Goal: Task Accomplishment & Management: Manage account settings

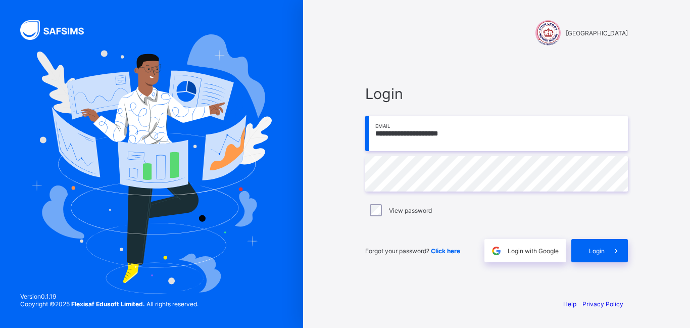
type input "**********"
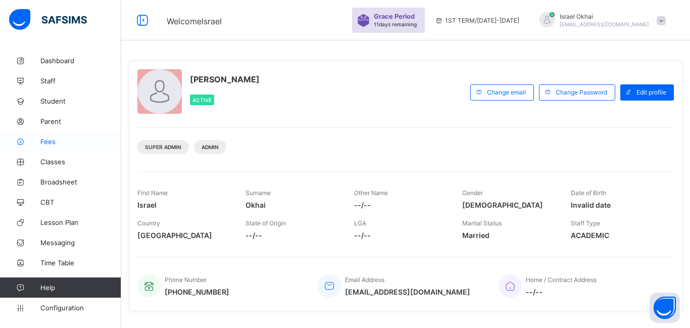
click at [45, 147] on link "Fees" at bounding box center [60, 141] width 121 height 20
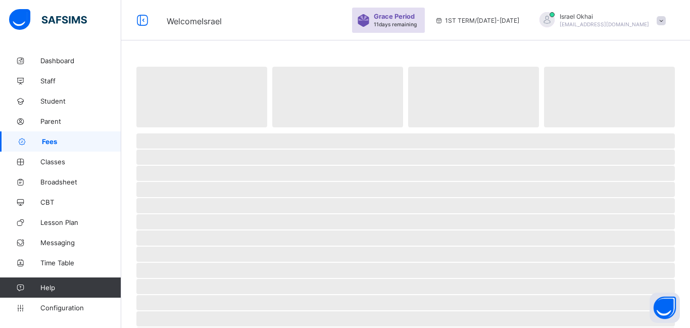
click at [48, 146] on link "Fees" at bounding box center [60, 141] width 121 height 20
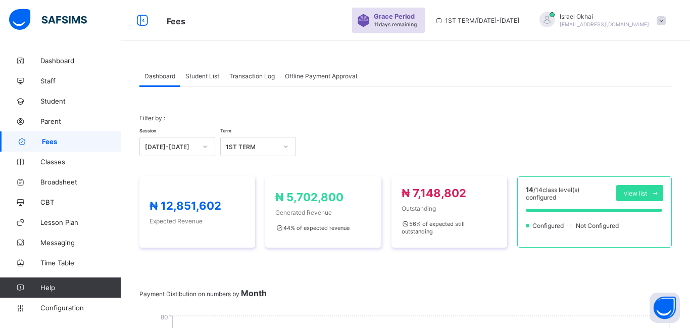
click at [201, 81] on div "Student List" at bounding box center [202, 76] width 44 height 20
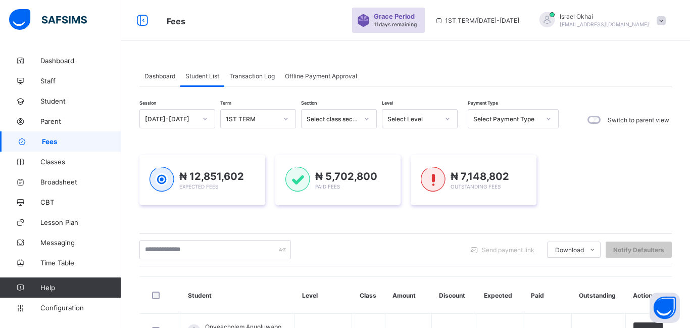
click at [416, 123] on div "Select Level" at bounding box center [410, 119] width 56 height 14
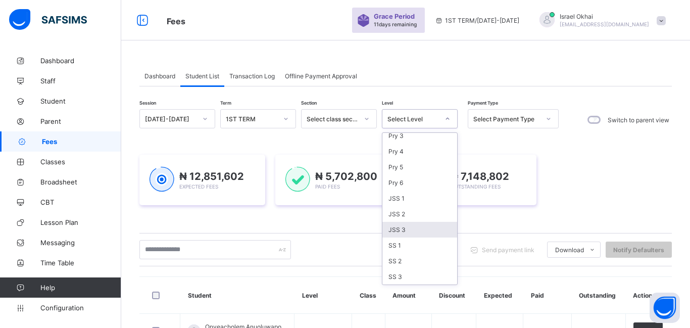
click at [408, 229] on div "JSS 3" at bounding box center [419, 230] width 75 height 16
click at [408, 220] on div "₦ 12,851,602 Expected Fees ₦ 5,702,800 Paid Fees ₦ 7,148,802 Outstanding Fees" at bounding box center [405, 179] width 532 height 81
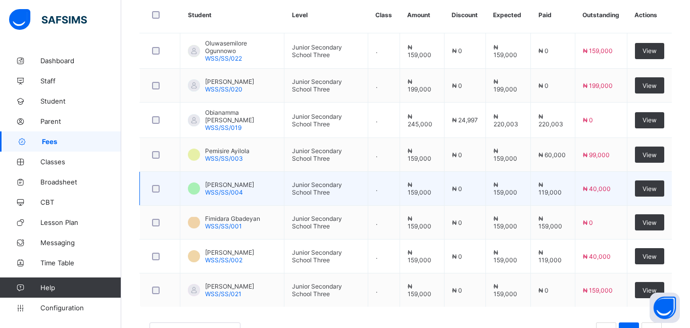
scroll to position [349, 0]
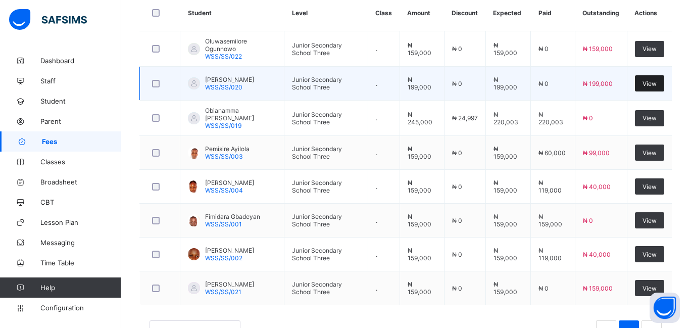
click at [654, 85] on span "View" at bounding box center [650, 84] width 14 height 8
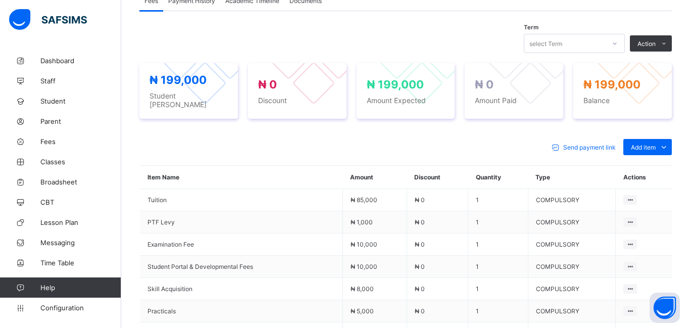
scroll to position [333, 0]
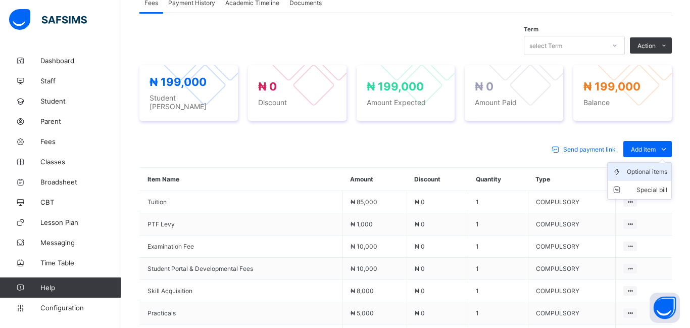
click at [642, 167] on div "Optional items" at bounding box center [647, 172] width 40 height 10
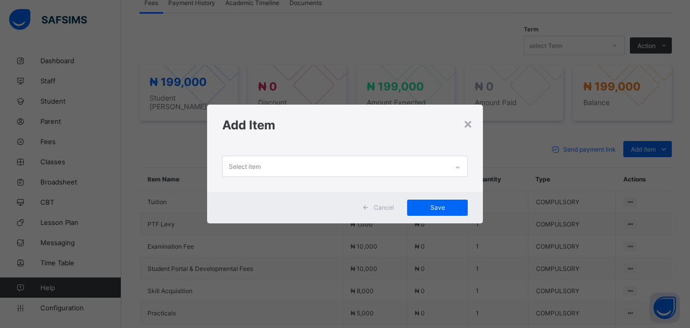
click at [242, 166] on div "Select item" at bounding box center [245, 166] width 32 height 19
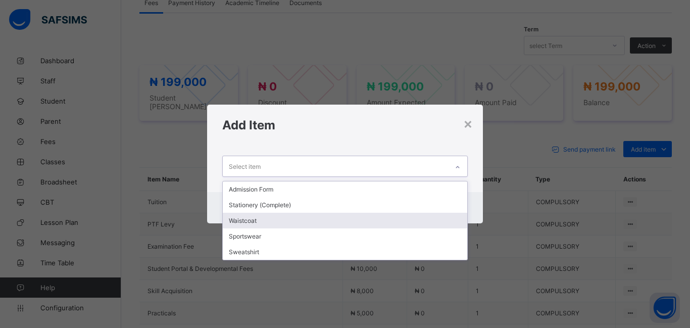
click at [268, 221] on div "Waistcoat" at bounding box center [345, 221] width 244 height 16
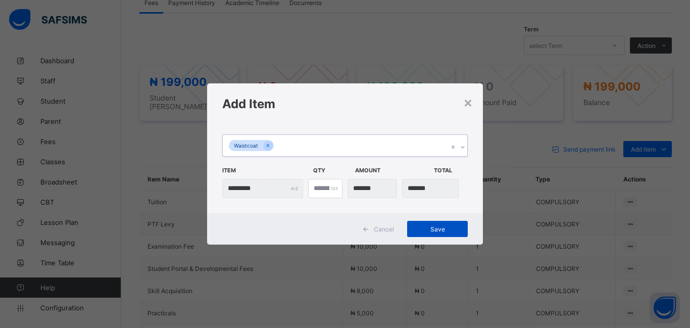
click at [434, 232] on span "Save" at bounding box center [437, 229] width 45 height 8
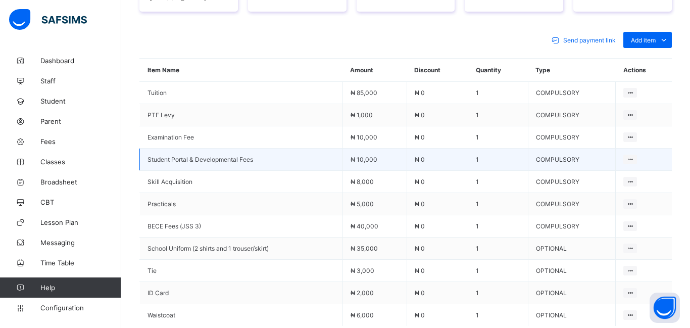
scroll to position [440, 0]
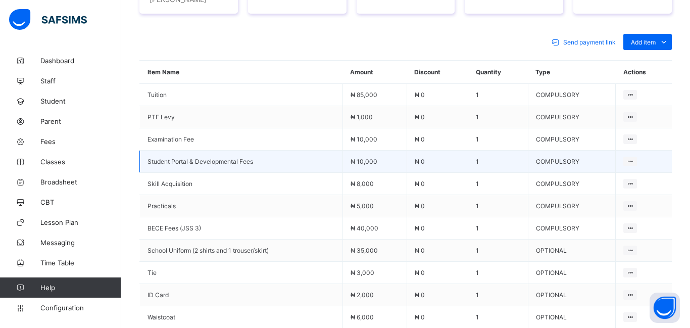
click at [588, 84] on td "COMPULSORY" at bounding box center [571, 95] width 87 height 22
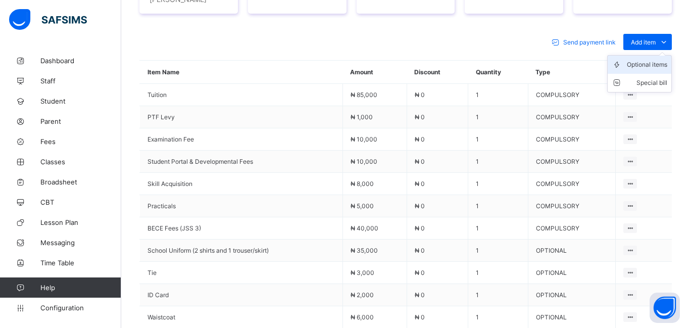
click at [647, 60] on div "Optional items" at bounding box center [647, 65] width 40 height 10
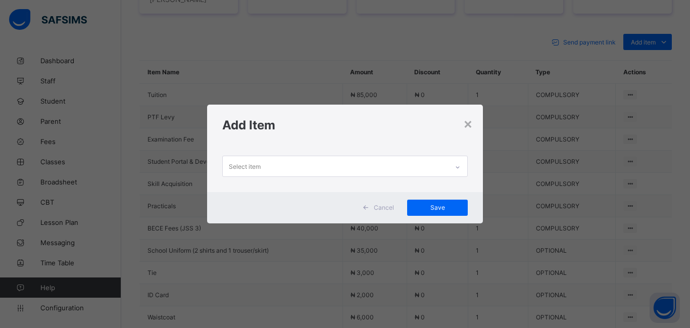
click at [256, 165] on div "Select item" at bounding box center [245, 166] width 32 height 19
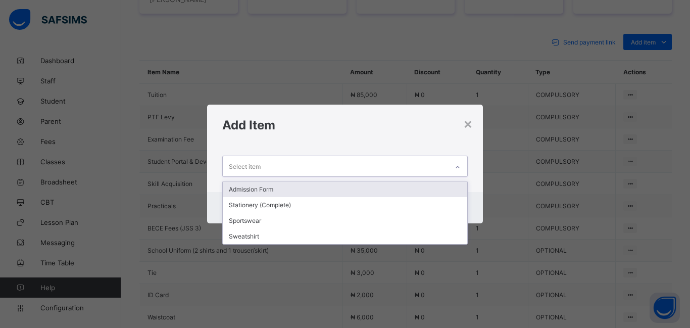
click at [262, 190] on div "Admission Form" at bounding box center [345, 189] width 244 height 16
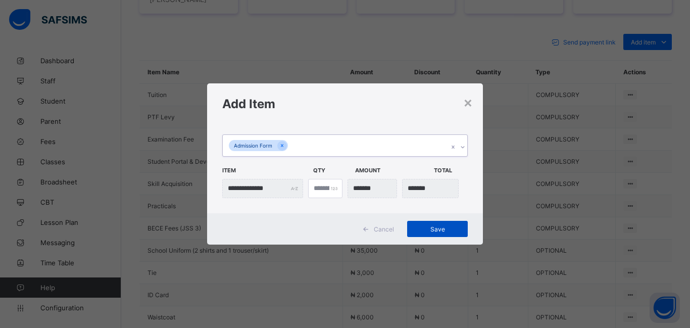
click at [434, 231] on span "Save" at bounding box center [437, 229] width 45 height 8
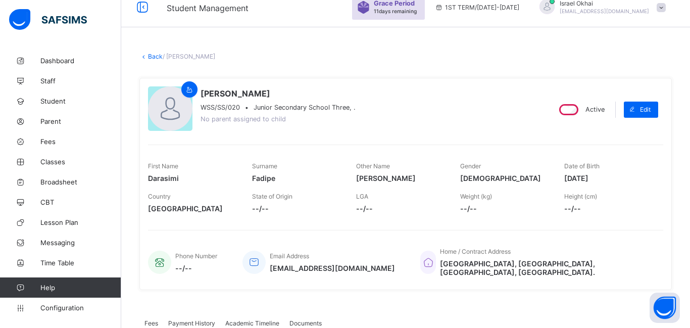
scroll to position [0, 0]
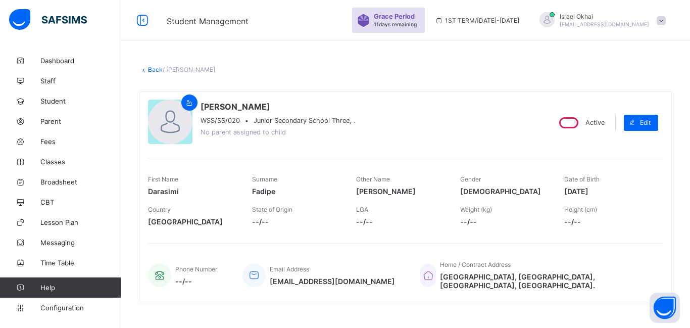
click at [155, 71] on link "Back" at bounding box center [155, 70] width 15 height 8
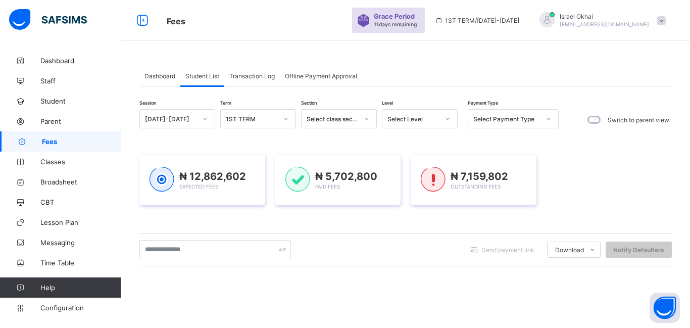
scroll to position [155, 0]
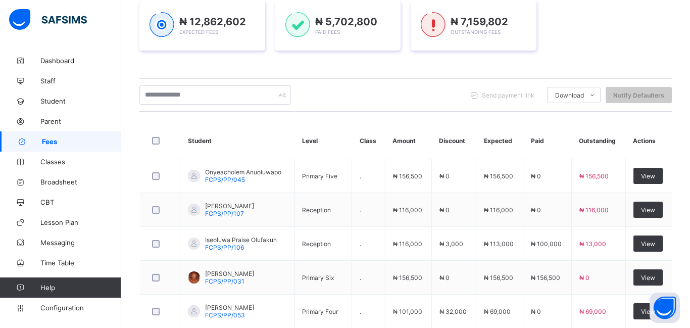
click at [424, 126] on th "Amount" at bounding box center [408, 140] width 46 height 37
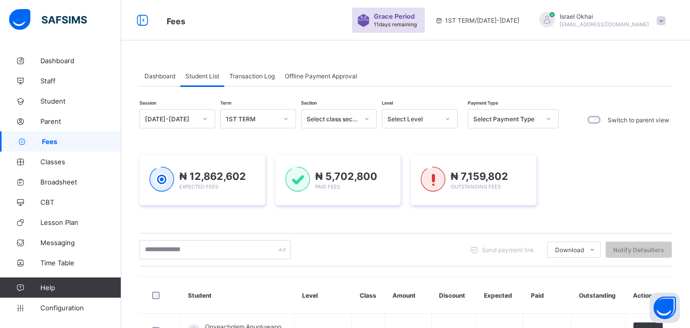
click at [424, 126] on div "Select Level" at bounding box center [420, 118] width 76 height 19
click at [424, 121] on div "Select Level" at bounding box center [413, 119] width 52 height 8
click at [446, 119] on icon at bounding box center [448, 119] width 6 height 10
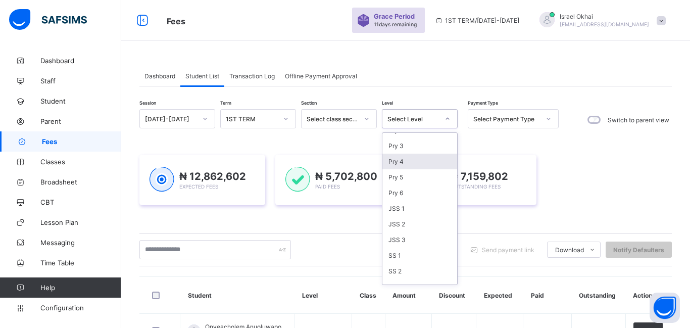
scroll to position [115, 0]
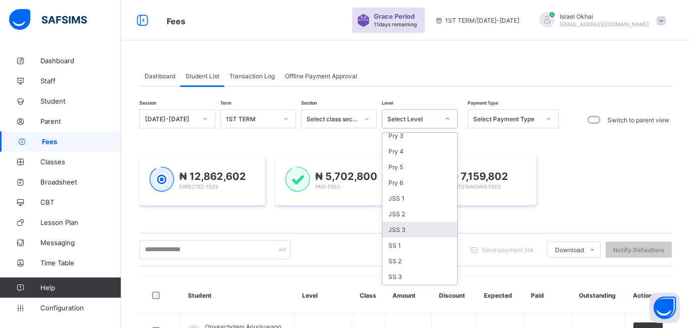
click at [409, 229] on div "JSS 3" at bounding box center [419, 230] width 75 height 16
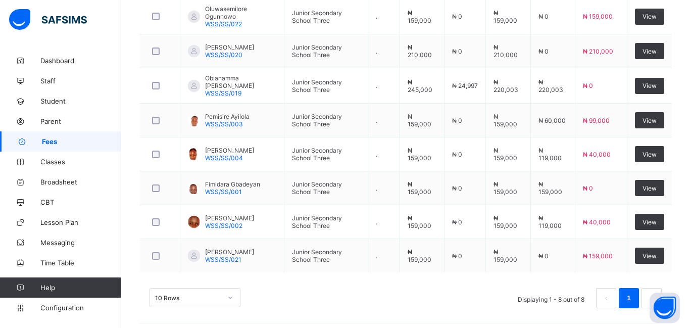
scroll to position [382, 0]
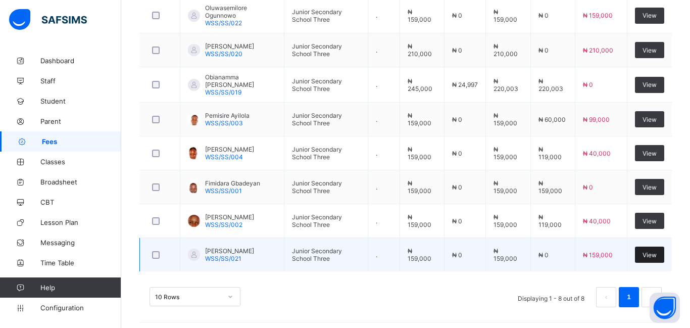
click at [653, 254] on span "View" at bounding box center [650, 255] width 14 height 8
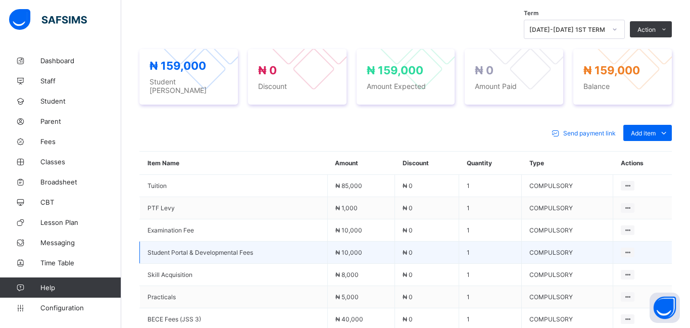
scroll to position [355, 0]
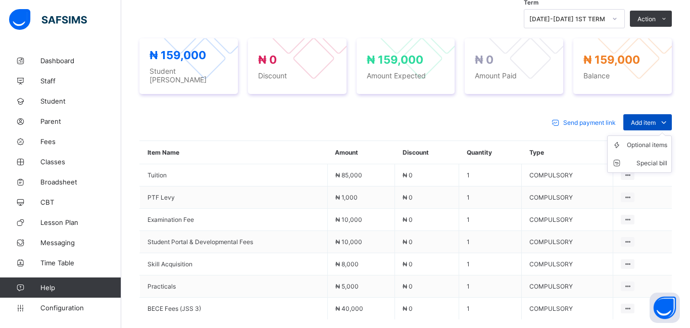
click at [644, 119] on span "Add item" at bounding box center [643, 123] width 25 height 8
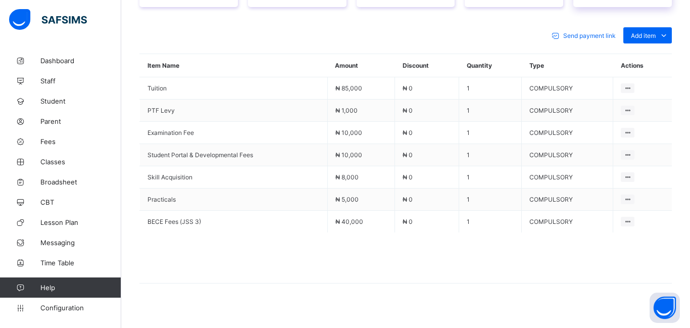
scroll to position [448, 0]
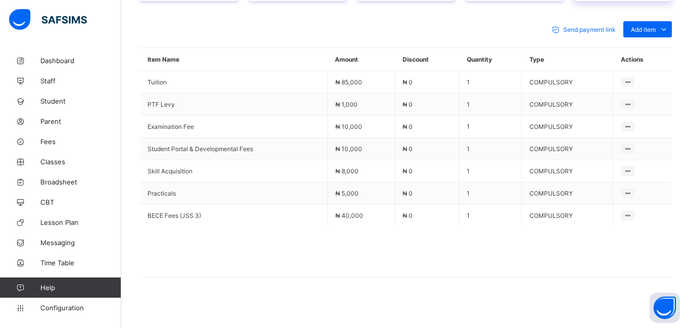
click at [623, 71] on td at bounding box center [642, 82] width 59 height 22
click at [644, 48] on div "Optional items" at bounding box center [647, 52] width 40 height 10
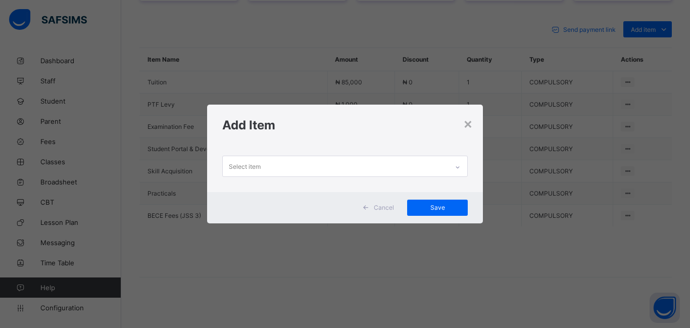
click at [233, 165] on div "Select item" at bounding box center [245, 166] width 32 height 19
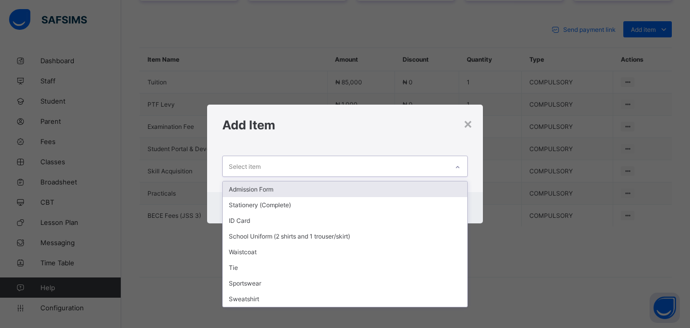
click at [255, 193] on div "Admission Form" at bounding box center [345, 189] width 244 height 16
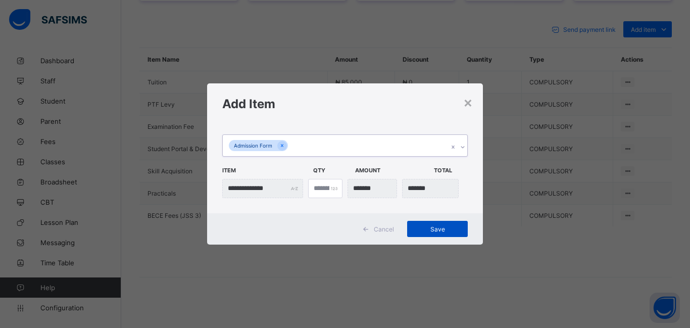
click at [439, 229] on span "Save" at bounding box center [437, 229] width 45 height 8
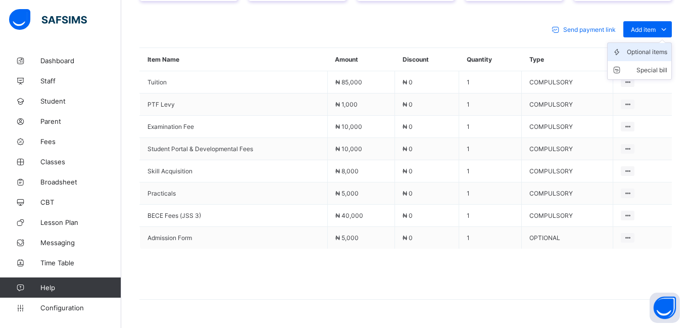
click at [639, 48] on div "Optional items" at bounding box center [647, 52] width 40 height 10
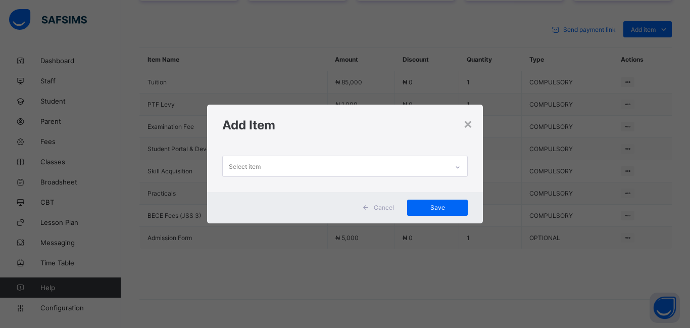
click at [249, 168] on div "Select item" at bounding box center [245, 166] width 32 height 19
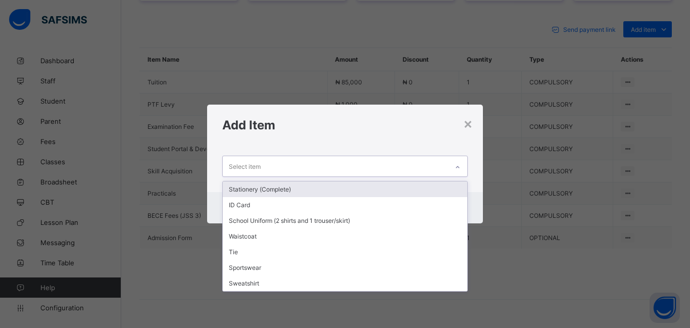
click at [261, 186] on div "Stationery (Complete)" at bounding box center [345, 189] width 244 height 16
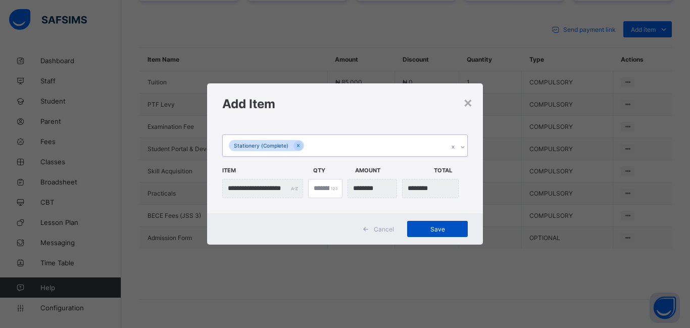
click at [447, 228] on span "Save" at bounding box center [437, 229] width 45 height 8
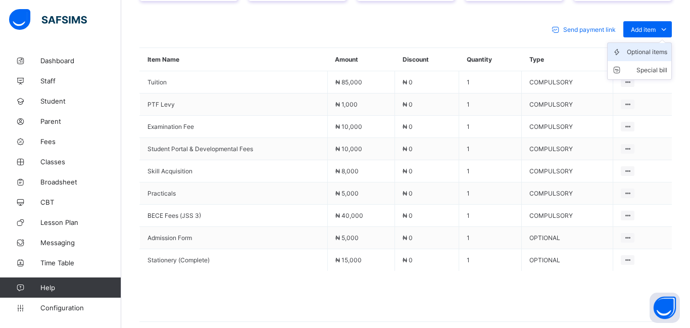
click at [641, 47] on div "Optional items" at bounding box center [647, 52] width 40 height 10
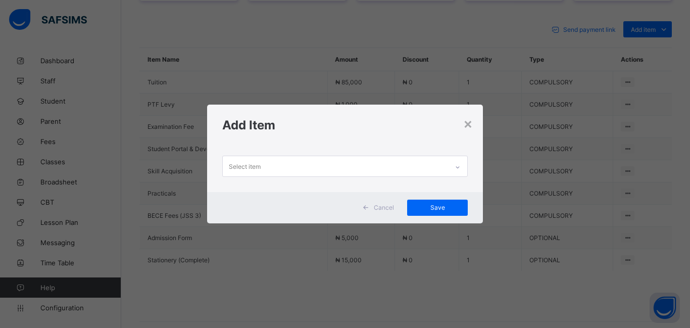
click at [238, 163] on div "Select item" at bounding box center [245, 166] width 32 height 19
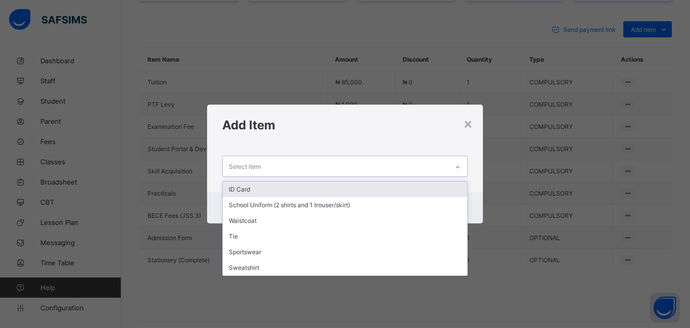
click at [249, 190] on div "ID Card" at bounding box center [345, 189] width 244 height 16
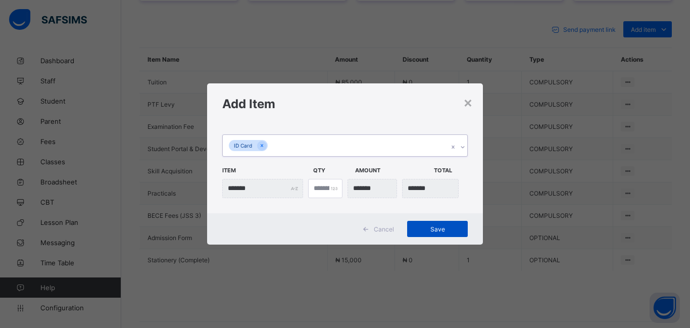
click at [444, 234] on div "Save" at bounding box center [437, 229] width 61 height 16
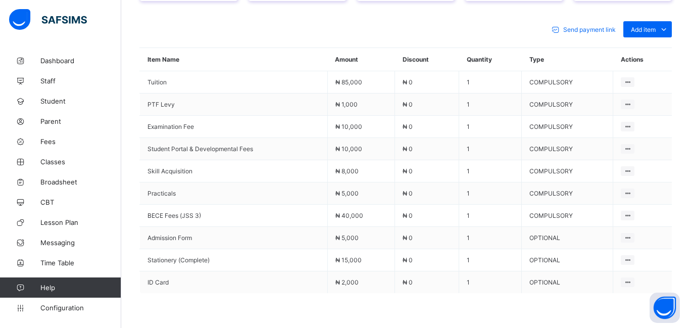
scroll to position [416, 0]
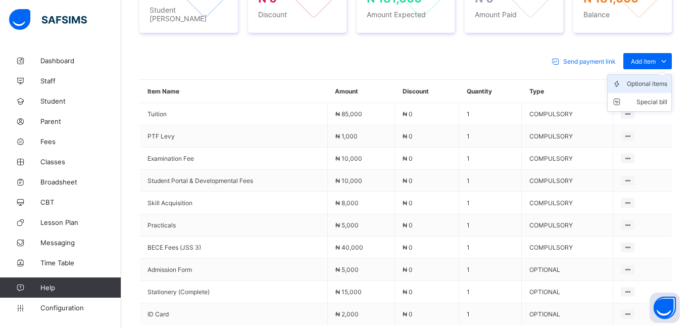
click at [637, 81] on div "Optional items" at bounding box center [647, 84] width 40 height 10
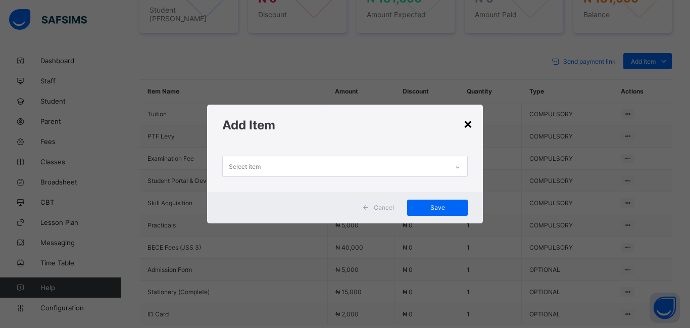
click at [469, 123] on div "×" at bounding box center [468, 123] width 10 height 17
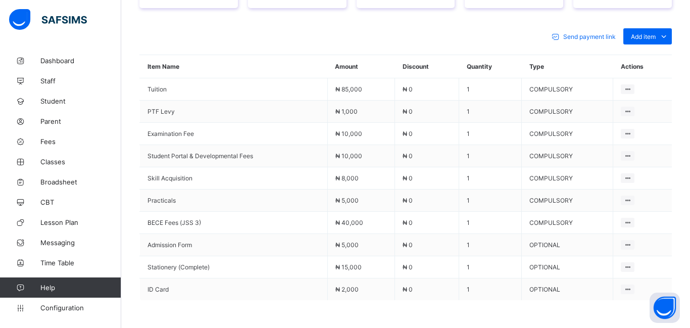
scroll to position [438, 0]
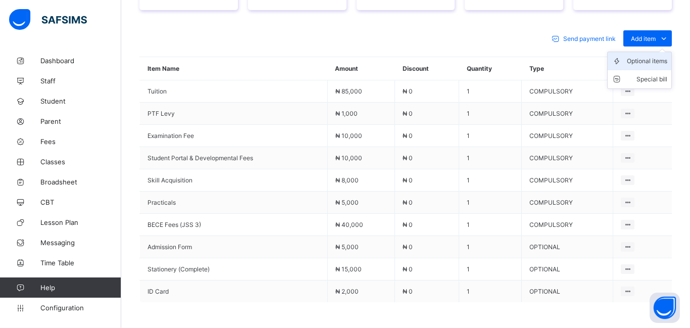
click at [644, 56] on div "Optional items" at bounding box center [647, 61] width 40 height 10
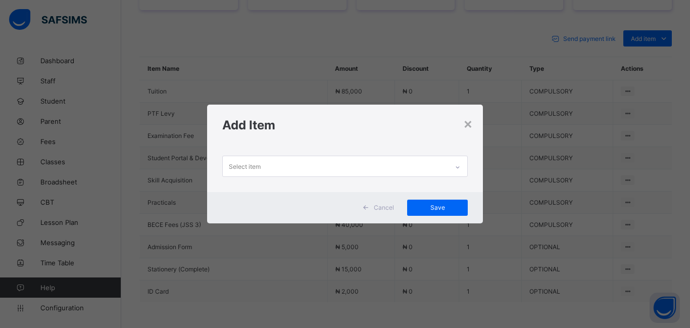
click at [249, 166] on div "Select item" at bounding box center [245, 166] width 32 height 19
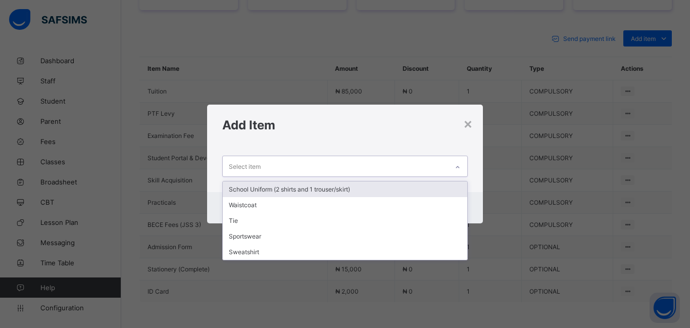
click at [252, 188] on div "School Uniform (2 shirts and 1 trouser/skirt)" at bounding box center [345, 189] width 244 height 16
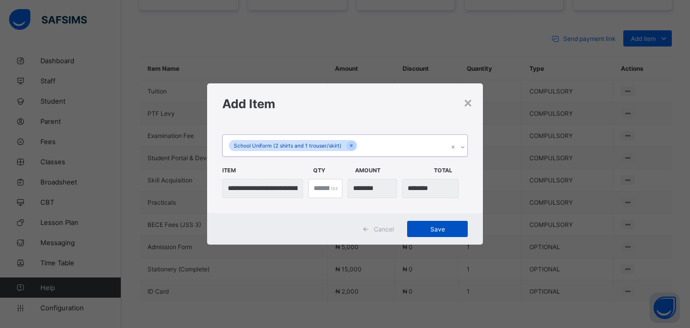
click at [429, 225] on span "Save" at bounding box center [437, 229] width 45 height 8
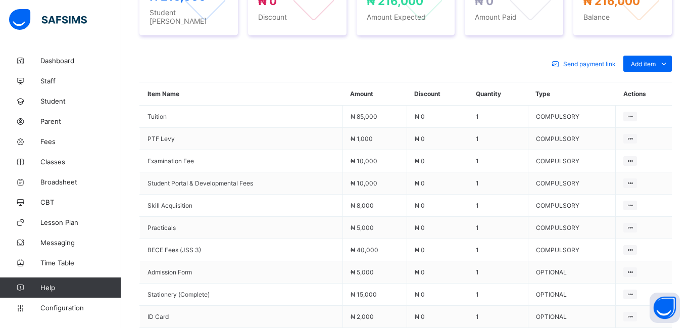
scroll to position [406, 0]
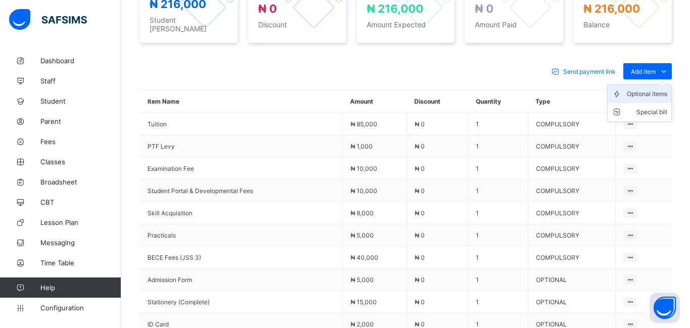
click at [639, 89] on div "Optional items" at bounding box center [647, 94] width 40 height 10
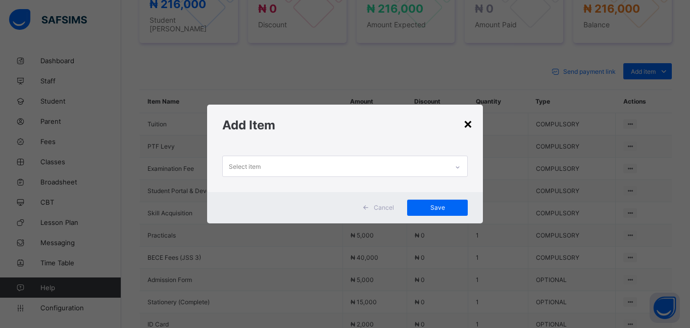
click at [469, 125] on div "×" at bounding box center [468, 123] width 10 height 17
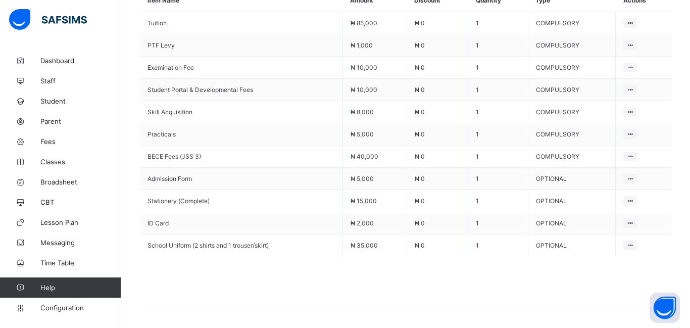
scroll to position [509, 0]
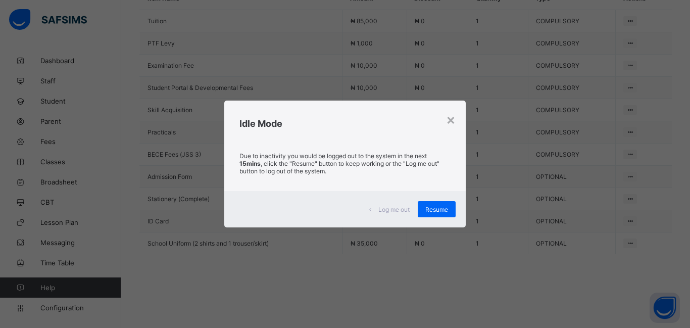
click at [469, 125] on div "× Idle Mode Due to inactivity you would be logged out to the system in the next…" at bounding box center [345, 164] width 690 height 328
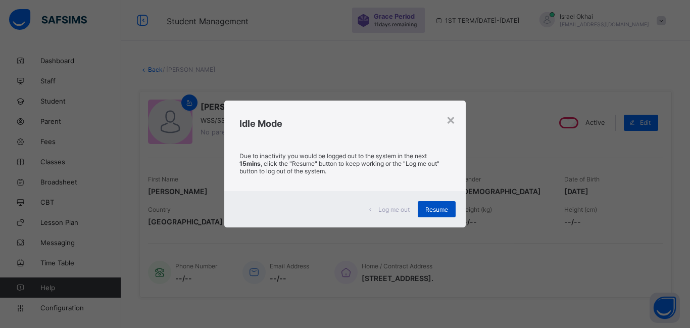
click at [435, 212] on span "Resume" at bounding box center [436, 210] width 23 height 8
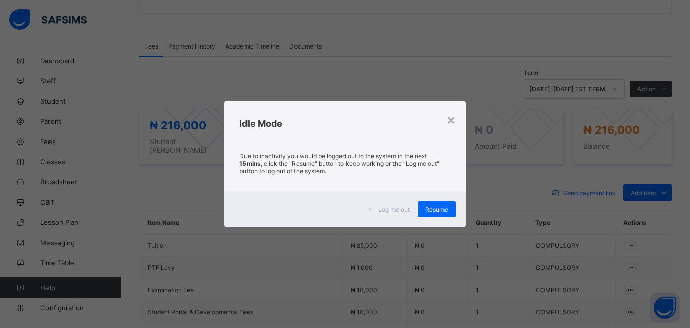
scroll to position [516, 0]
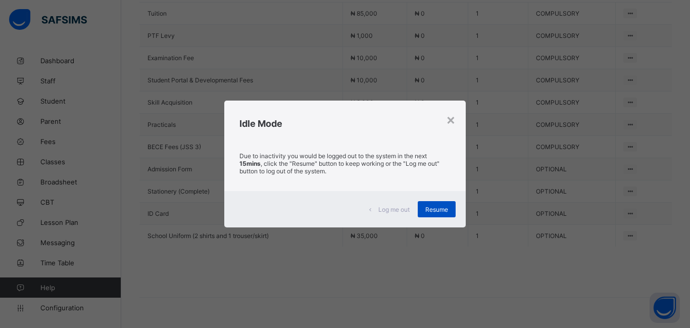
click at [446, 207] on span "Resume" at bounding box center [436, 210] width 23 height 8
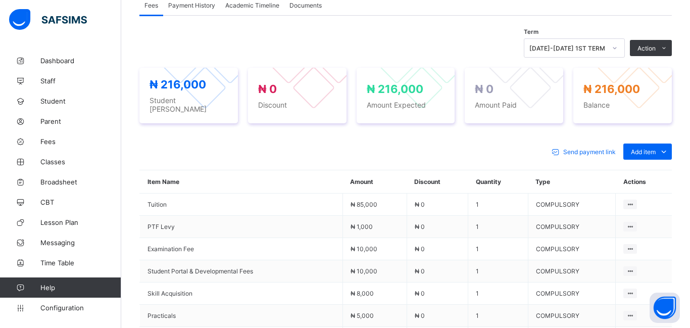
scroll to position [316, 0]
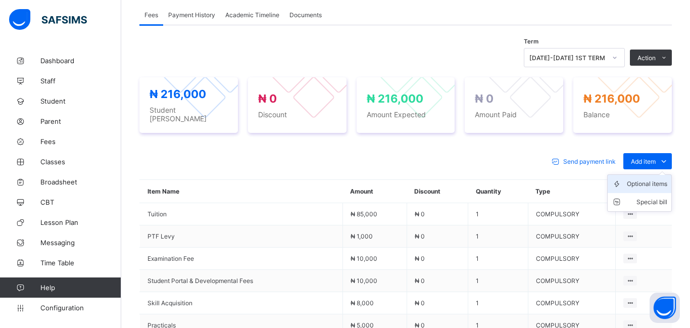
click at [632, 181] on div "Optional items" at bounding box center [647, 184] width 40 height 10
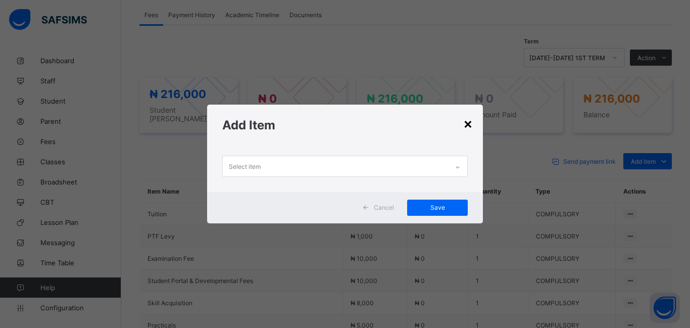
click at [467, 125] on div "×" at bounding box center [468, 123] width 10 height 17
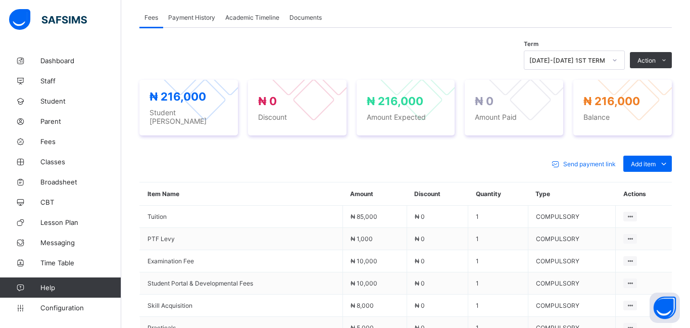
scroll to position [313, 0]
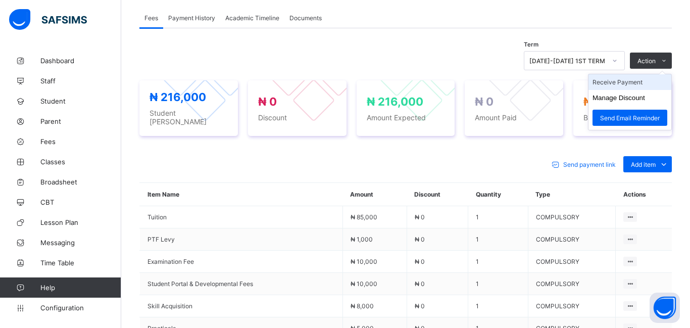
click at [617, 84] on li "Receive Payment" at bounding box center [629, 82] width 83 height 16
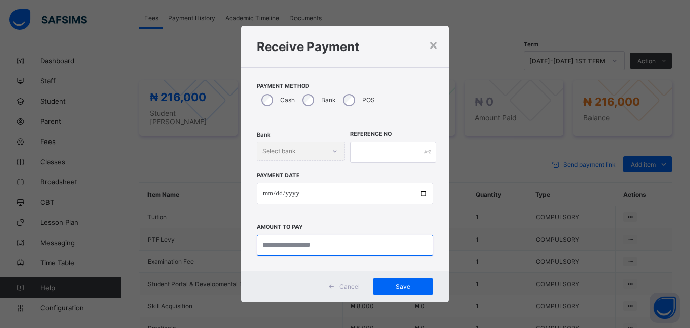
click at [287, 244] on input "currency" at bounding box center [345, 244] width 177 height 21
click at [433, 45] on div "×" at bounding box center [434, 44] width 10 height 17
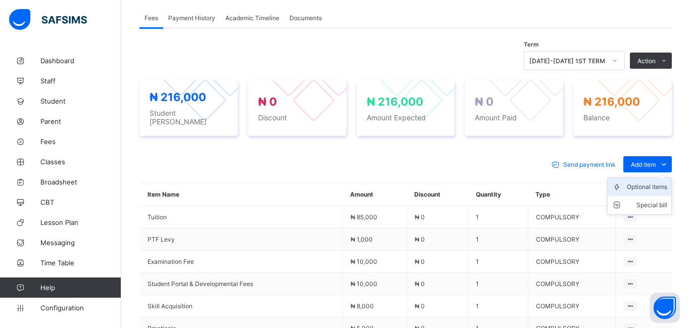
click at [636, 182] on div "Optional items" at bounding box center [647, 187] width 40 height 10
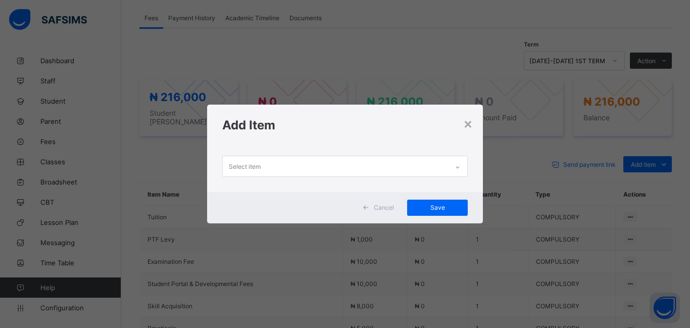
click at [250, 165] on div "Select item" at bounding box center [245, 166] width 32 height 19
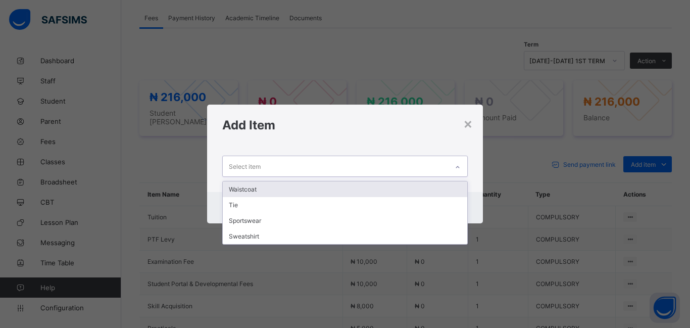
click at [250, 190] on div "Waistcoat" at bounding box center [345, 189] width 244 height 16
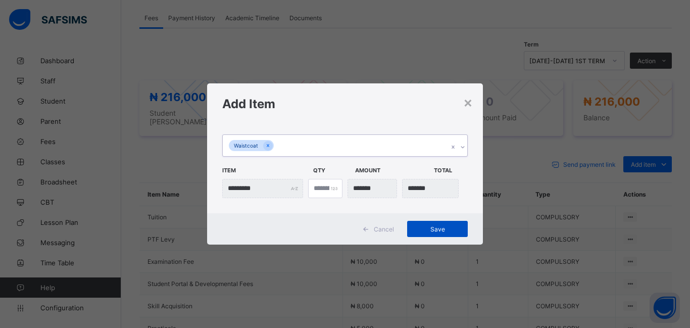
click at [444, 232] on span "Save" at bounding box center [437, 229] width 45 height 8
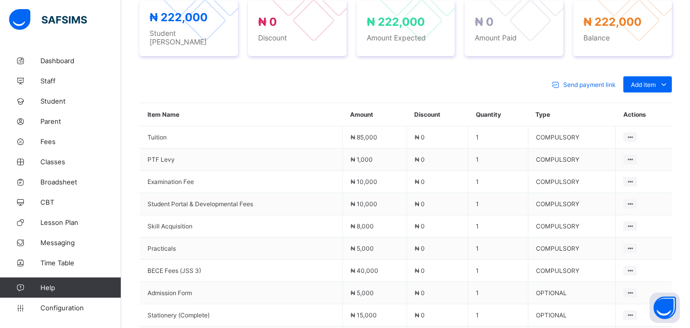
scroll to position [386, 0]
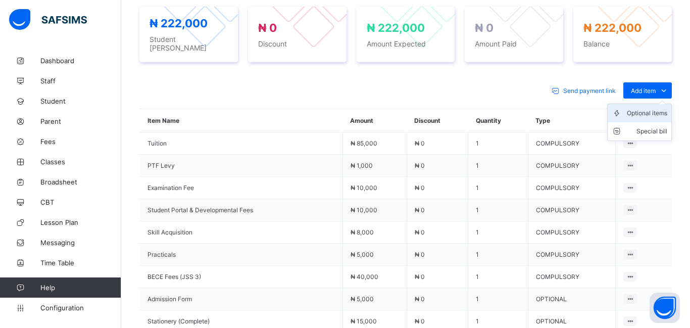
click at [641, 110] on div "Optional items" at bounding box center [647, 113] width 40 height 10
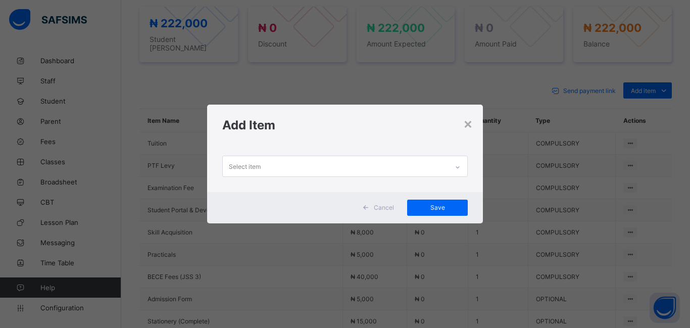
click at [244, 166] on div "Select item" at bounding box center [245, 166] width 32 height 19
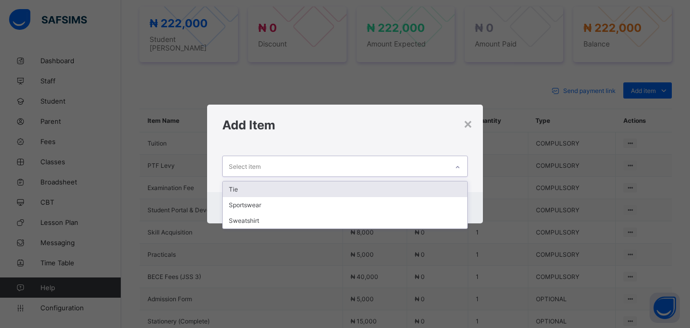
click at [243, 188] on div "Tie" at bounding box center [345, 189] width 244 height 16
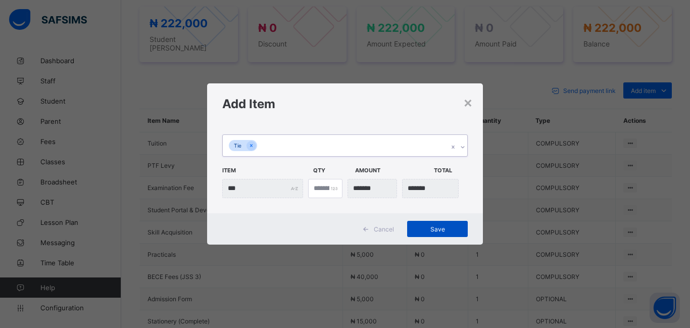
click at [434, 227] on span "Save" at bounding box center [437, 229] width 45 height 8
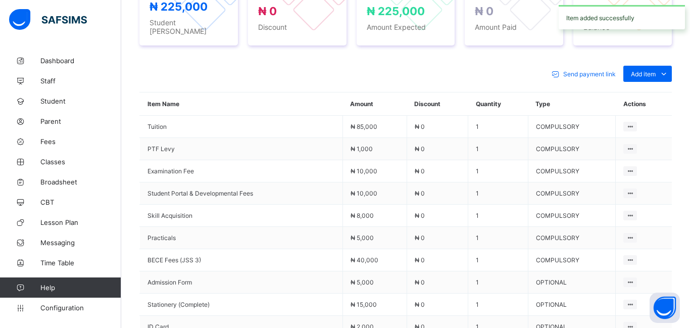
scroll to position [403, 0]
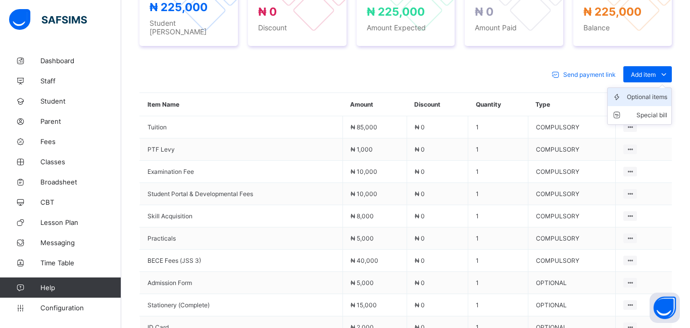
click at [639, 93] on div "Optional items" at bounding box center [647, 97] width 40 height 10
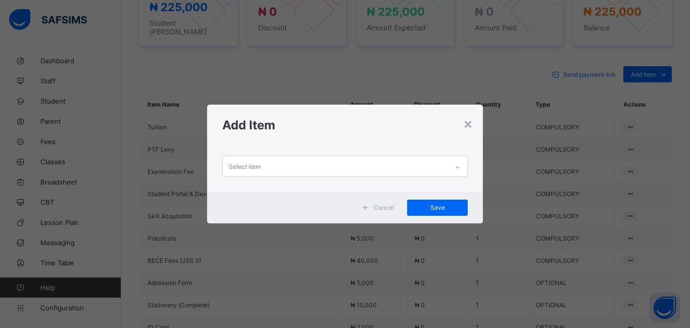
click at [273, 169] on div "Select item" at bounding box center [335, 166] width 225 height 20
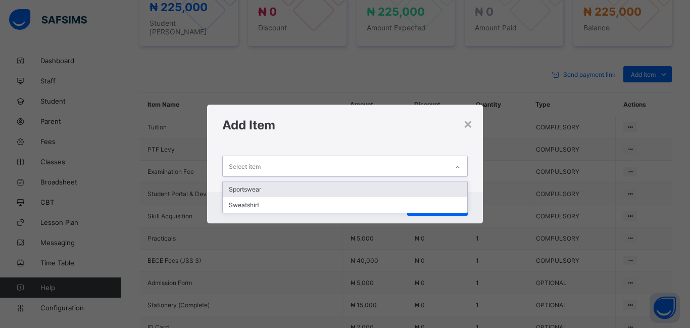
click at [273, 191] on div "Sportswear" at bounding box center [345, 189] width 244 height 16
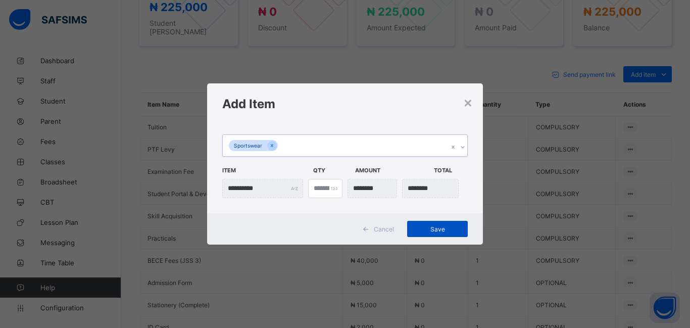
click at [448, 229] on span "Save" at bounding box center [437, 229] width 45 height 8
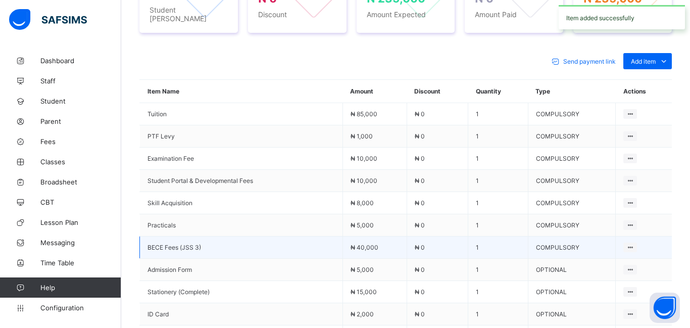
scroll to position [415, 0]
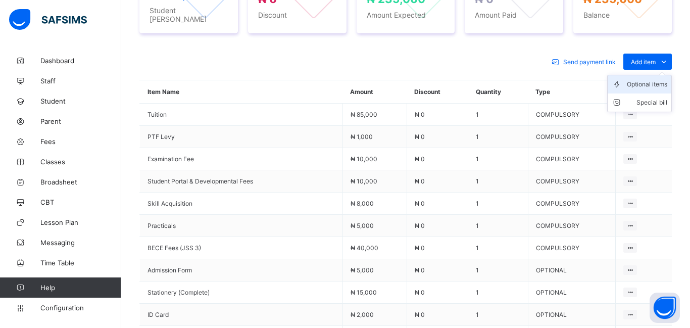
click at [637, 80] on div "Optional items" at bounding box center [647, 84] width 40 height 10
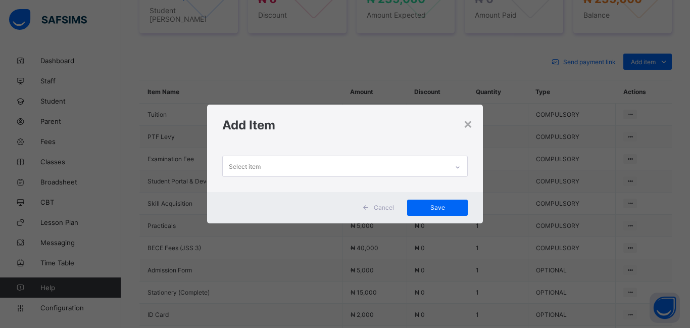
click at [307, 168] on div "Select item" at bounding box center [335, 166] width 225 height 20
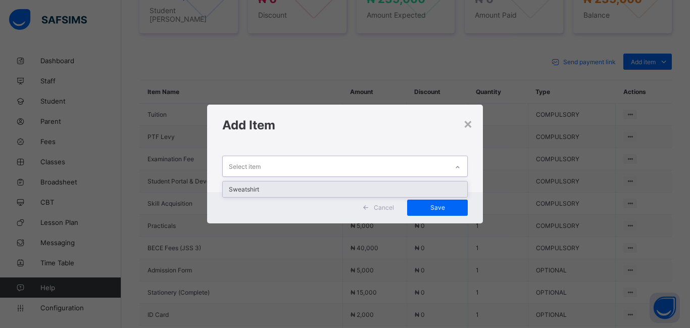
click at [244, 187] on div "Sweatshirt" at bounding box center [345, 189] width 244 height 16
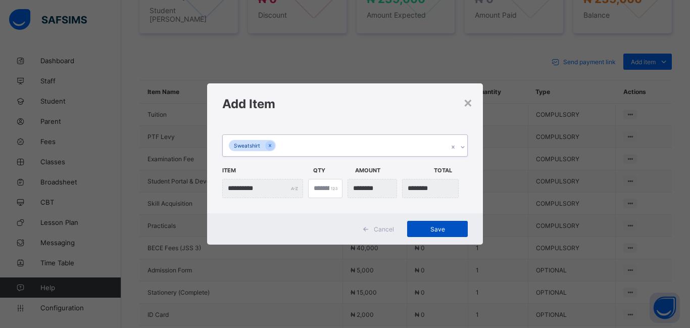
click at [455, 224] on div "Save" at bounding box center [437, 229] width 61 height 16
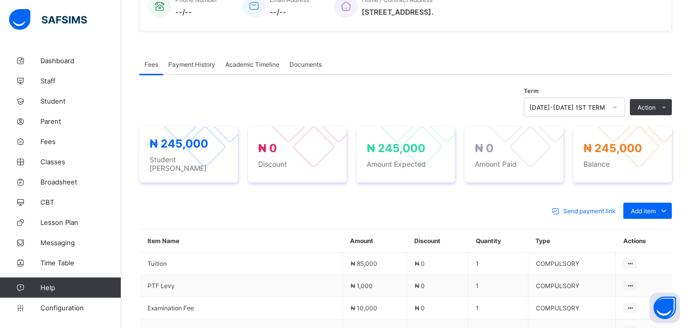
scroll to position [262, 0]
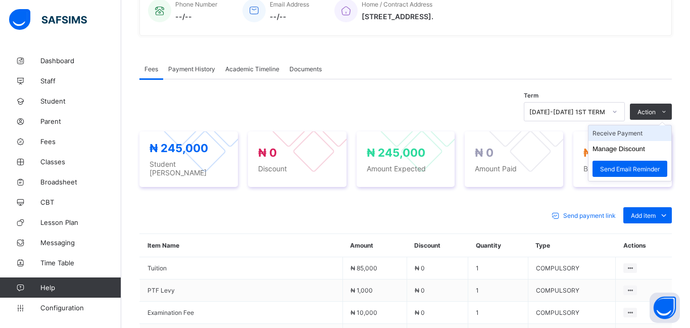
click at [606, 137] on li "Receive Payment" at bounding box center [629, 133] width 83 height 16
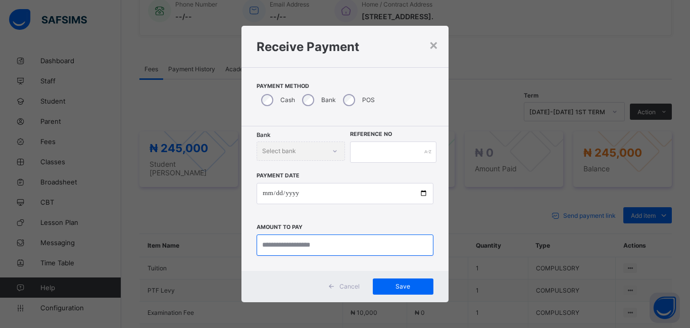
click at [278, 241] on input "currency" at bounding box center [345, 244] width 177 height 21
type input "********"
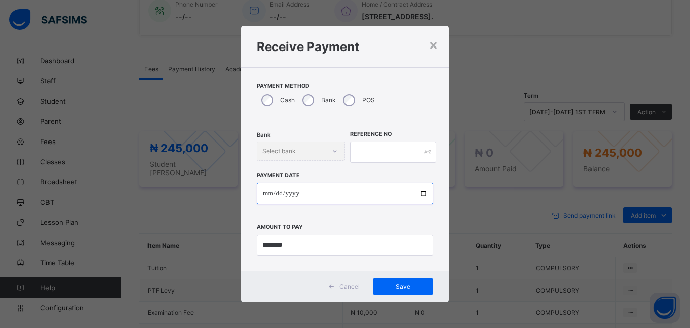
click at [263, 195] on input "date" at bounding box center [345, 193] width 177 height 21
type input "**********"
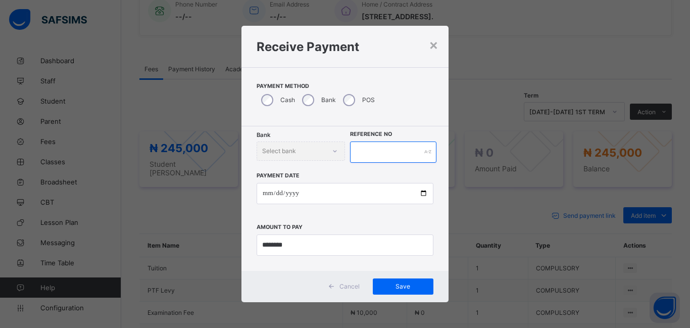
click at [365, 154] on input "text" at bounding box center [393, 151] width 86 height 21
type input "*****"
click at [410, 284] on span "Save" at bounding box center [402, 286] width 45 height 8
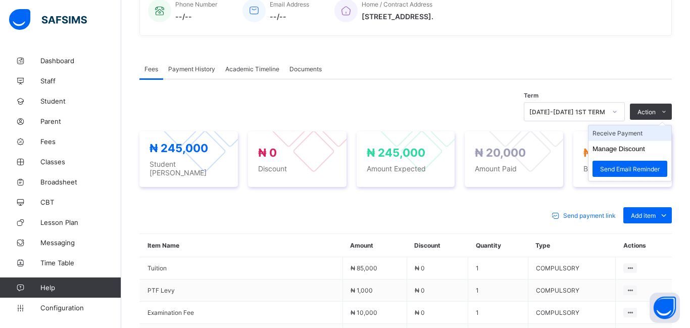
click at [624, 131] on li "Receive Payment" at bounding box center [629, 133] width 83 height 16
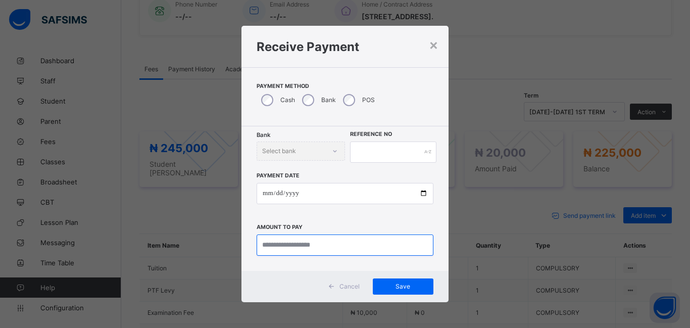
click at [265, 248] on input "currency" at bounding box center [345, 244] width 177 height 21
type input "********"
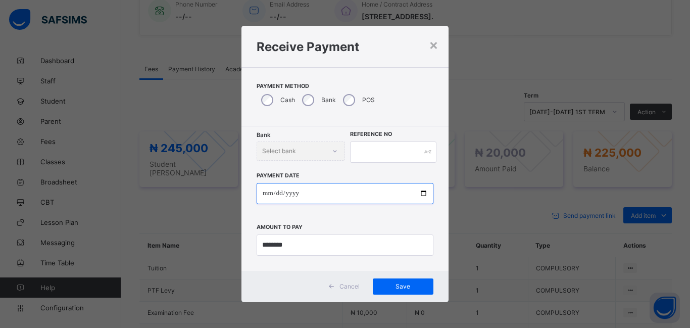
click at [268, 196] on input "date" at bounding box center [345, 193] width 177 height 21
click at [279, 192] on input "date" at bounding box center [345, 193] width 177 height 21
type input "**********"
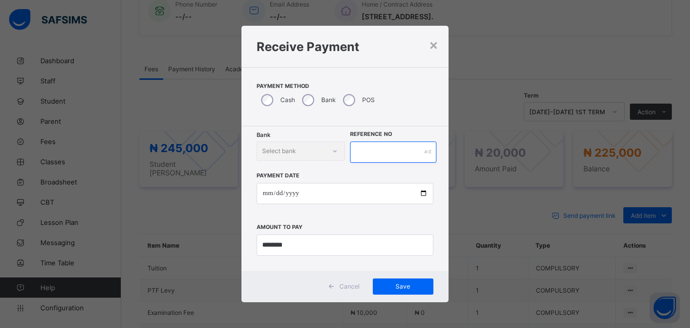
click at [356, 153] on input "text" at bounding box center [393, 151] width 86 height 21
type input "******"
click at [396, 290] on div "Save" at bounding box center [403, 286] width 61 height 16
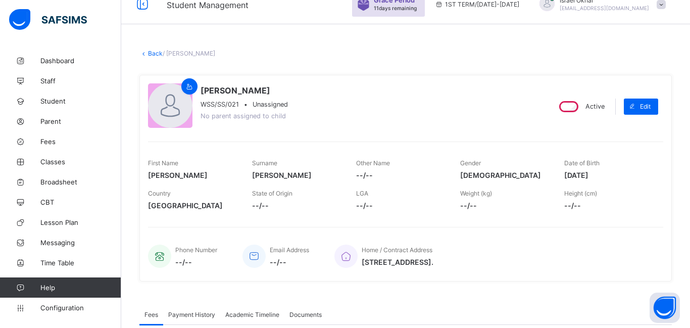
scroll to position [0, 0]
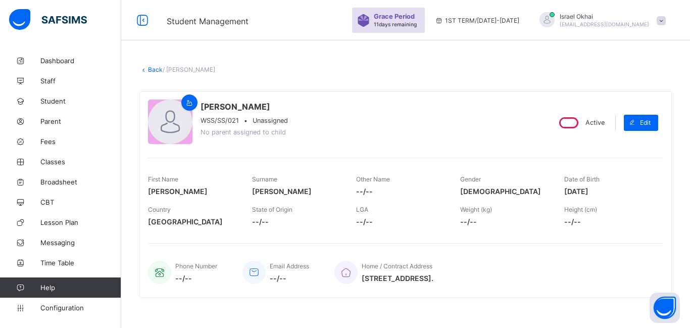
click at [154, 71] on link "Back" at bounding box center [155, 70] width 15 height 8
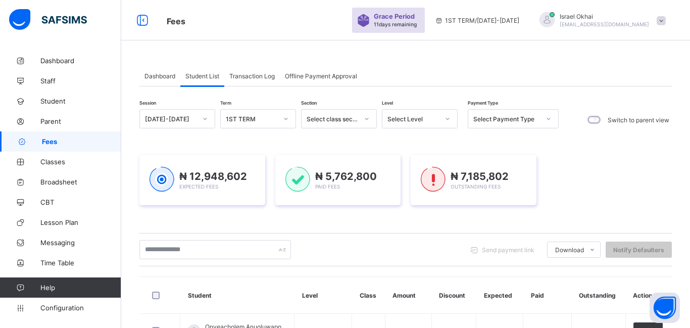
click at [417, 119] on div "Select Level" at bounding box center [413, 119] width 52 height 8
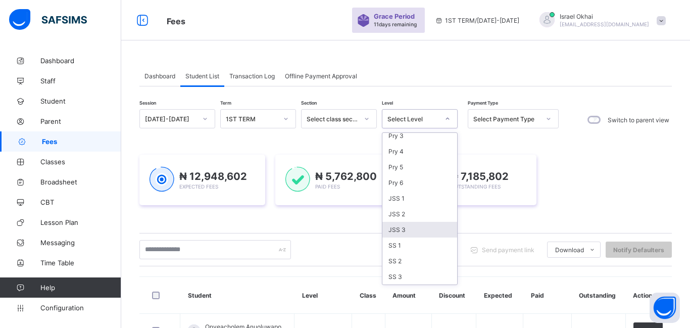
click at [425, 232] on div "JSS 3" at bounding box center [419, 230] width 75 height 16
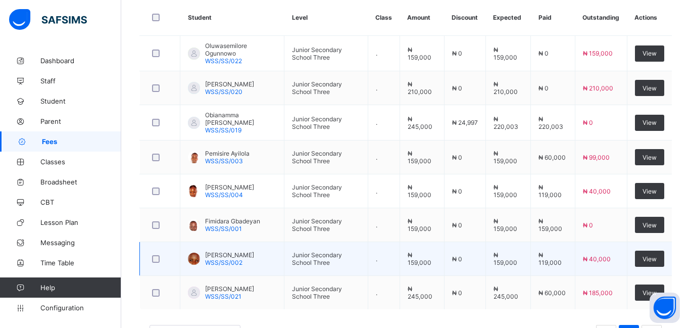
scroll to position [288, 0]
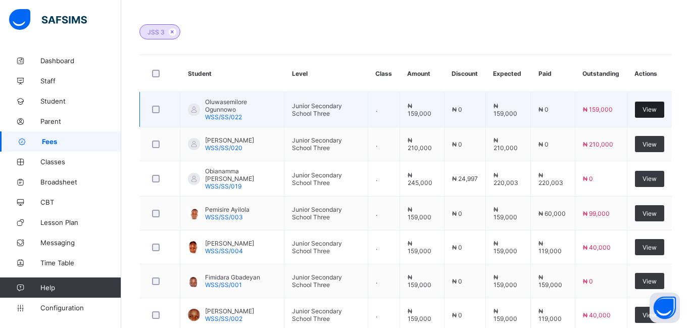
click at [650, 108] on span "View" at bounding box center [650, 110] width 14 height 8
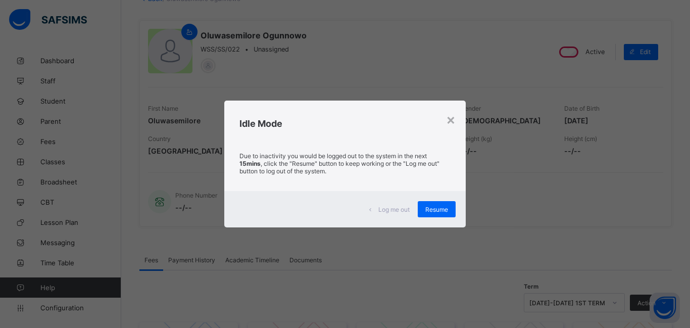
scroll to position [357, 0]
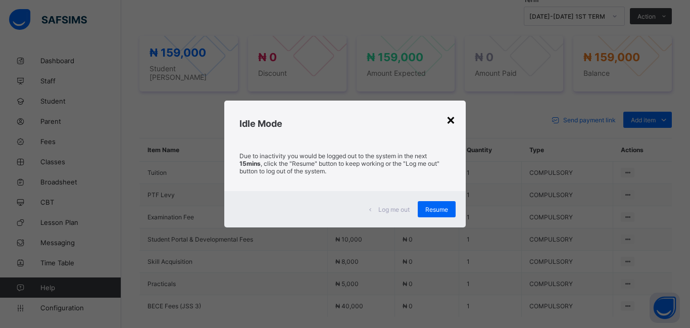
click at [450, 121] on div "×" at bounding box center [451, 119] width 10 height 17
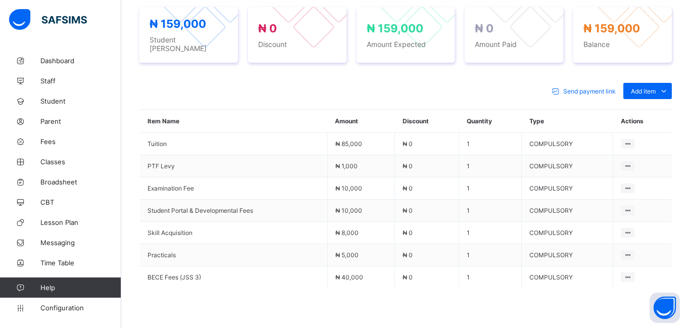
scroll to position [396, 0]
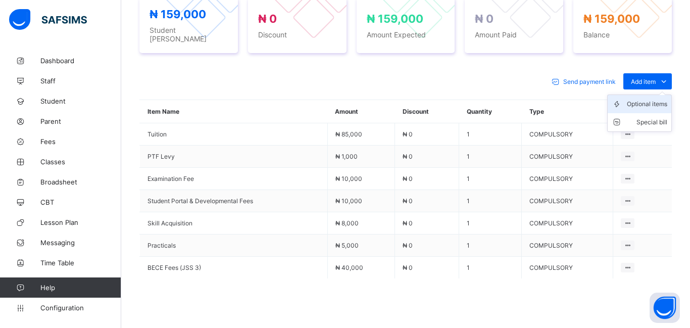
click at [635, 101] on div "Optional items" at bounding box center [647, 104] width 40 height 10
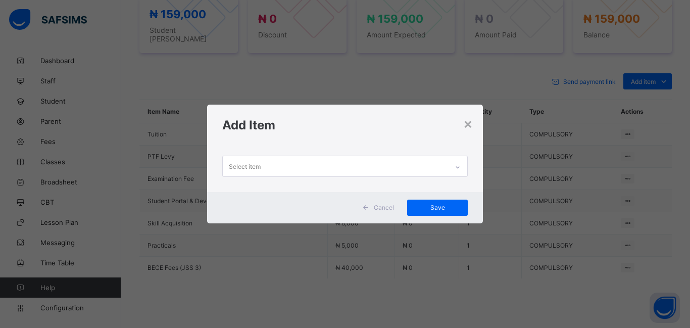
click at [247, 165] on div "Select item" at bounding box center [245, 166] width 32 height 19
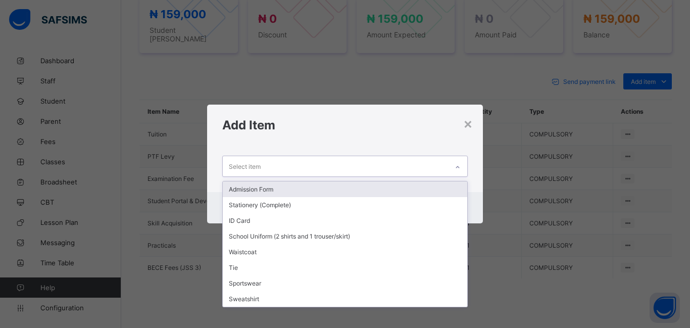
click at [246, 191] on div "Admission Form" at bounding box center [345, 189] width 244 height 16
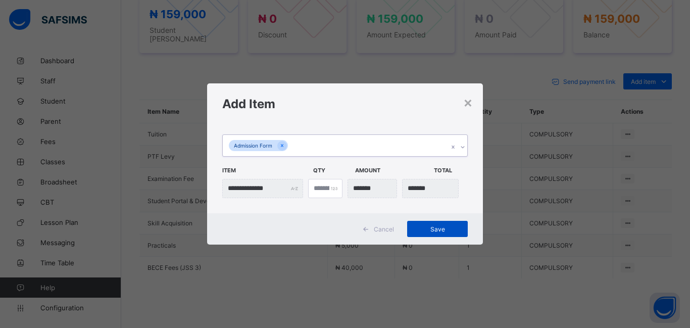
click at [433, 236] on div "Save" at bounding box center [437, 229] width 61 height 16
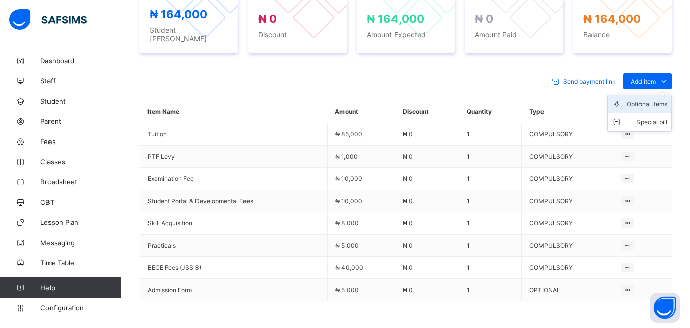
click at [637, 104] on li "Optional items" at bounding box center [640, 104] width 64 height 18
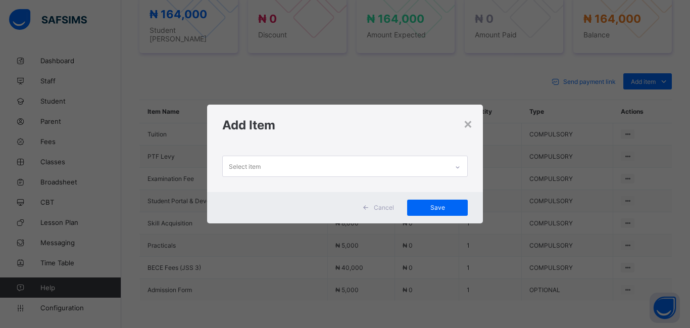
click at [261, 173] on div "Select item" at bounding box center [245, 166] width 32 height 19
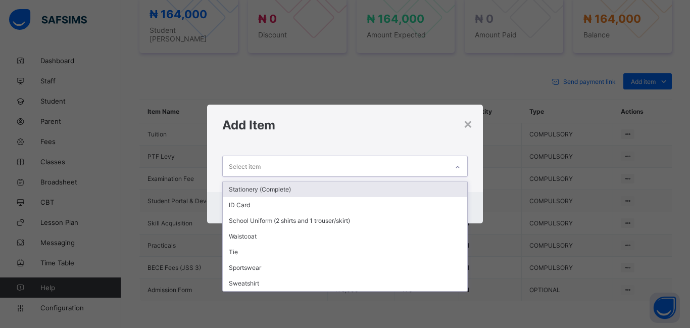
click at [262, 191] on div "Stationery (Complete)" at bounding box center [345, 189] width 244 height 16
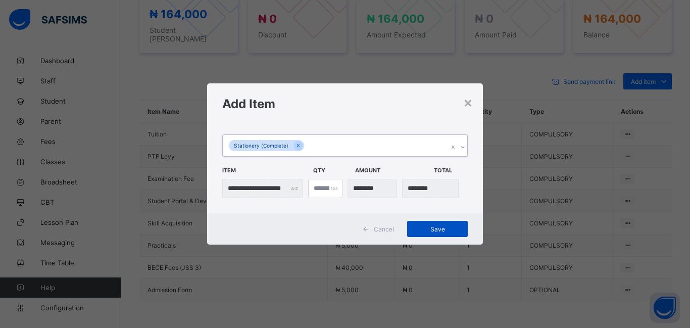
click at [439, 229] on span "Save" at bounding box center [437, 229] width 45 height 8
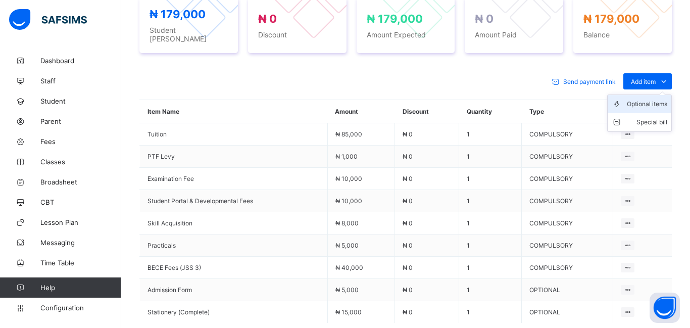
click at [647, 100] on div "Optional items" at bounding box center [647, 104] width 40 height 10
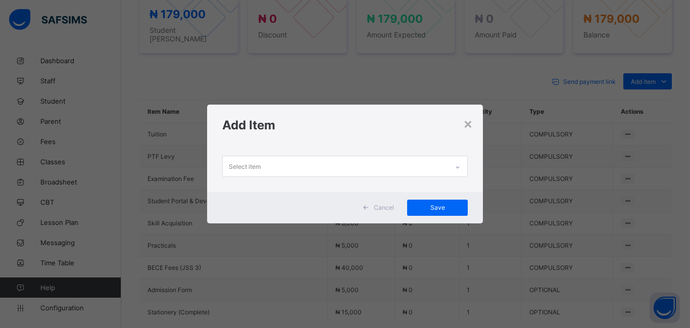
click at [247, 166] on div "Select item" at bounding box center [245, 166] width 32 height 19
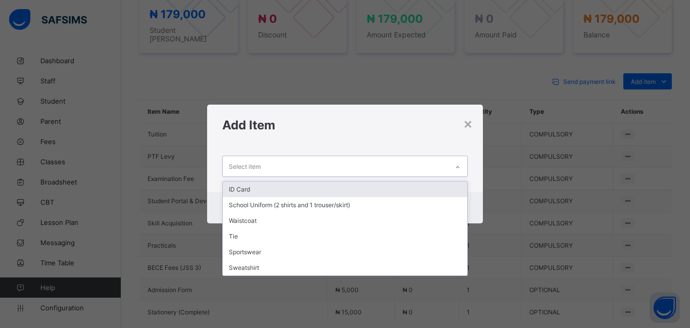
click at [241, 190] on div "ID Card" at bounding box center [345, 189] width 244 height 16
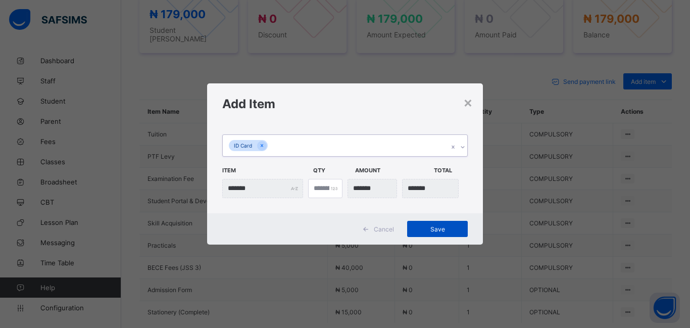
click at [447, 233] on div "Save" at bounding box center [437, 229] width 61 height 16
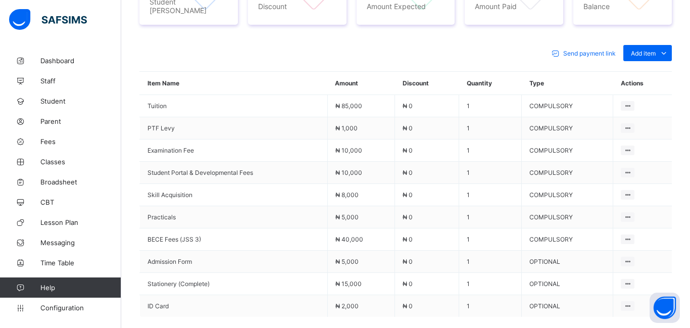
scroll to position [421, 0]
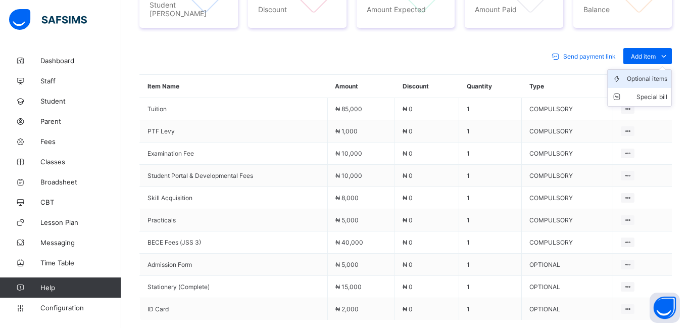
click at [643, 76] on div "Optional items" at bounding box center [647, 79] width 40 height 10
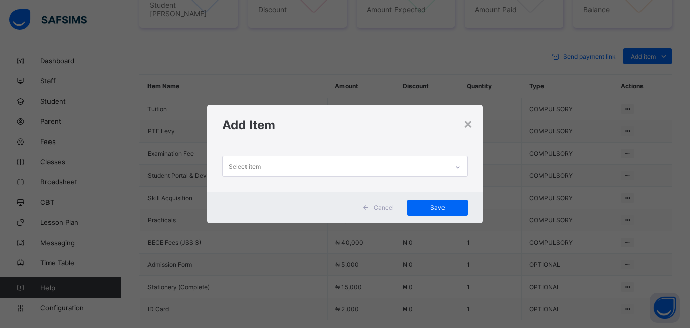
click at [232, 165] on div "Select item" at bounding box center [245, 166] width 32 height 19
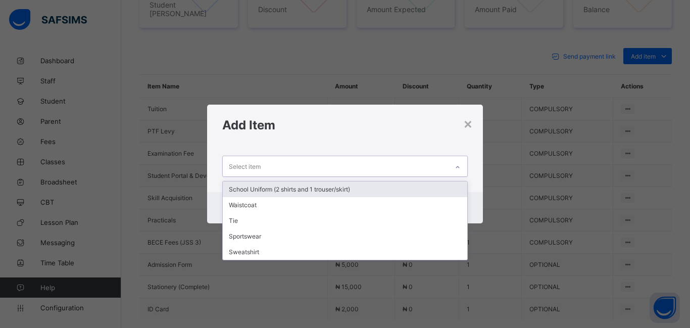
click at [247, 187] on div "School Uniform (2 shirts and 1 trouser/skirt)" at bounding box center [345, 189] width 244 height 16
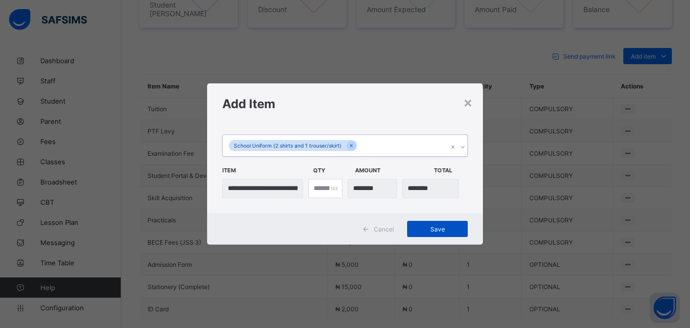
click at [436, 230] on span "Save" at bounding box center [437, 229] width 45 height 8
click at [449, 228] on span "Save" at bounding box center [437, 229] width 45 height 8
click at [444, 228] on span "Save" at bounding box center [437, 229] width 45 height 8
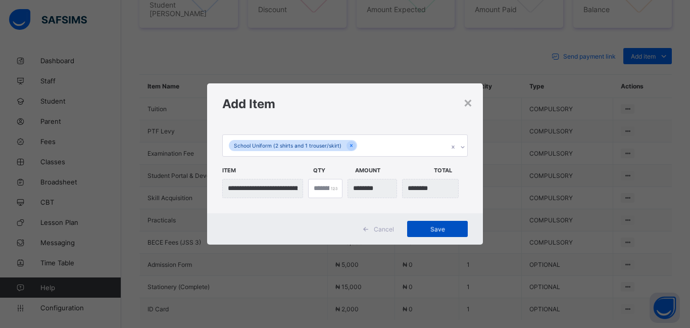
click at [444, 228] on span "Save" at bounding box center [437, 229] width 45 height 8
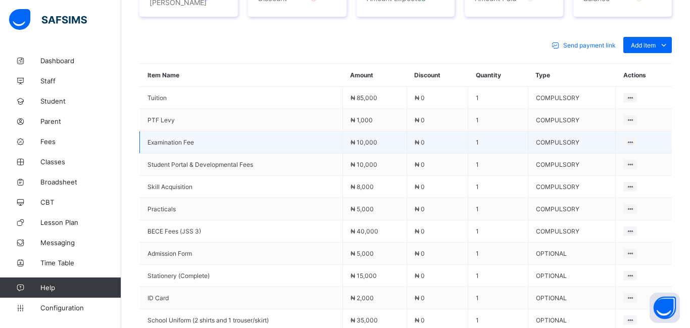
scroll to position [430, 0]
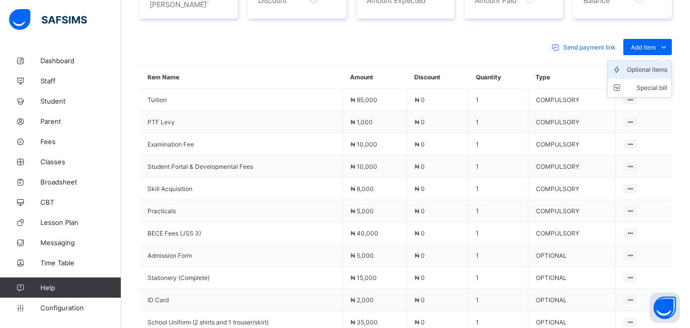
click at [650, 70] on li "Optional items" at bounding box center [640, 70] width 64 height 18
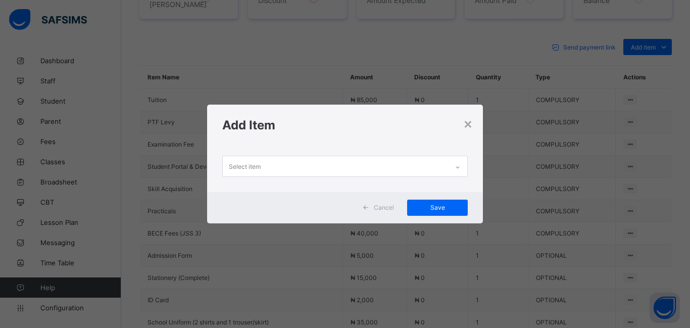
click at [260, 167] on div "Select item" at bounding box center [245, 166] width 32 height 19
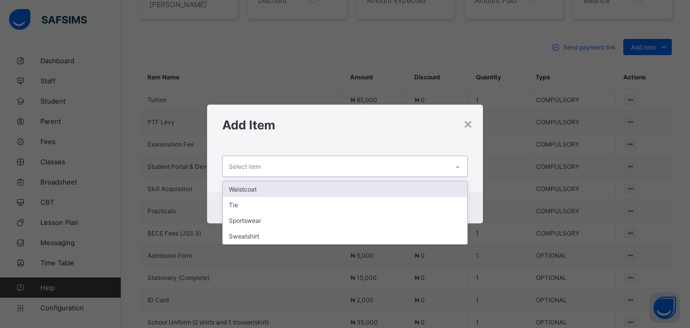
click at [261, 190] on div "Waistcoat" at bounding box center [345, 189] width 244 height 16
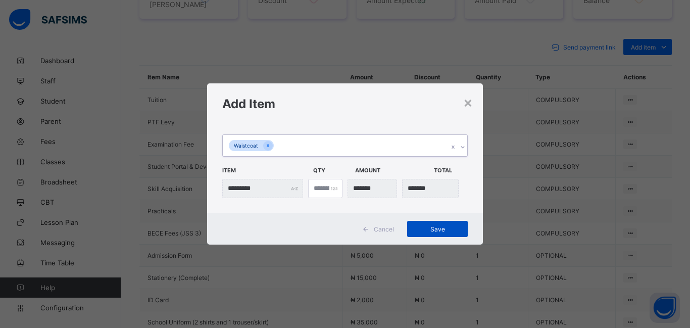
click at [439, 233] on div "Save" at bounding box center [437, 229] width 61 height 16
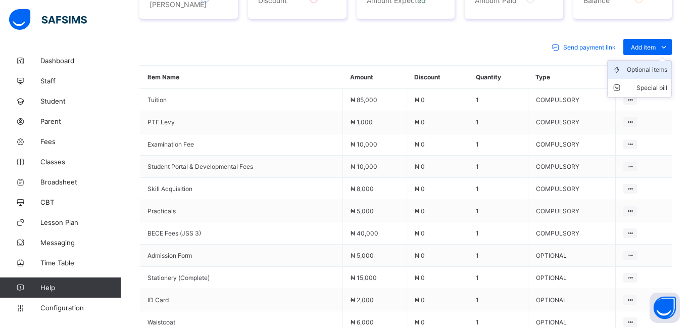
click at [636, 67] on div "Optional items" at bounding box center [647, 70] width 40 height 10
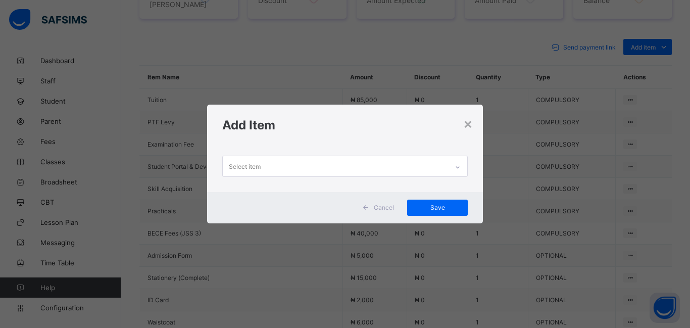
click at [256, 162] on div "Select item" at bounding box center [245, 166] width 32 height 19
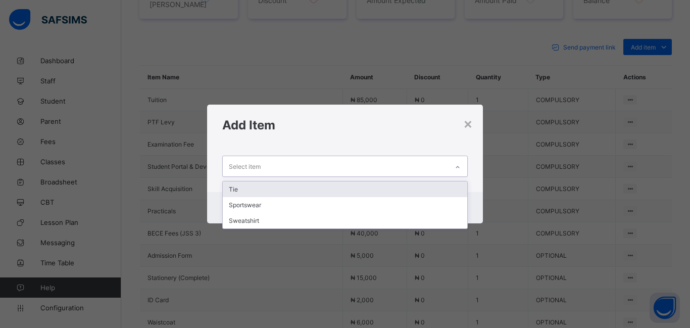
click at [252, 191] on div "Tie" at bounding box center [345, 189] width 244 height 16
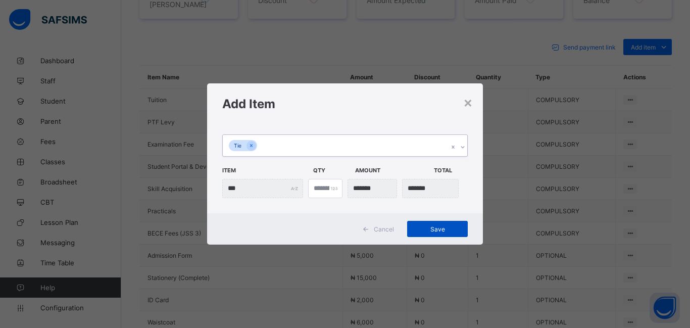
click at [447, 227] on span "Save" at bounding box center [437, 229] width 45 height 8
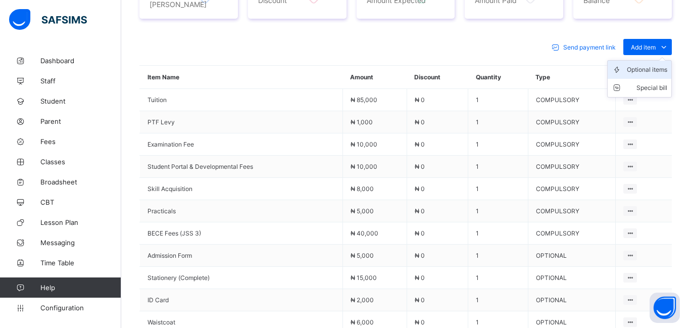
click at [636, 66] on div "Optional items" at bounding box center [647, 70] width 40 height 10
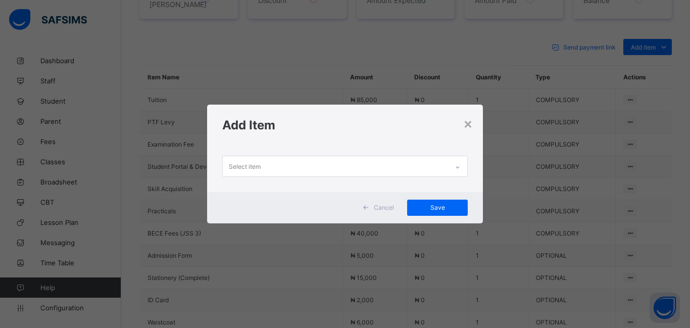
click at [239, 169] on div "Select item" at bounding box center [245, 166] width 32 height 19
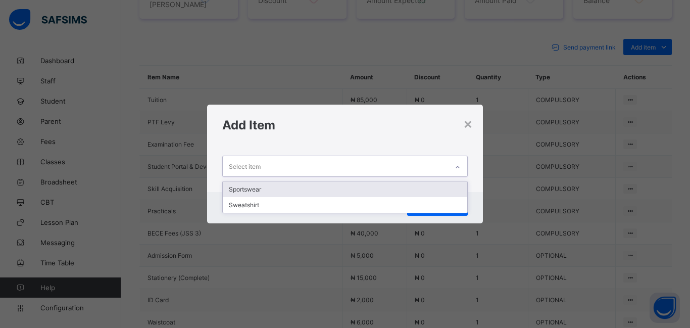
click at [242, 190] on div "Sportswear" at bounding box center [345, 189] width 244 height 16
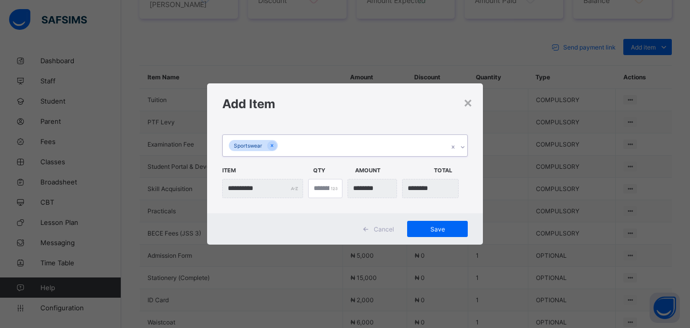
click at [242, 190] on input "**********" at bounding box center [262, 188] width 81 height 19
click at [427, 224] on div "Save" at bounding box center [437, 229] width 61 height 16
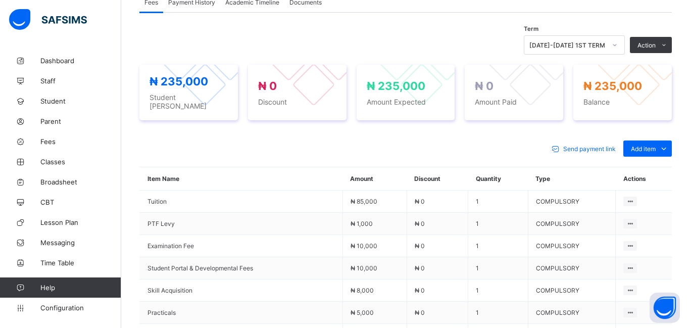
scroll to position [330, 0]
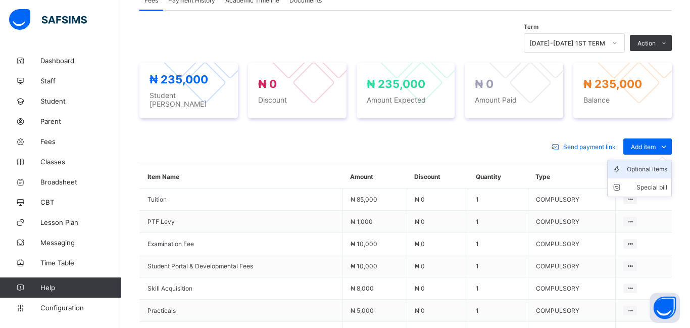
click at [644, 165] on div "Optional items" at bounding box center [647, 169] width 40 height 10
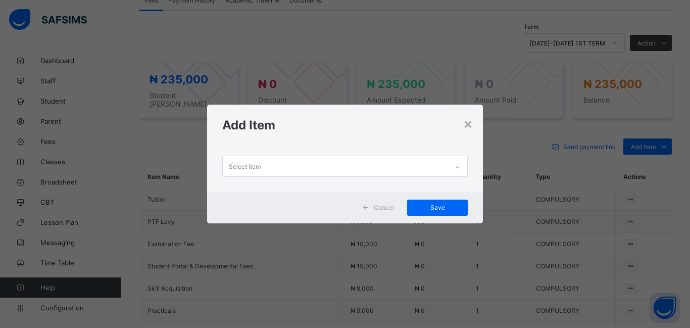
click at [298, 167] on div "Select item" at bounding box center [335, 166] width 225 height 20
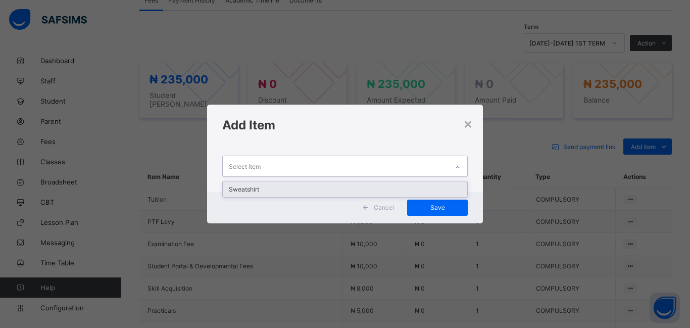
click at [302, 194] on div "Sweatshirt" at bounding box center [345, 189] width 244 height 16
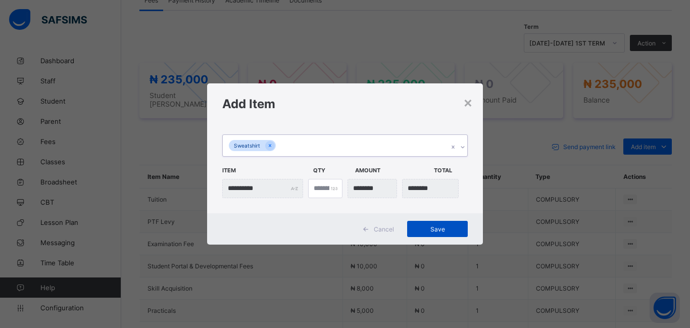
click at [425, 233] on div "Save" at bounding box center [437, 229] width 61 height 16
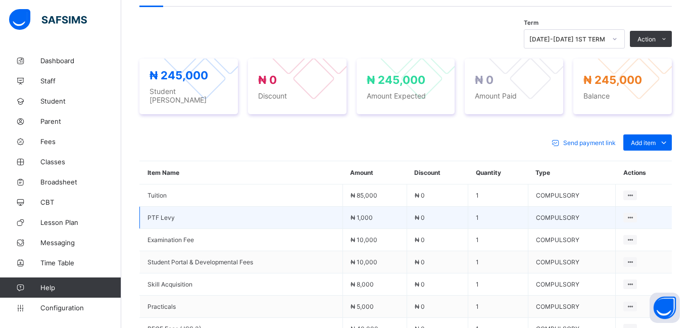
scroll to position [331, 0]
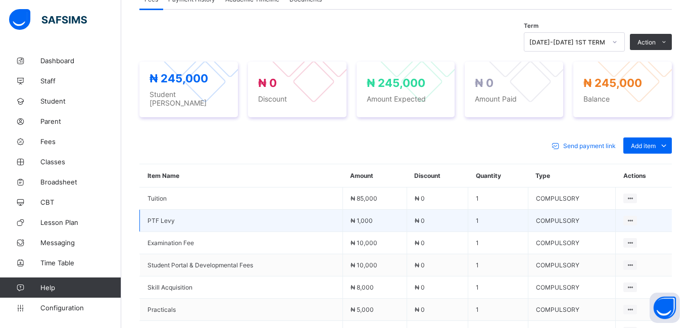
click at [538, 97] on span "Amount Paid" at bounding box center [514, 98] width 78 height 9
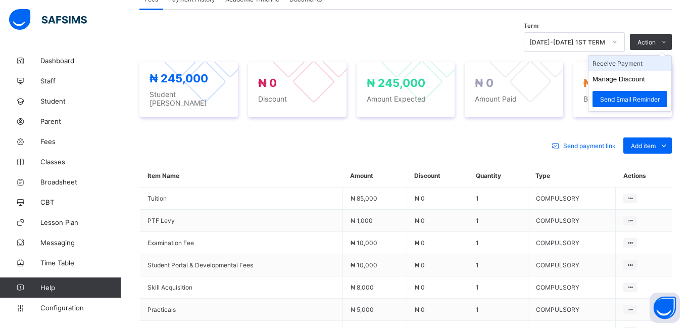
click at [629, 62] on li "Receive Payment" at bounding box center [629, 64] width 83 height 16
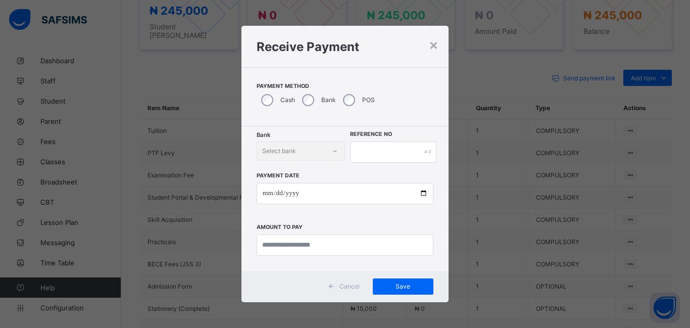
scroll to position [402, 0]
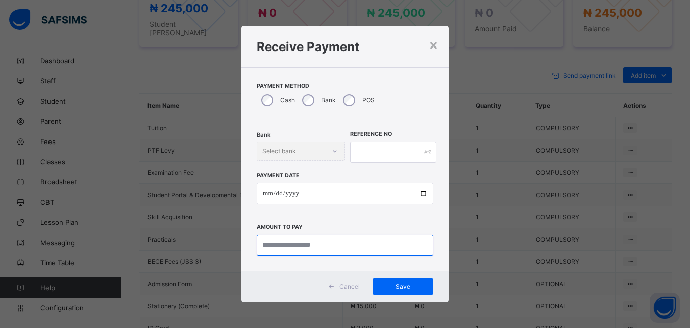
click at [277, 244] on input "currency" at bounding box center [345, 244] width 177 height 21
type input "*********"
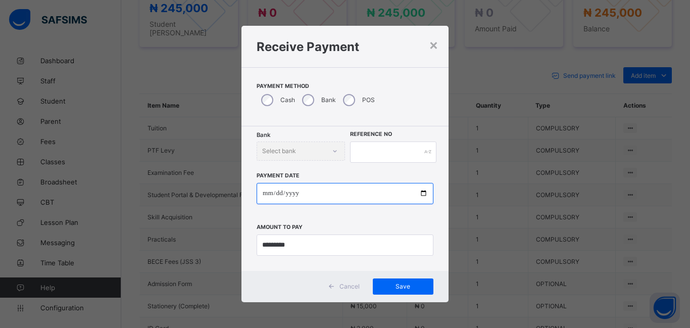
click at [268, 193] on input "date" at bounding box center [345, 193] width 177 height 21
type input "**********"
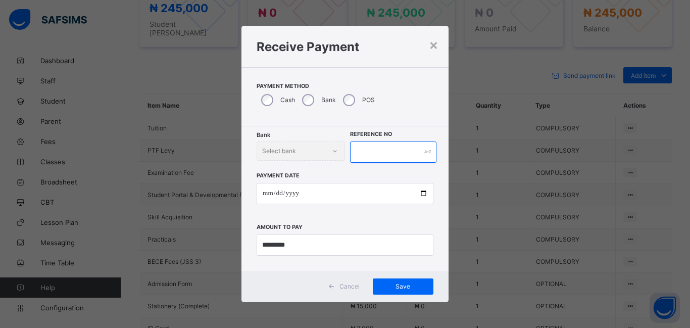
click at [357, 150] on input "text" at bounding box center [393, 151] width 86 height 21
type input "******"
click at [410, 287] on span "Save" at bounding box center [402, 286] width 45 height 8
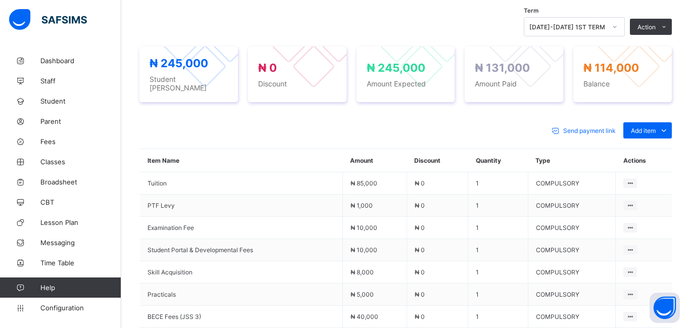
scroll to position [0, 0]
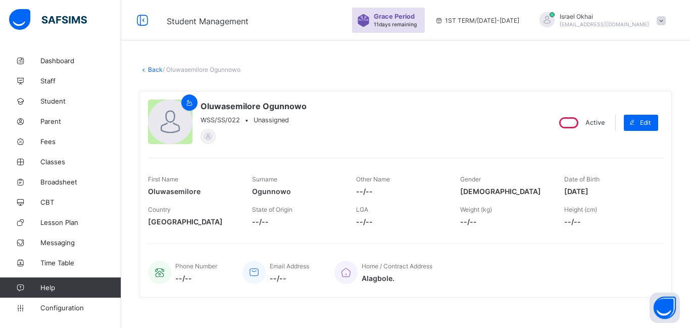
click at [156, 72] on link "Back" at bounding box center [155, 70] width 15 height 8
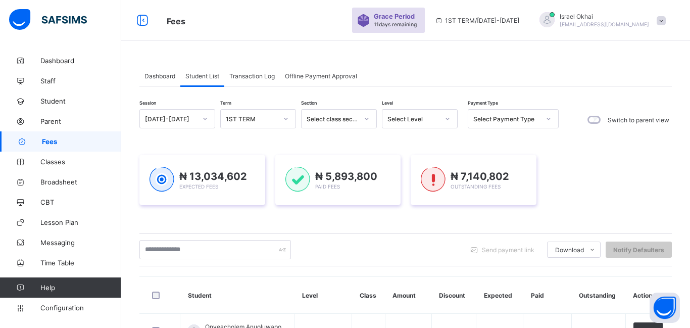
click at [433, 117] on div "Select Level" at bounding box center [413, 119] width 52 height 8
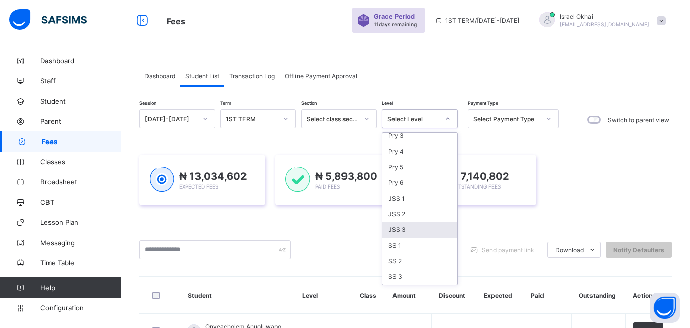
click at [413, 229] on div "JSS 3" at bounding box center [419, 230] width 75 height 16
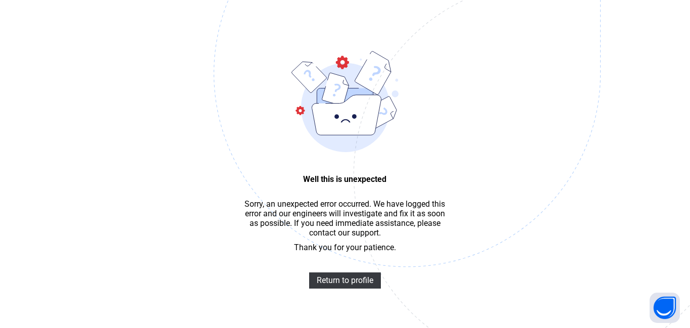
scroll to position [30, 0]
click at [340, 285] on img at bounding box center [477, 124] width 527 height 488
click at [339, 280] on span "Return to profile" at bounding box center [345, 280] width 57 height 10
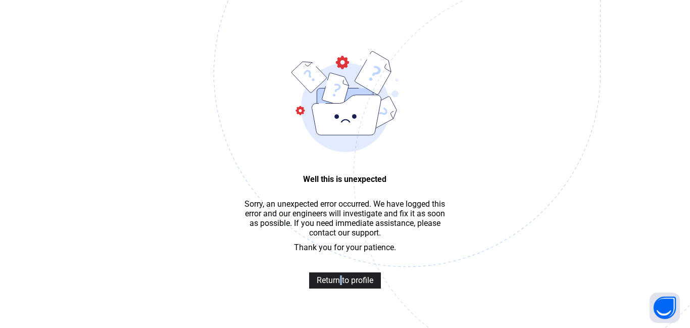
click at [339, 280] on span "Return to profile" at bounding box center [345, 280] width 57 height 10
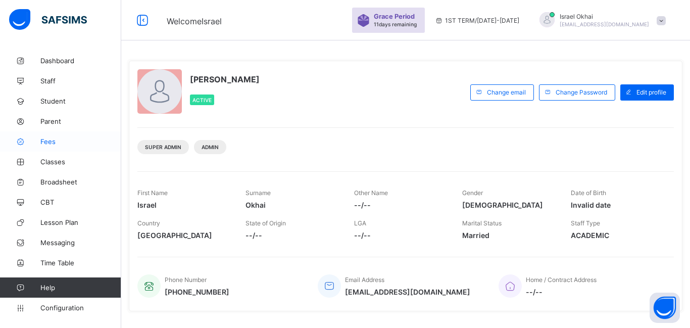
click at [46, 139] on span "Fees" at bounding box center [80, 141] width 81 height 8
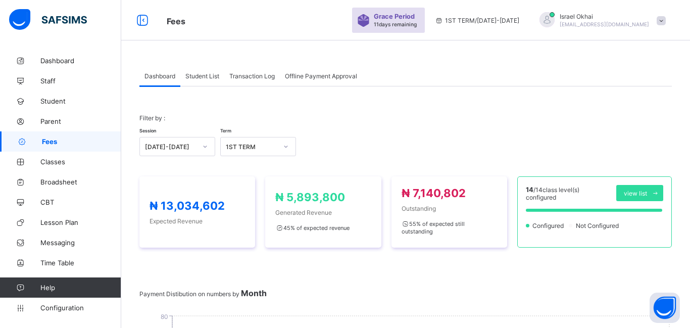
click at [197, 76] on span "Student List" at bounding box center [202, 76] width 34 height 8
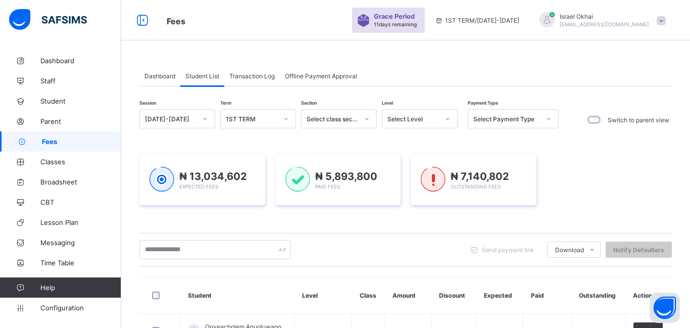
click at [419, 117] on div "Select Level" at bounding box center [413, 119] width 52 height 8
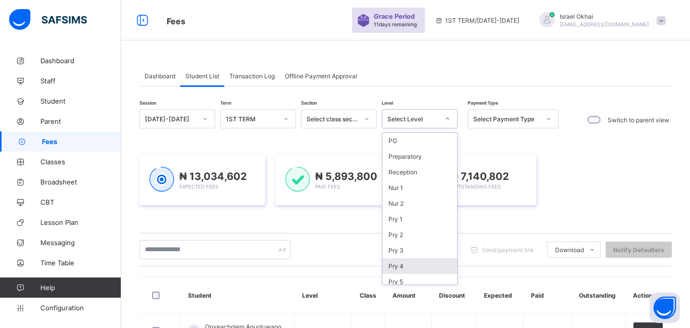
click at [437, 269] on div "Pry 4" at bounding box center [419, 266] width 75 height 16
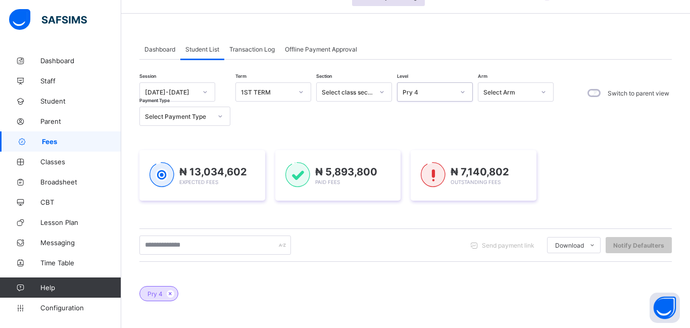
scroll to position [34, 0]
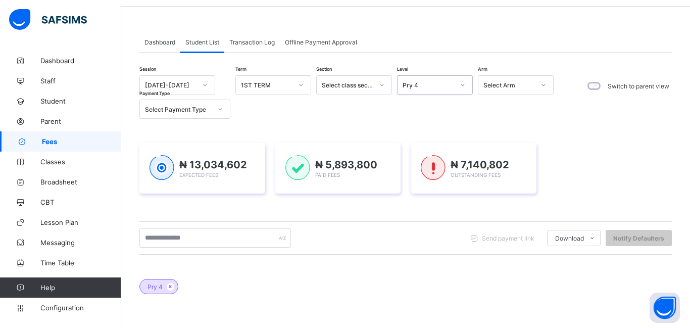
click at [443, 87] on div "Pry 4" at bounding box center [429, 85] width 52 height 8
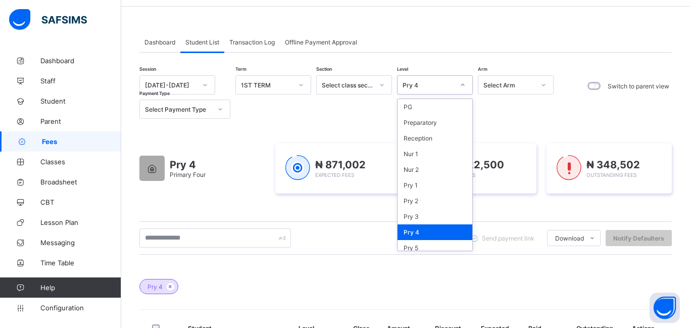
scroll to position [115, 0]
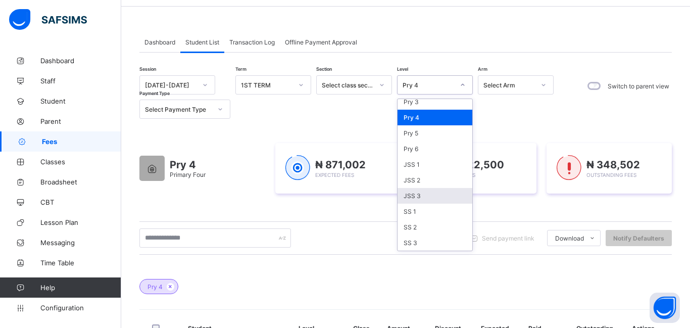
click at [440, 193] on div "JSS 3" at bounding box center [435, 196] width 75 height 16
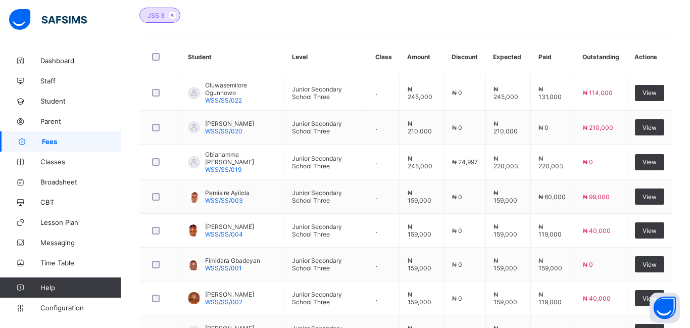
scroll to position [306, 0]
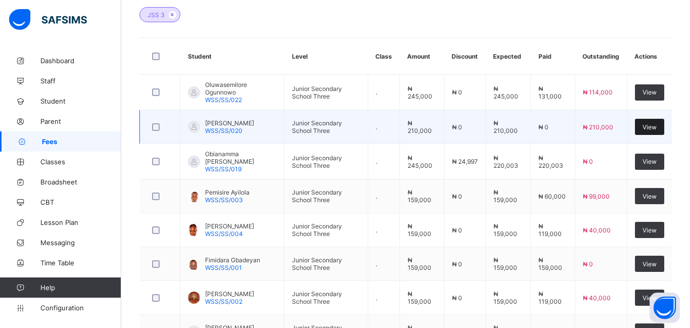
click at [653, 127] on span "View" at bounding box center [650, 127] width 14 height 8
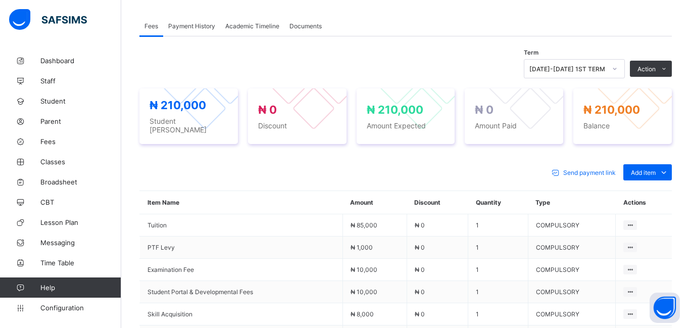
scroll to position [308, 0]
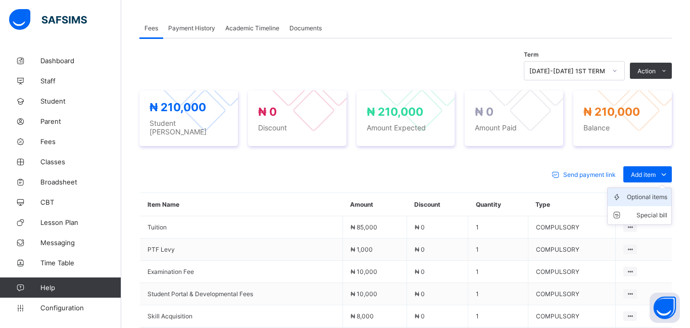
click at [627, 192] on div "Optional items" at bounding box center [647, 197] width 40 height 10
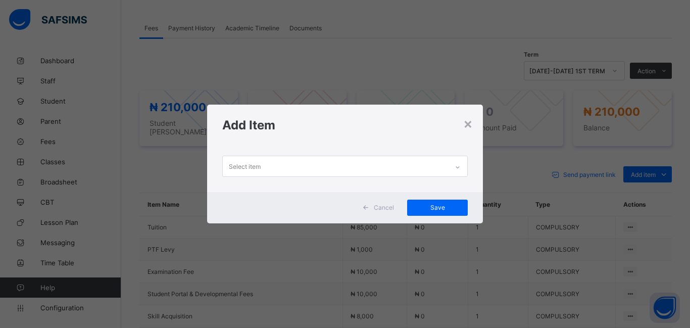
click at [277, 159] on div "Select item" at bounding box center [335, 166] width 225 height 20
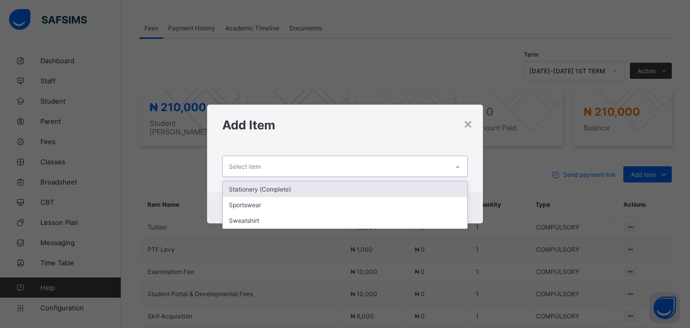
click at [274, 189] on div "Stationery (Complete)" at bounding box center [345, 189] width 244 height 16
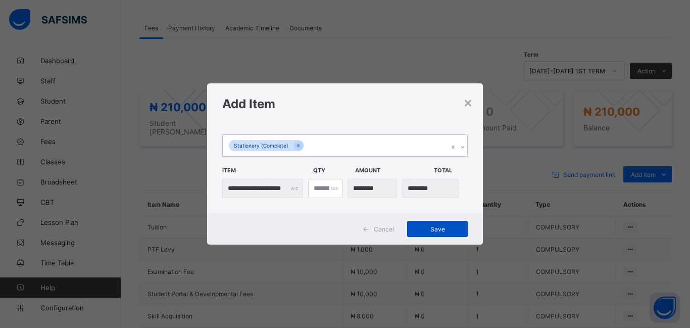
click at [450, 231] on span "Save" at bounding box center [437, 229] width 45 height 8
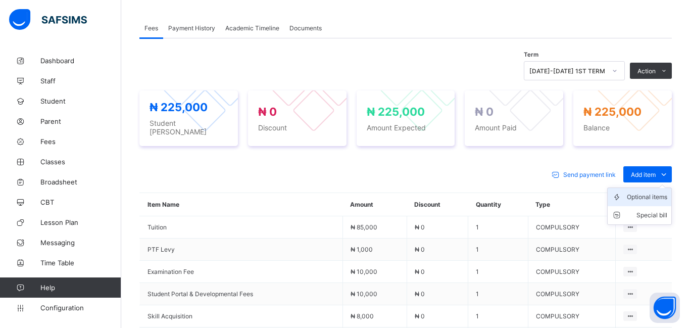
click at [648, 192] on div "Optional items" at bounding box center [647, 197] width 40 height 10
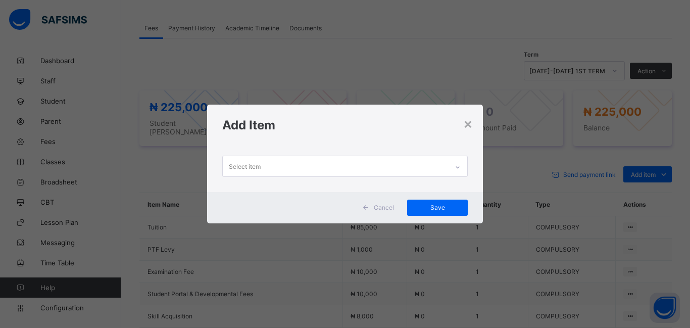
click at [256, 164] on div "Select item" at bounding box center [245, 166] width 32 height 19
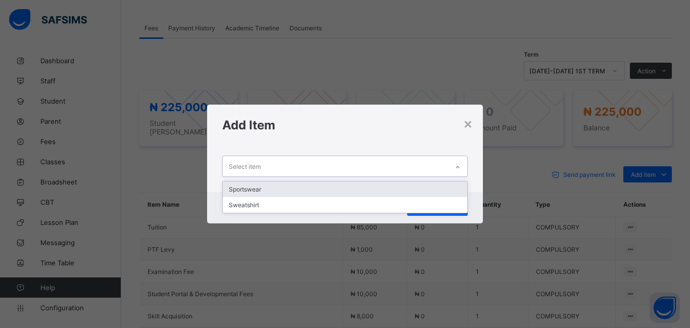
click at [258, 193] on div "Sportswear" at bounding box center [345, 189] width 244 height 16
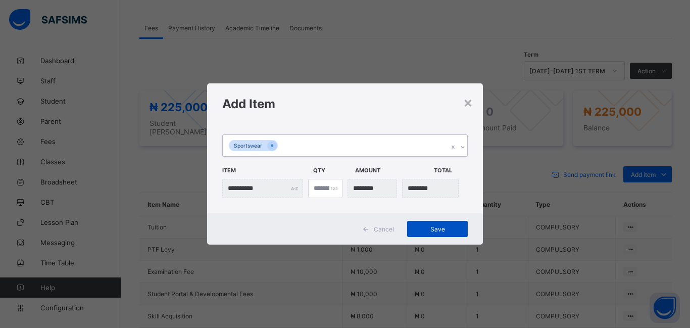
click at [430, 234] on div "Save" at bounding box center [437, 229] width 61 height 16
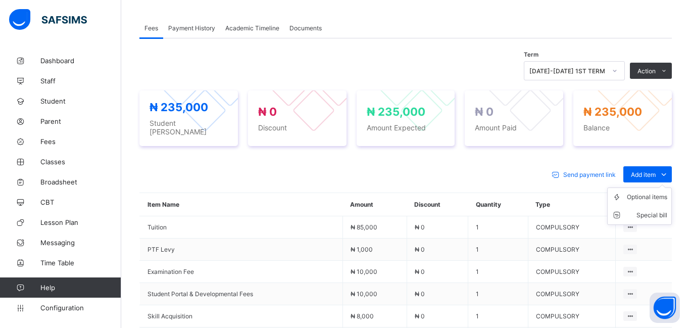
click at [648, 187] on ul "Optional items Special bill" at bounding box center [639, 205] width 65 height 37
click at [647, 192] on div "Optional items" at bounding box center [647, 197] width 40 height 10
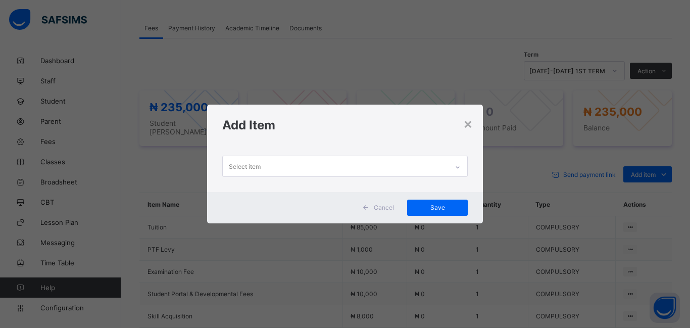
click at [261, 167] on div "Select item" at bounding box center [335, 166] width 225 height 20
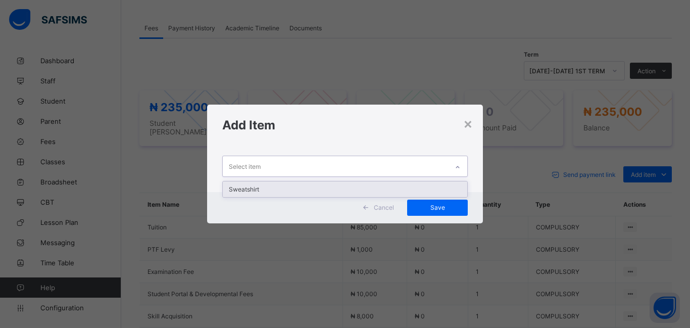
click at [262, 190] on div "Sweatshirt" at bounding box center [345, 189] width 244 height 16
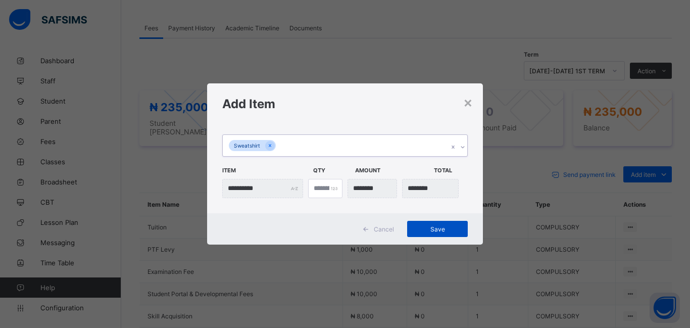
click at [436, 228] on span "Save" at bounding box center [437, 229] width 45 height 8
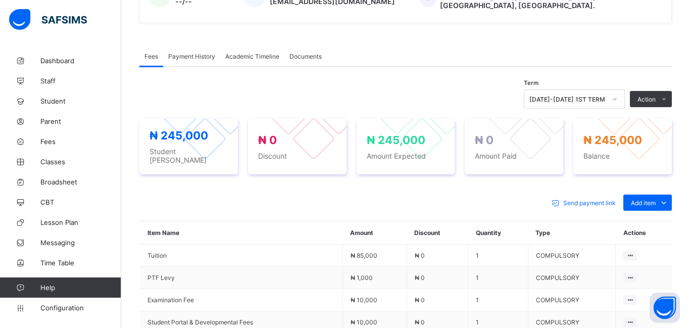
scroll to position [283, 0]
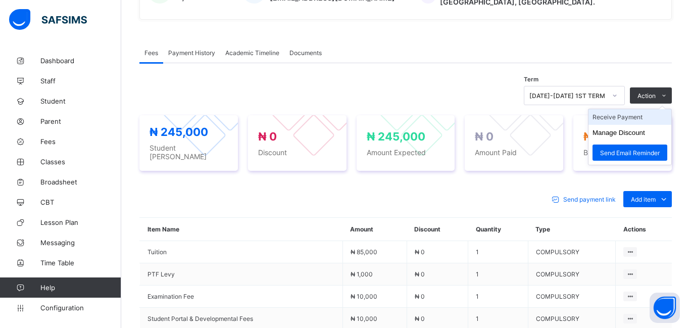
click at [608, 113] on li "Receive Payment" at bounding box center [629, 117] width 83 height 16
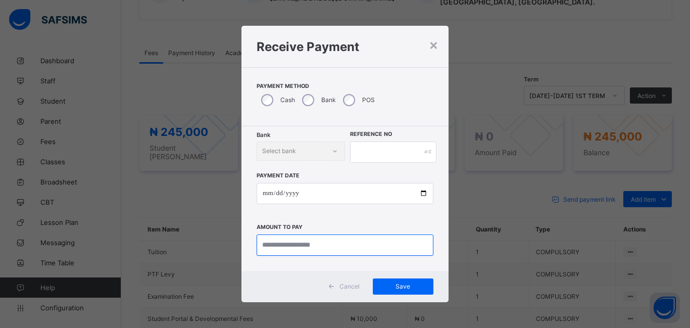
click at [276, 250] on input "currency" at bounding box center [345, 244] width 177 height 21
click at [285, 244] on input "currency" at bounding box center [345, 244] width 177 height 21
type input "*********"
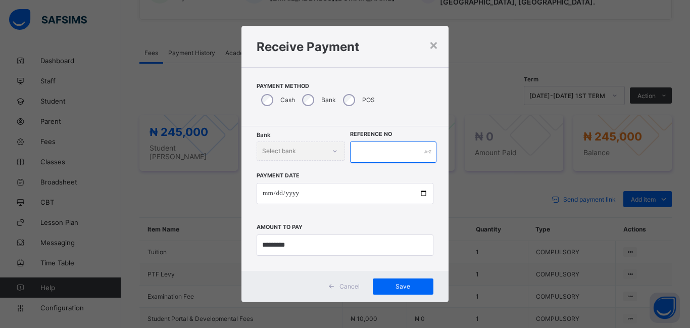
click at [360, 151] on input "text" at bounding box center [393, 151] width 86 height 21
type input "*******"
click at [404, 286] on span "Save" at bounding box center [402, 286] width 45 height 8
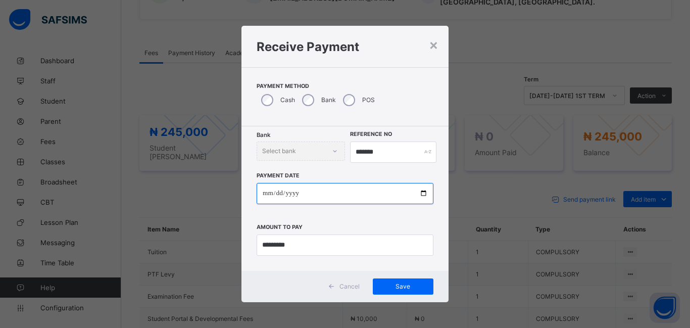
click at [270, 194] on input "date" at bounding box center [345, 193] width 177 height 21
type input "**********"
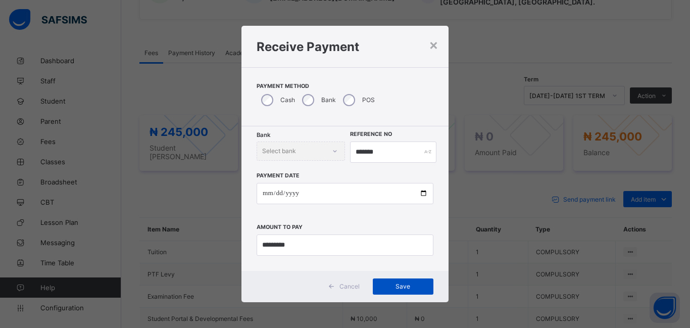
click at [404, 287] on span "Save" at bounding box center [402, 286] width 45 height 8
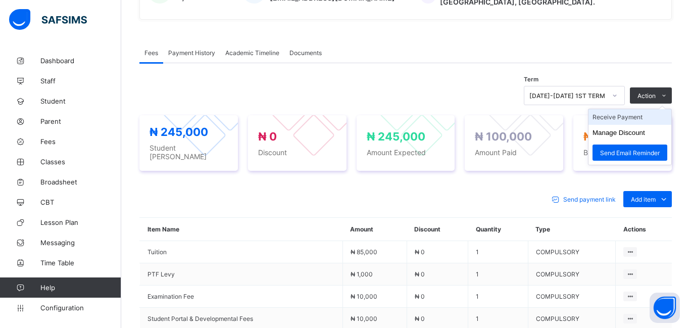
click at [623, 115] on li "Receive Payment" at bounding box center [629, 117] width 83 height 16
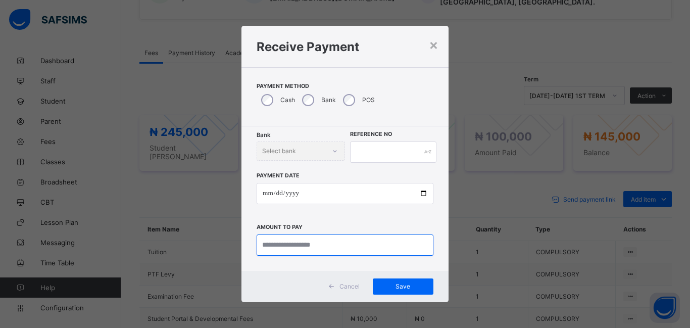
click at [277, 250] on input "currency" at bounding box center [345, 244] width 177 height 21
type input "*********"
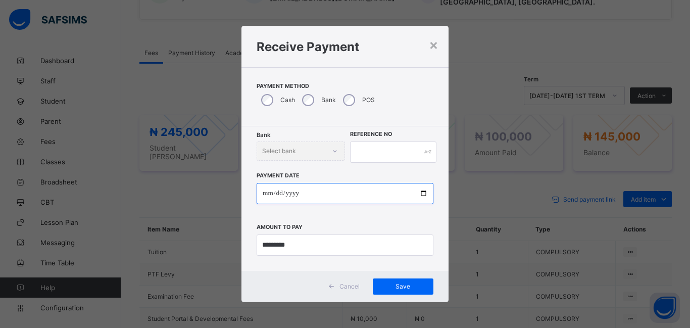
click at [265, 193] on input "date" at bounding box center [345, 193] width 177 height 21
type input "**********"
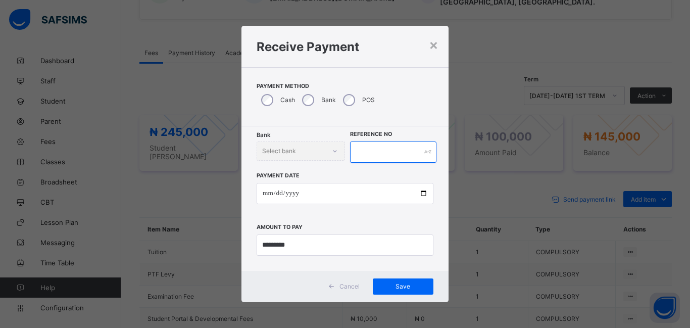
click at [369, 152] on input "text" at bounding box center [393, 151] width 86 height 21
type input "*******"
click at [400, 286] on span "Save" at bounding box center [402, 286] width 45 height 8
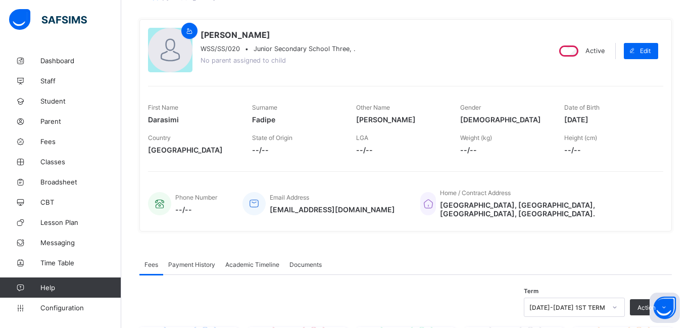
scroll to position [66, 0]
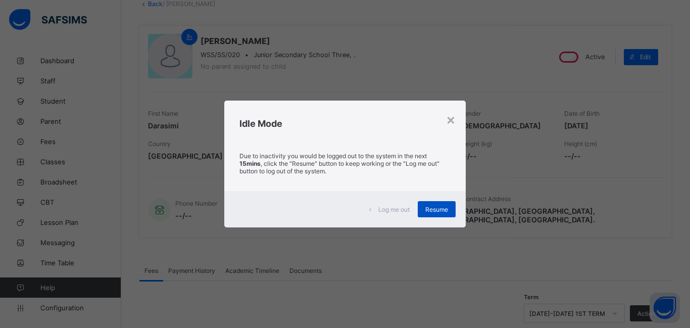
click at [432, 208] on span "Resume" at bounding box center [436, 210] width 23 height 8
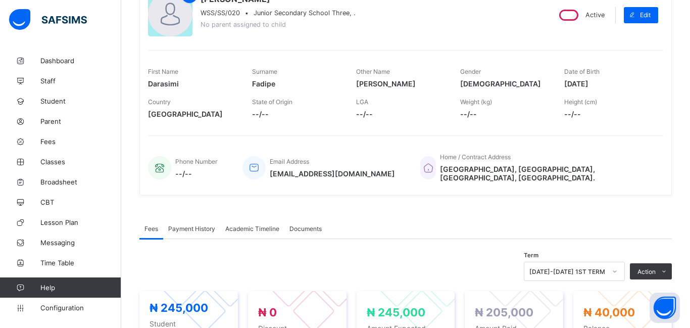
scroll to position [0, 0]
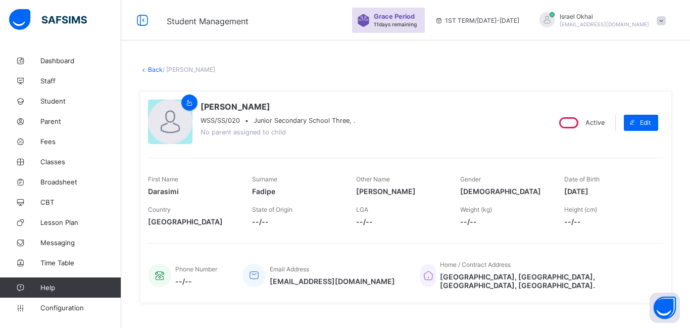
click at [153, 72] on link "Back" at bounding box center [155, 70] width 15 height 8
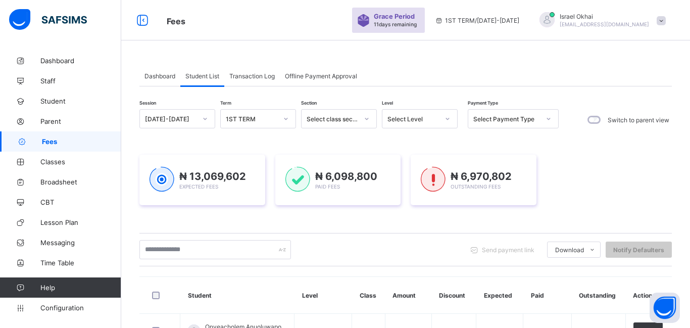
click at [430, 124] on div "Select Level" at bounding box center [410, 119] width 56 height 14
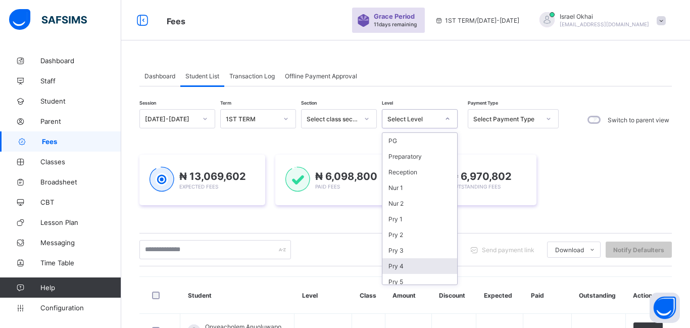
scroll to position [115, 0]
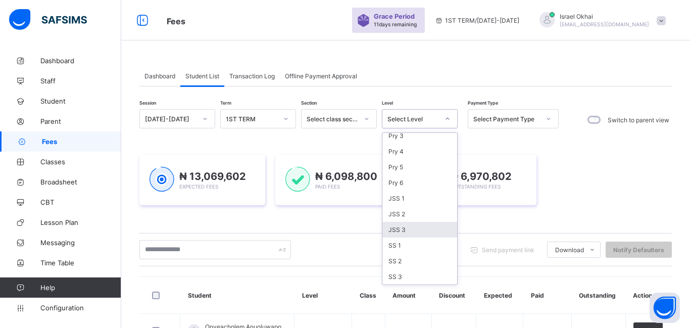
click at [440, 233] on div "JSS 3" at bounding box center [419, 230] width 75 height 16
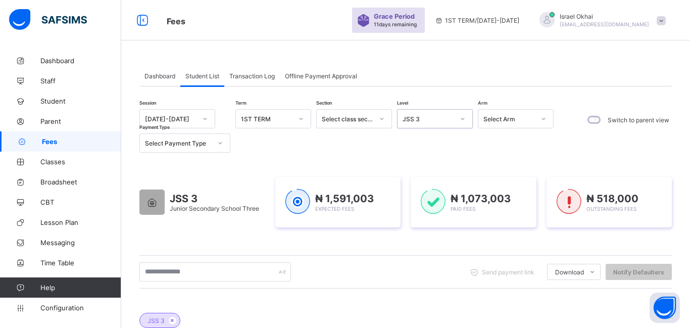
scroll to position [3, 0]
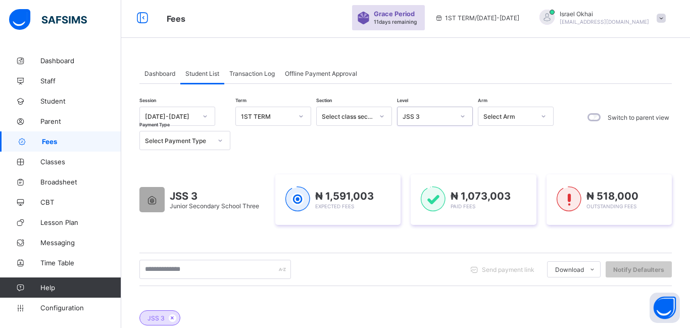
click at [430, 119] on div "JSS 3" at bounding box center [429, 117] width 52 height 8
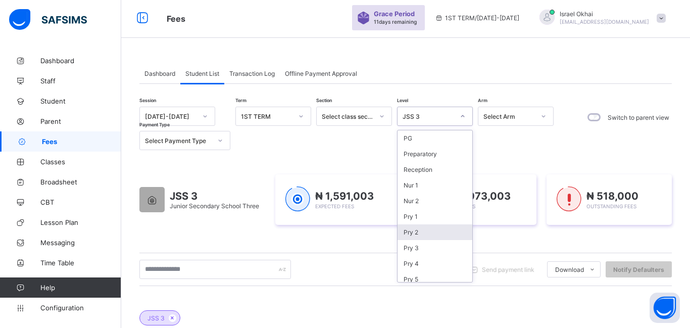
click at [474, 269] on icon at bounding box center [474, 270] width 11 height 10
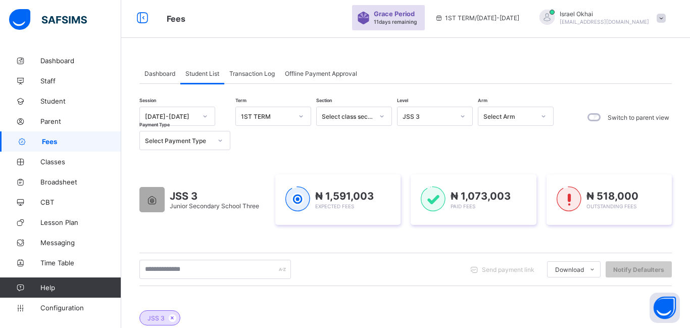
click at [450, 117] on div "JSS 3" at bounding box center [429, 117] width 52 height 8
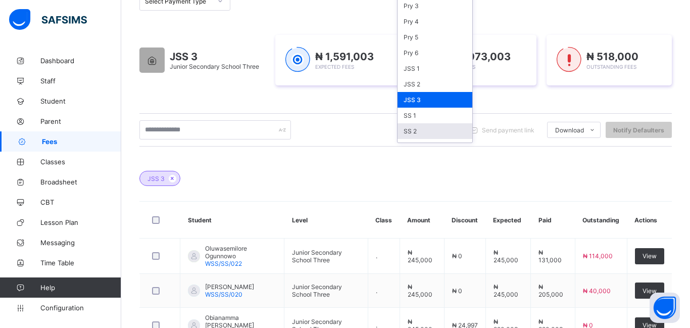
scroll to position [115, 0]
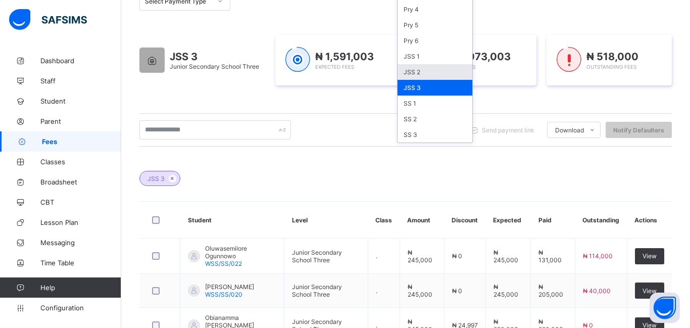
click at [437, 73] on div "JSS 2" at bounding box center [435, 72] width 75 height 16
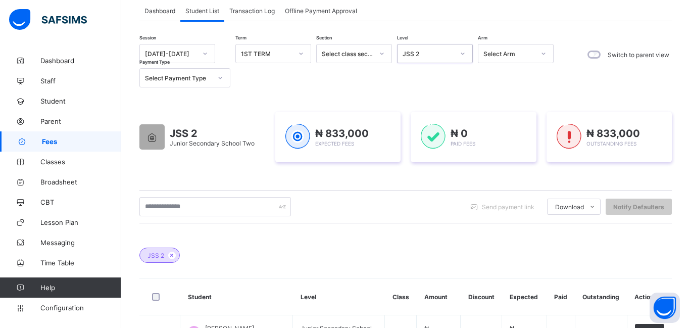
scroll to position [63, 0]
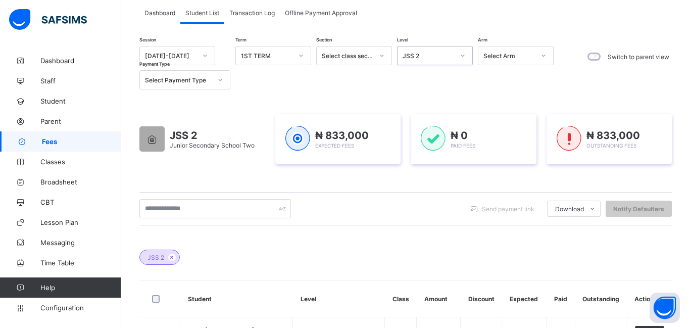
click at [461, 58] on icon at bounding box center [463, 56] width 6 height 10
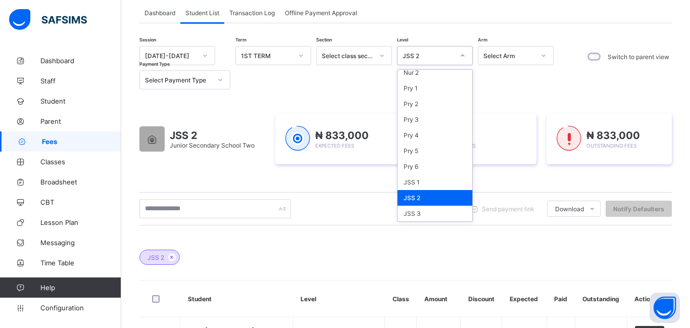
scroll to position [76, 0]
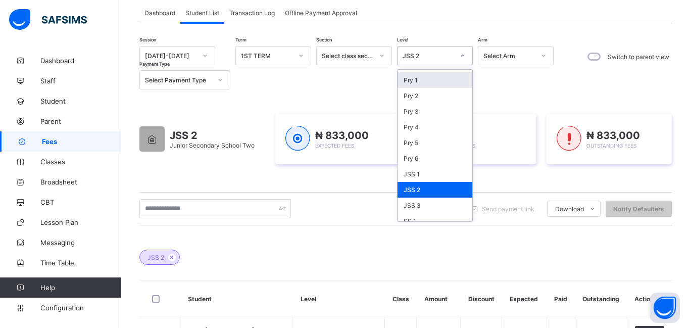
click at [432, 61] on div "JSS 2" at bounding box center [426, 55] width 56 height 14
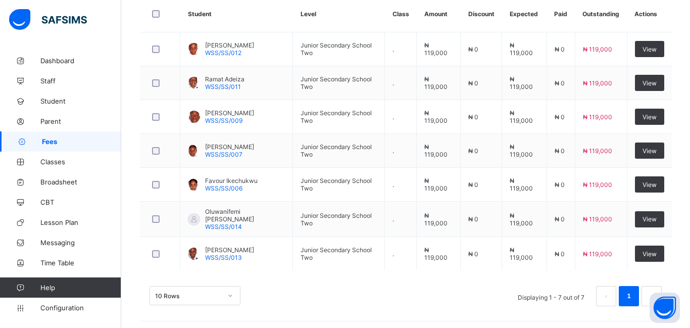
scroll to position [350, 0]
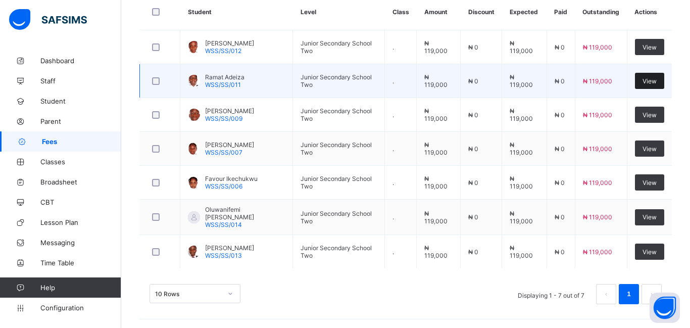
click at [647, 86] on div "View" at bounding box center [649, 81] width 29 height 16
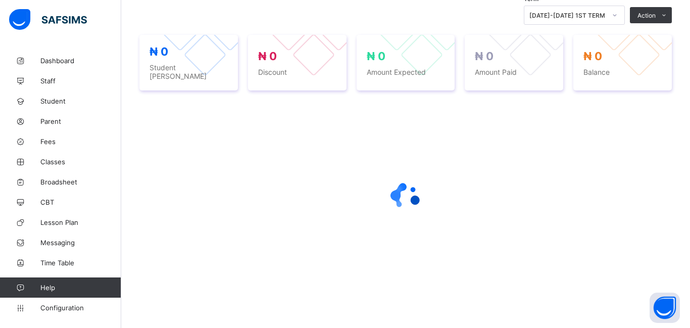
click at [647, 86] on div "₦ 0 Balance" at bounding box center [622, 63] width 99 height 56
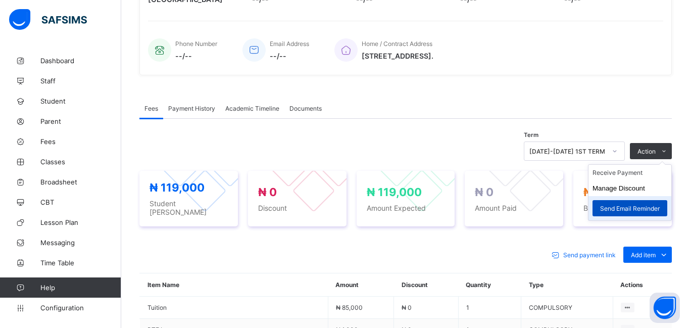
scroll to position [350, 0]
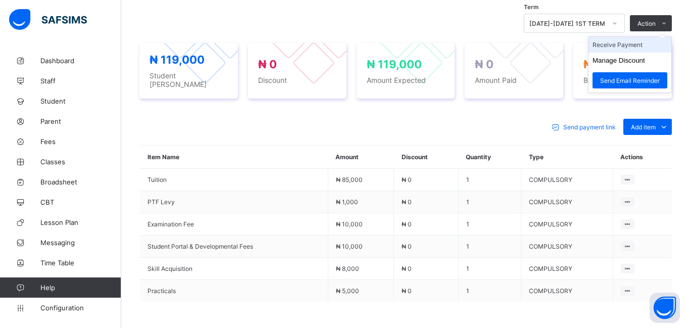
click at [616, 46] on li "Receive Payment" at bounding box center [629, 45] width 83 height 16
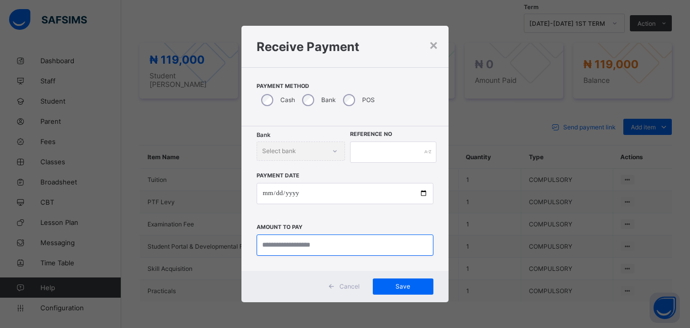
click at [272, 246] on input "currency" at bounding box center [345, 244] width 177 height 21
type input "********"
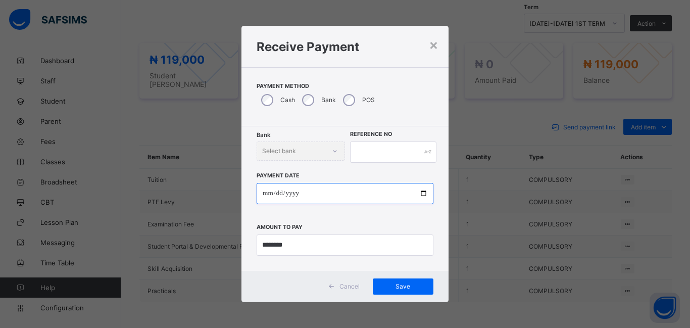
click at [265, 195] on input "date" at bounding box center [345, 193] width 177 height 21
type input "**********"
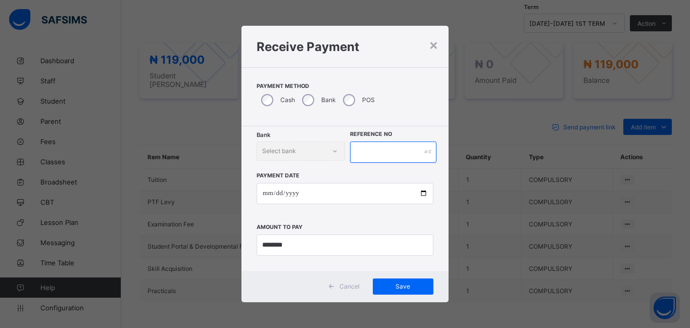
click at [361, 152] on input "text" at bounding box center [393, 151] width 86 height 21
type input "********"
click at [402, 291] on div "Save" at bounding box center [403, 286] width 61 height 16
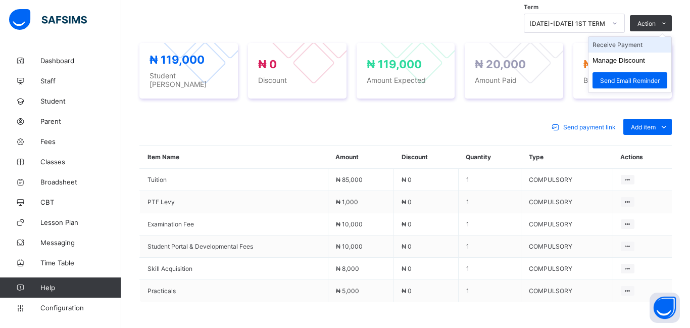
click at [633, 48] on li "Receive Payment" at bounding box center [629, 45] width 83 height 16
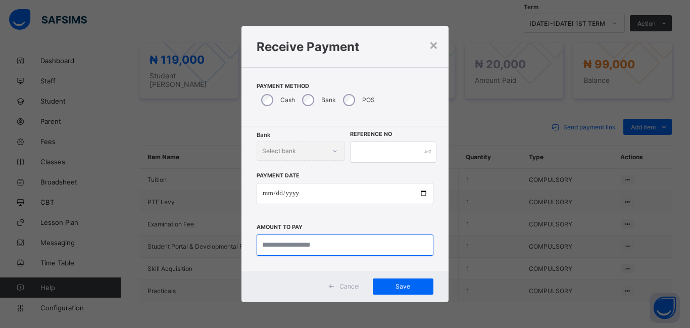
click at [295, 250] on input "currency" at bounding box center [345, 244] width 177 height 21
type input "********"
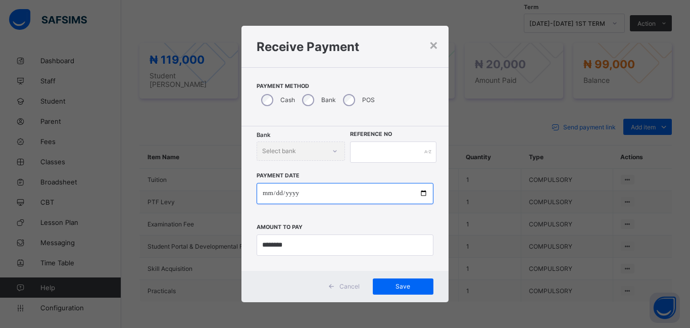
click at [265, 198] on input "date" at bounding box center [345, 193] width 177 height 21
type input "**********"
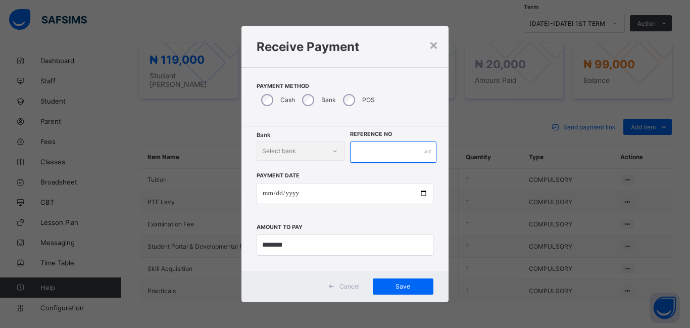
click at [369, 144] on input "text" at bounding box center [393, 151] width 86 height 21
type input "********"
click at [409, 295] on div "Cancel Save" at bounding box center [344, 286] width 207 height 31
click at [404, 289] on span "Save" at bounding box center [402, 286] width 45 height 8
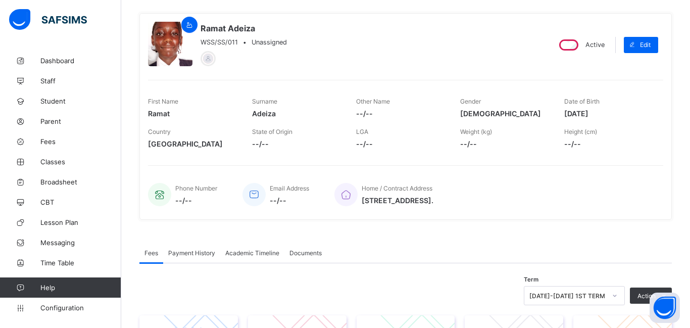
scroll to position [72, 0]
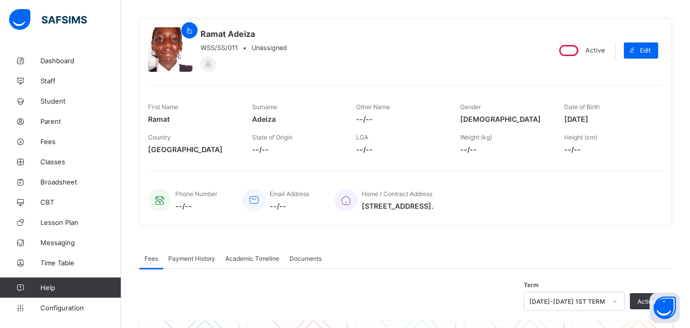
click at [161, 122] on span "Ramat" at bounding box center [192, 119] width 89 height 9
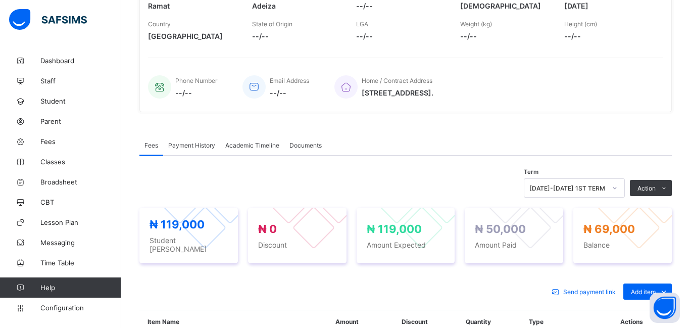
scroll to position [0, 0]
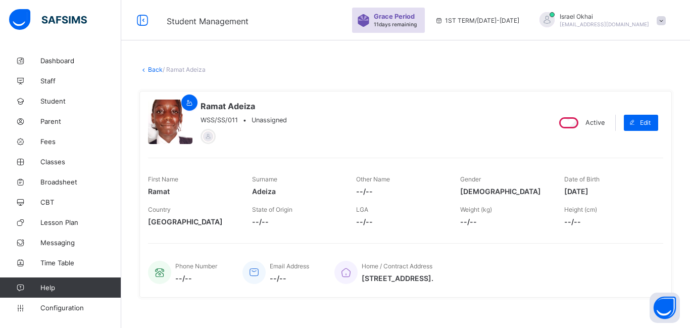
click at [151, 73] on link "Back" at bounding box center [155, 70] width 15 height 8
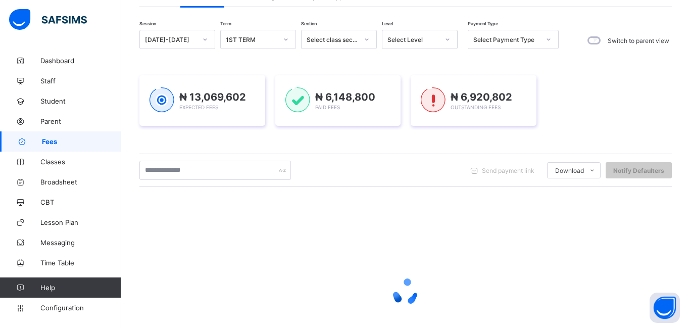
scroll to position [155, 0]
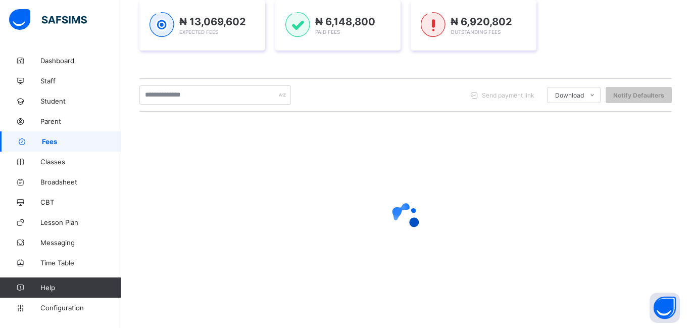
click at [412, 121] on div "Session [DATE]-[DATE] Term 1ST TERM Section Select class section Level Select L…" at bounding box center [405, 134] width 532 height 358
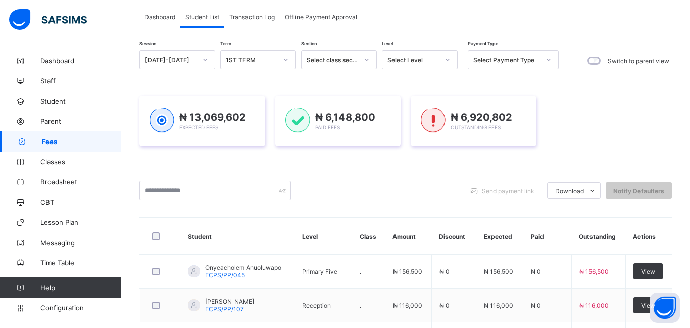
scroll to position [0, 0]
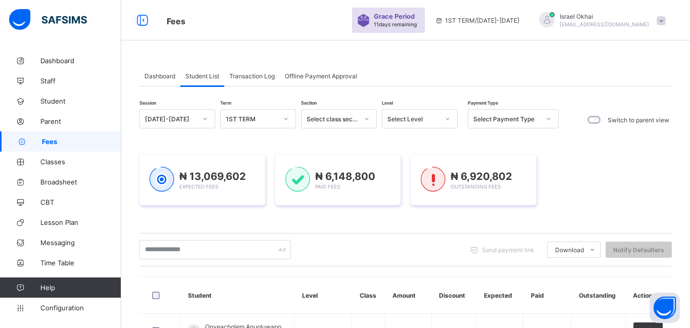
click at [430, 122] on div "Select Level" at bounding box center [413, 119] width 52 height 8
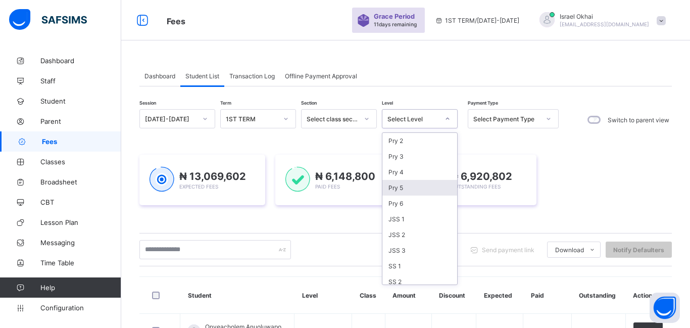
scroll to position [115, 0]
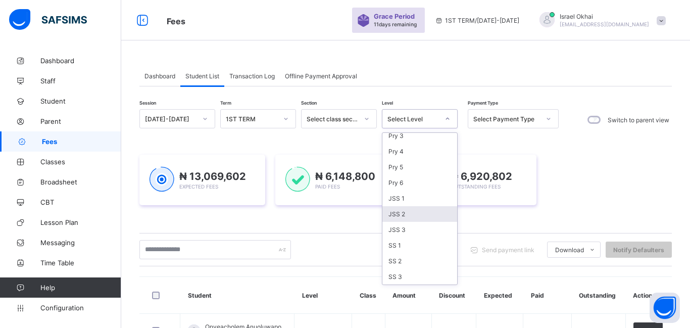
click at [413, 209] on div "JSS 2" at bounding box center [419, 214] width 75 height 16
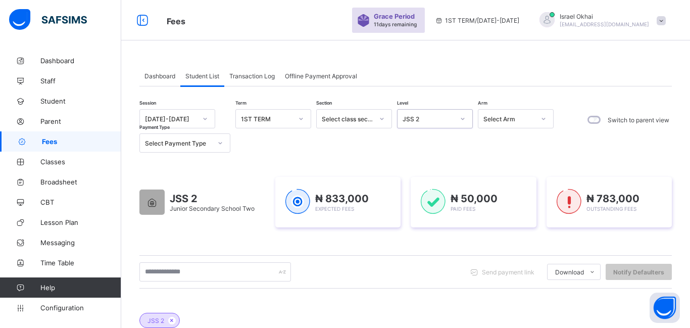
type input "**"
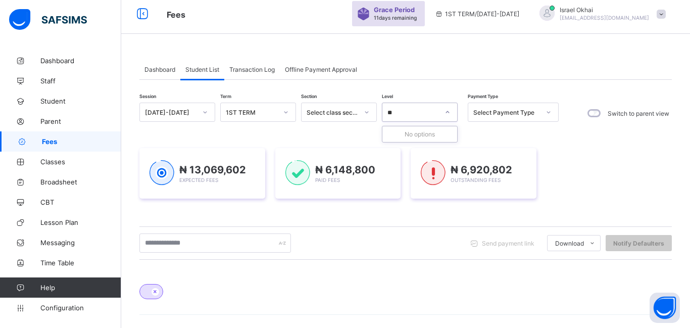
scroll to position [0, 0]
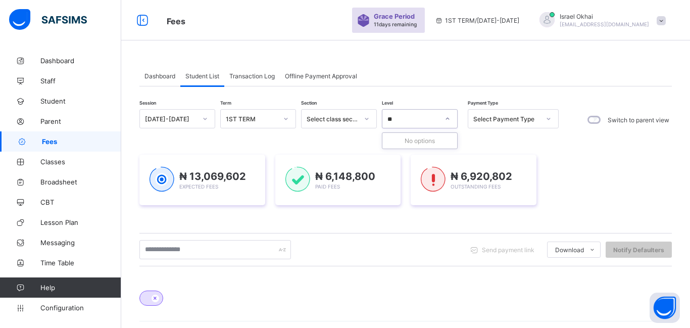
click at [426, 123] on div "** oo" at bounding box center [410, 119] width 56 height 14
click at [426, 123] on div at bounding box center [410, 119] width 56 height 14
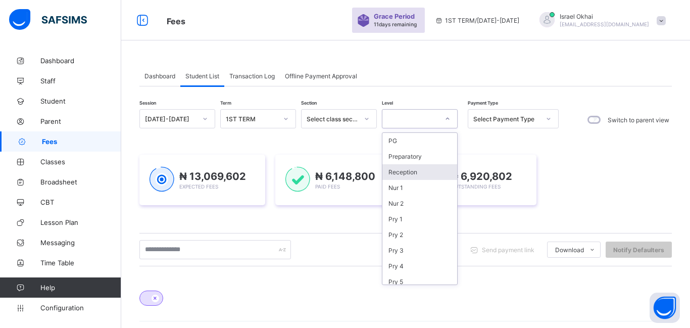
scroll to position [115, 0]
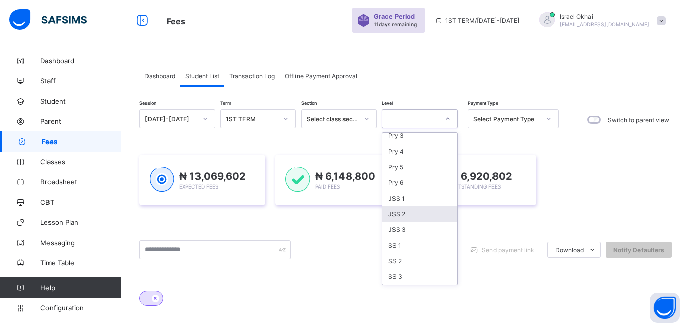
click at [412, 214] on div "JSS 2" at bounding box center [419, 214] width 75 height 16
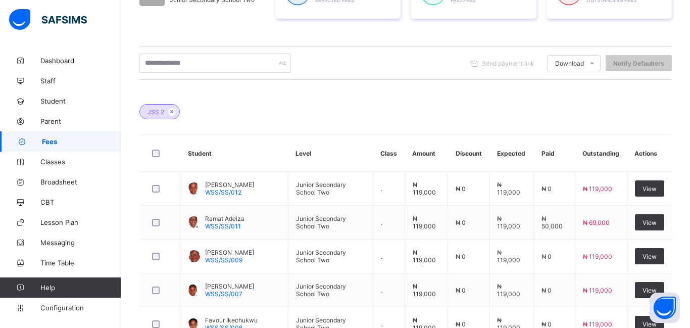
scroll to position [210, 0]
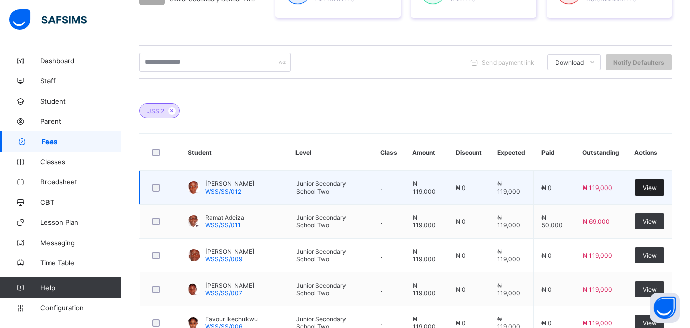
click at [650, 186] on span "View" at bounding box center [650, 188] width 14 height 8
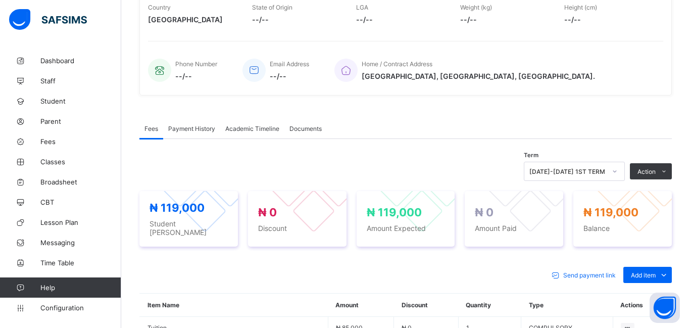
scroll to position [210, 0]
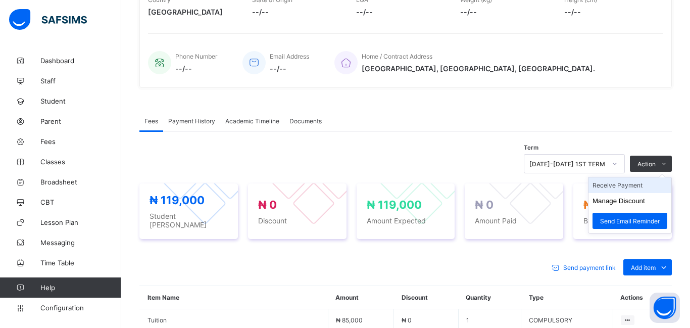
click at [624, 186] on li "Receive Payment" at bounding box center [629, 185] width 83 height 16
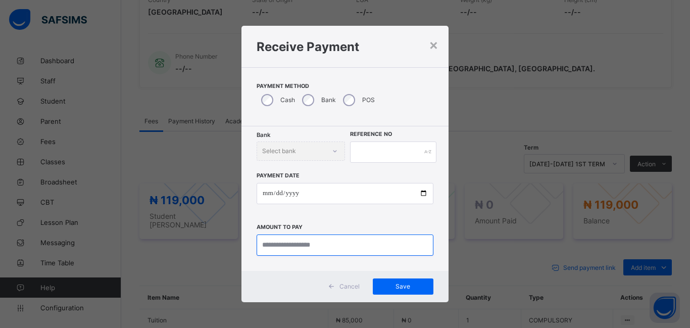
click at [272, 249] on input "currency" at bounding box center [345, 244] width 177 height 21
type input "********"
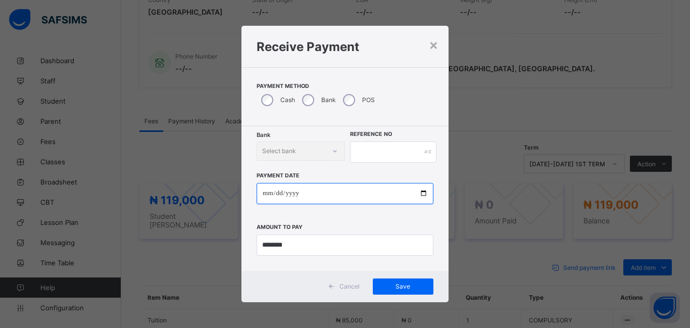
click at [266, 193] on input "date" at bounding box center [345, 193] width 177 height 21
type input "**********"
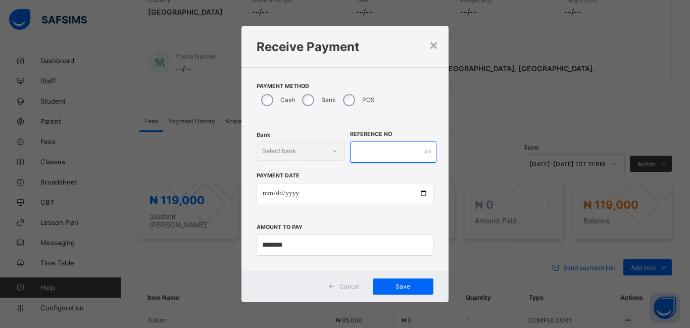
click at [365, 155] on input "text" at bounding box center [393, 151] width 86 height 21
type input "*****"
click at [403, 289] on span "Save" at bounding box center [402, 286] width 45 height 8
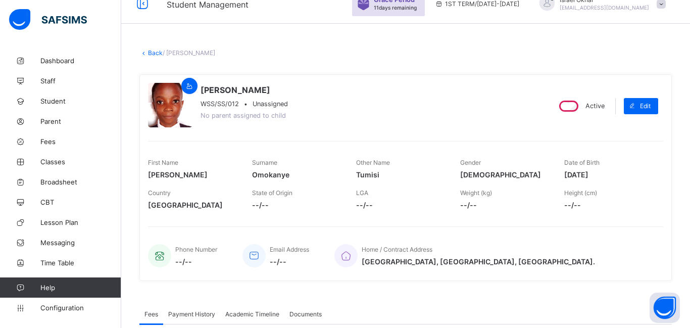
scroll to position [0, 0]
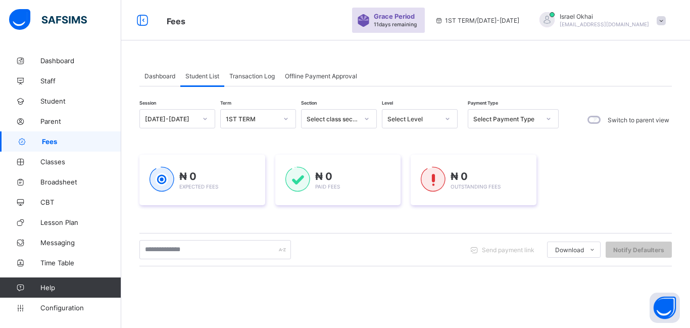
click at [408, 126] on div "Select Level" at bounding box center [420, 118] width 76 height 19
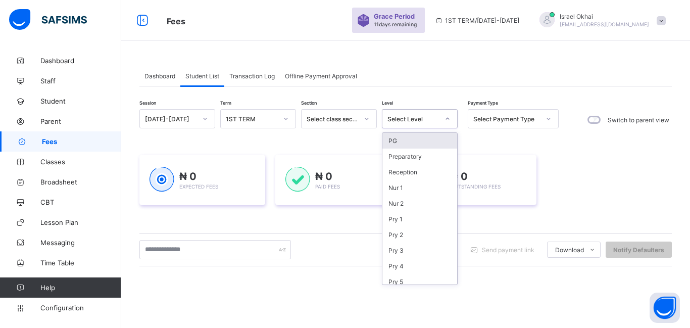
click at [408, 126] on div "Select Level" at bounding box center [420, 118] width 76 height 19
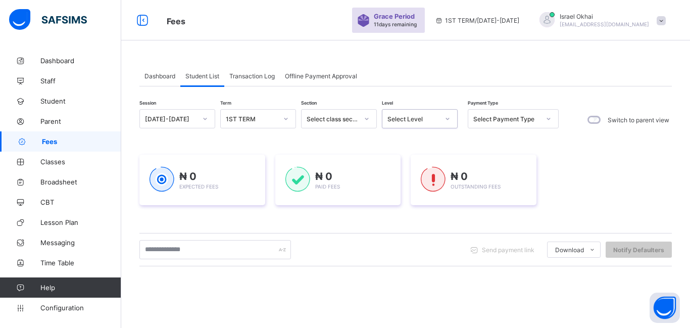
click at [408, 126] on div "Select Level" at bounding box center [420, 118] width 76 height 19
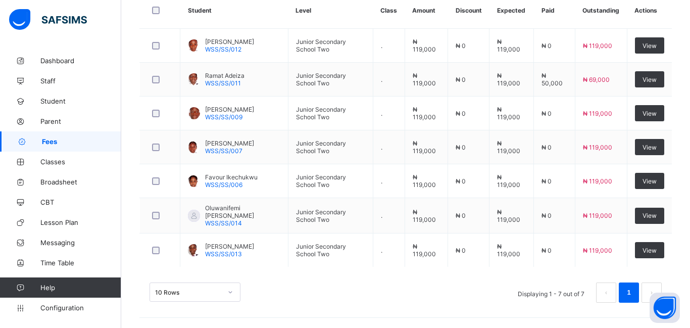
scroll to position [239, 0]
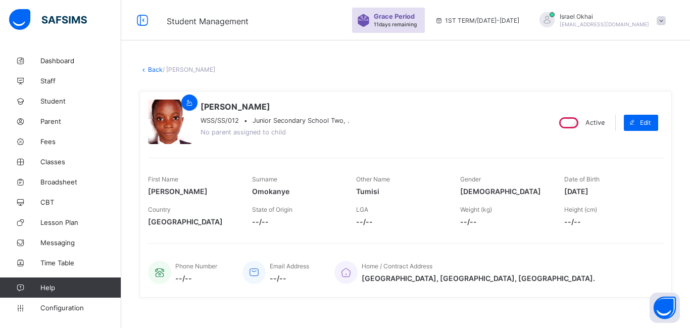
click at [155, 70] on link "Back" at bounding box center [155, 70] width 15 height 8
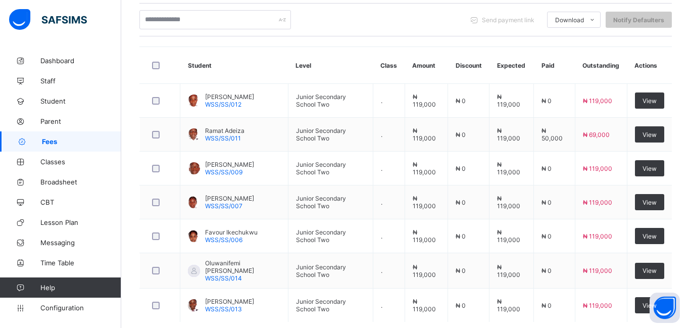
scroll to position [229, 0]
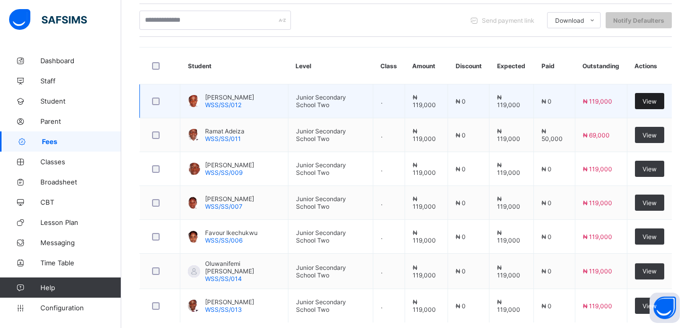
click at [645, 103] on span "View" at bounding box center [650, 101] width 14 height 8
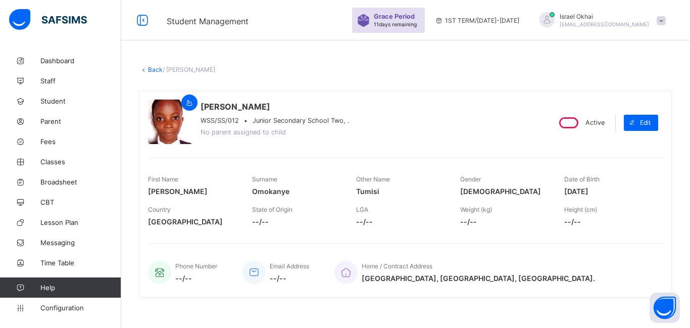
click at [153, 72] on link "Back" at bounding box center [155, 70] width 15 height 8
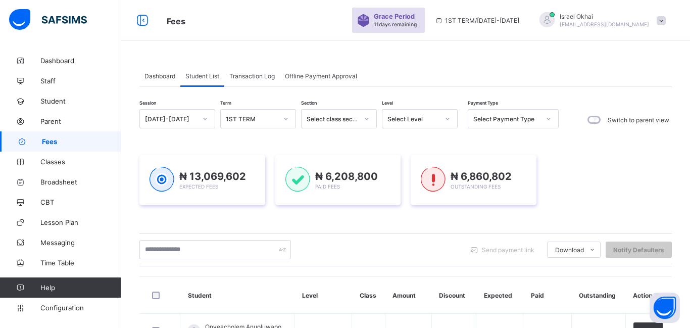
click at [433, 121] on div "Select Level" at bounding box center [413, 119] width 52 height 8
click at [443, 122] on div at bounding box center [447, 119] width 17 height 16
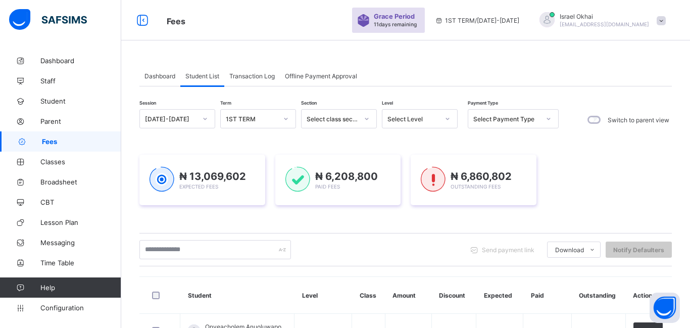
click at [448, 117] on icon at bounding box center [448, 119] width 6 height 10
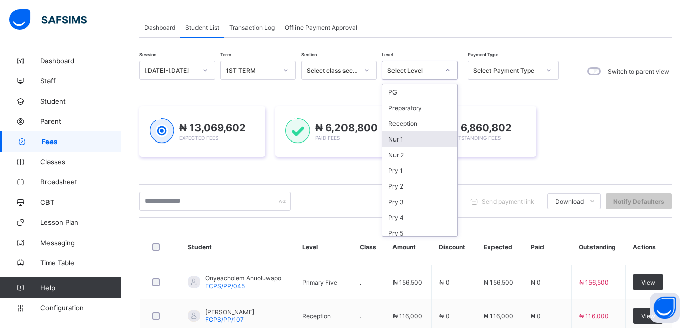
scroll to position [115, 0]
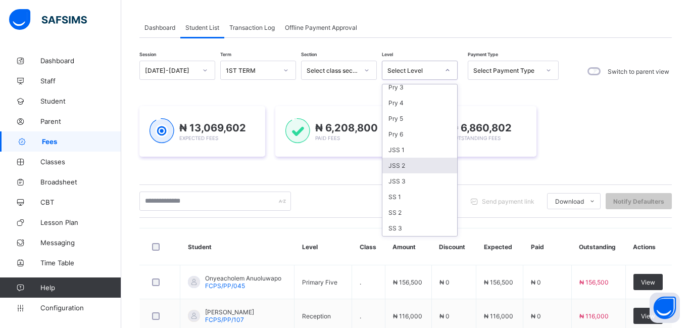
click at [423, 164] on div "JSS 2" at bounding box center [419, 166] width 75 height 16
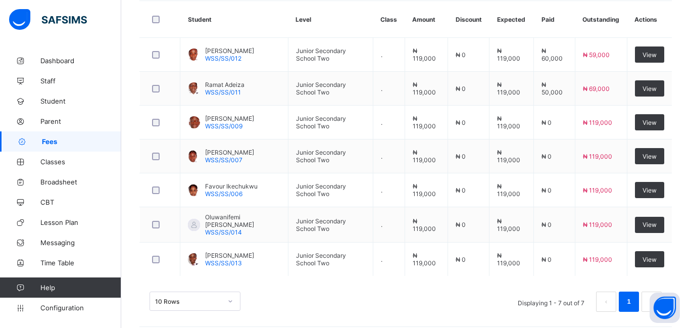
scroll to position [353, 0]
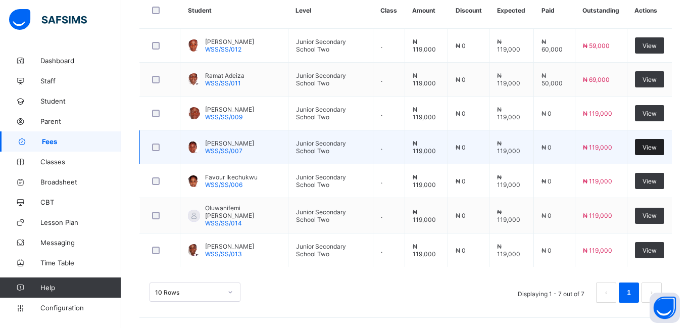
click at [658, 145] on div "View" at bounding box center [649, 147] width 29 height 16
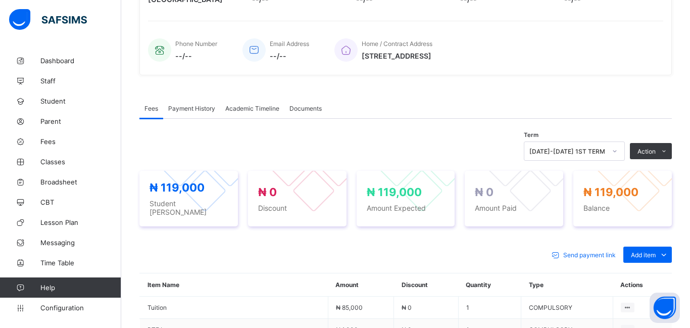
scroll to position [353, 0]
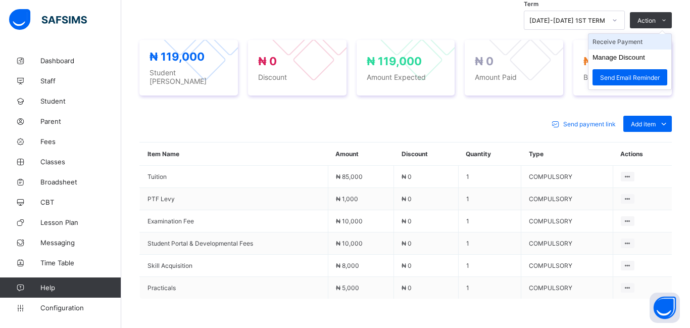
click at [626, 42] on li "Receive Payment" at bounding box center [629, 42] width 83 height 16
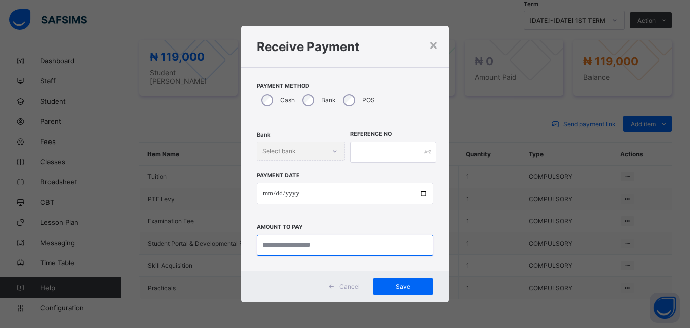
click at [266, 244] on input "currency" at bounding box center [345, 244] width 177 height 21
type input "*********"
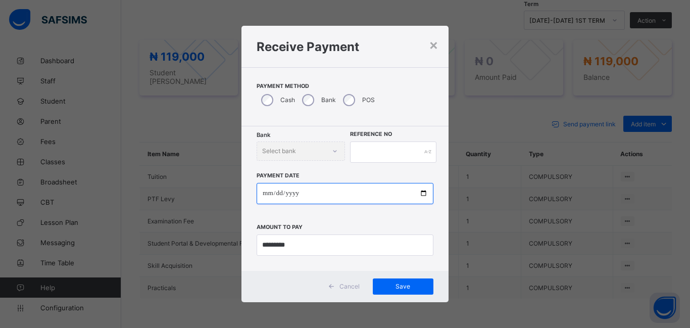
click at [270, 193] on input "date" at bounding box center [345, 193] width 177 height 21
type input "**********"
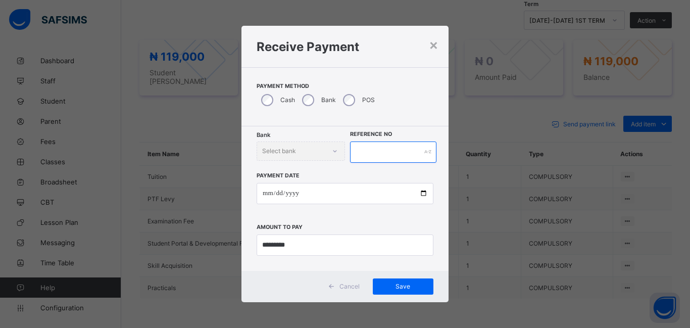
click at [360, 148] on input "text" at bounding box center [393, 151] width 86 height 21
type input "******"
click at [410, 287] on span "Save" at bounding box center [402, 286] width 45 height 8
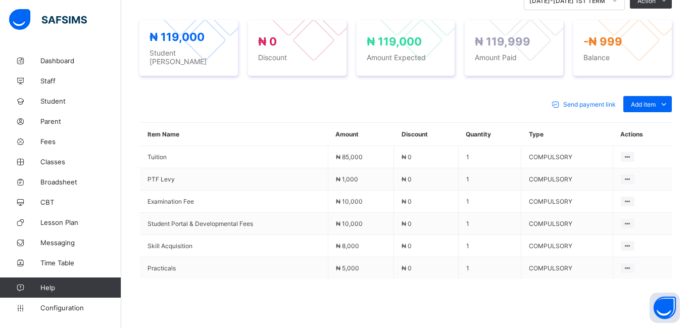
scroll to position [425, 0]
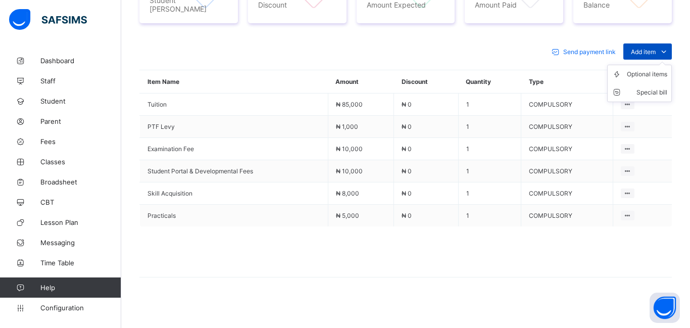
click at [639, 48] on span "Add item" at bounding box center [643, 52] width 25 height 8
click at [642, 71] on div "Optional items" at bounding box center [647, 74] width 40 height 10
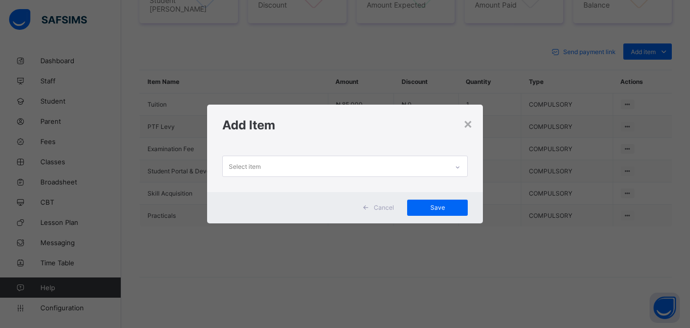
click at [229, 164] on div "Select item" at bounding box center [245, 166] width 32 height 19
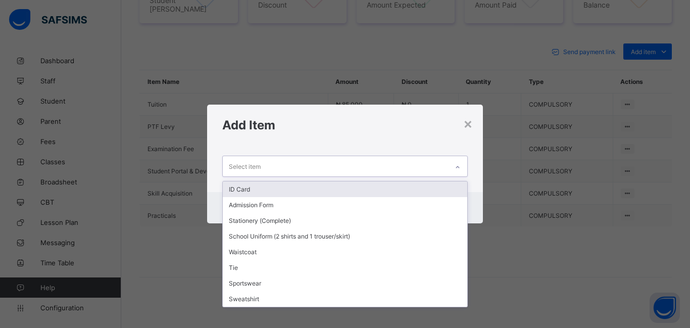
click at [233, 99] on div "× Add Item option ID Card focused, 1 of 8. 8 results available. Use Up and Down…" at bounding box center [345, 164] width 690 height 328
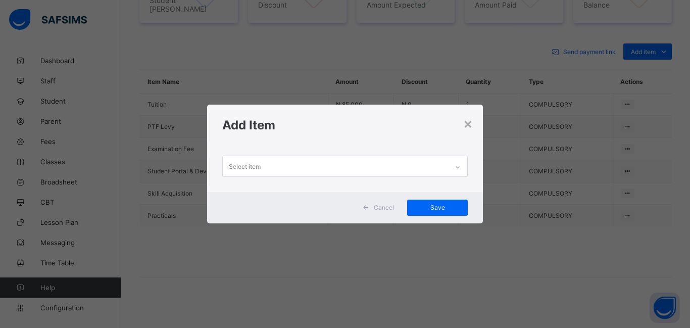
click at [235, 87] on div "× Add Item Select item Cancel Save" at bounding box center [345, 164] width 690 height 328
click at [471, 131] on div "×" at bounding box center [468, 123] width 10 height 17
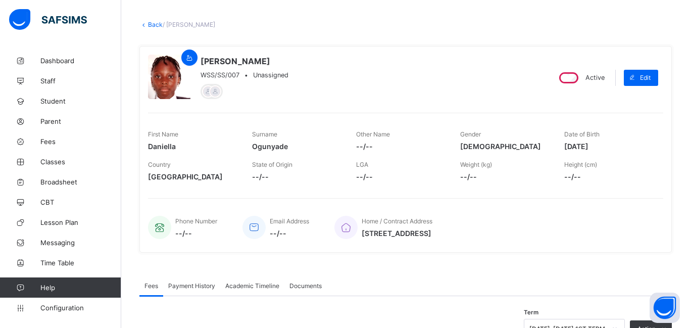
scroll to position [0, 0]
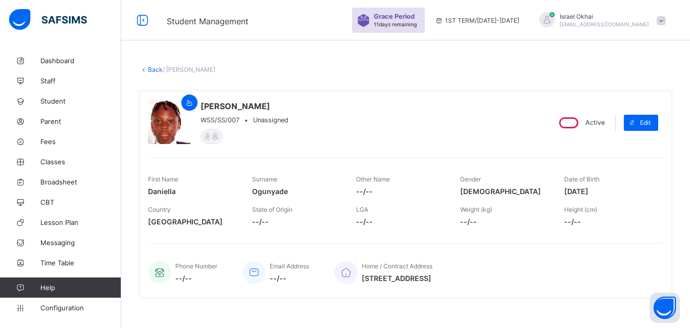
click at [157, 70] on link "Back" at bounding box center [155, 70] width 15 height 8
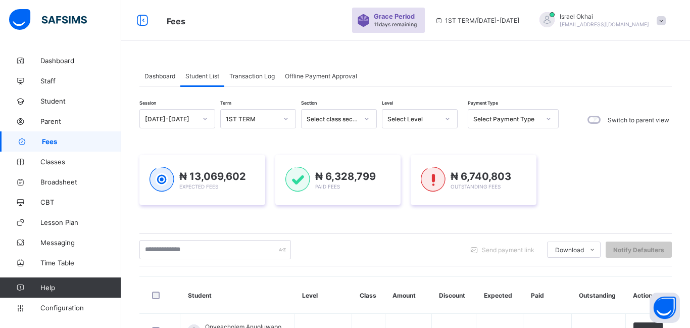
click at [429, 124] on div "Select Level" at bounding box center [410, 119] width 56 height 14
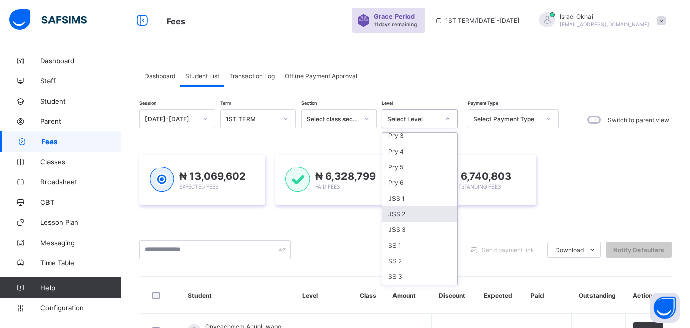
click at [402, 217] on div "JSS 2" at bounding box center [419, 214] width 75 height 16
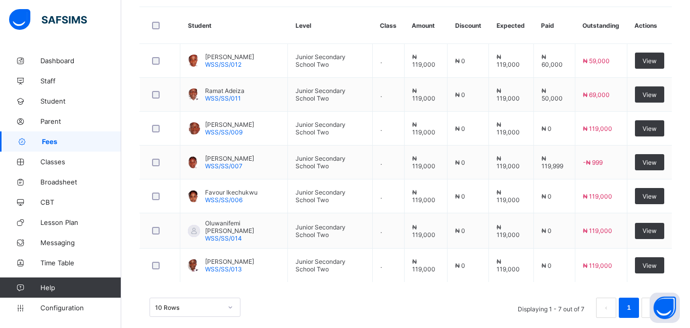
scroll to position [353, 0]
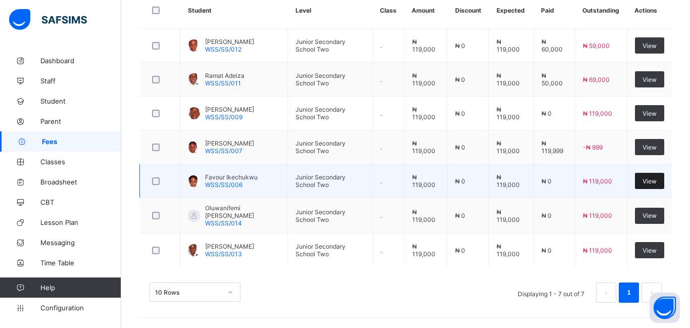
click at [645, 183] on span "View" at bounding box center [650, 181] width 14 height 8
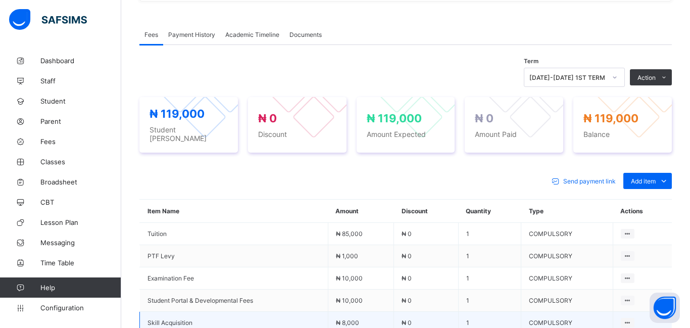
scroll to position [291, 0]
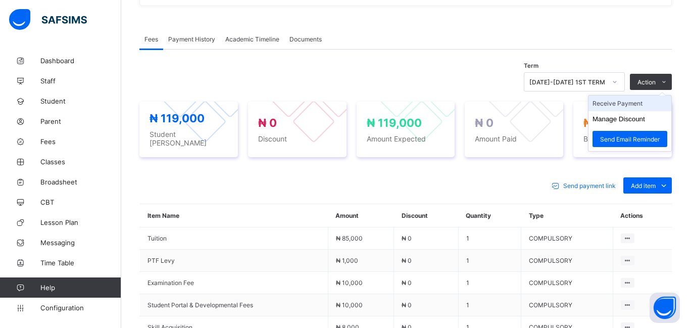
click at [629, 106] on li "Receive Payment" at bounding box center [629, 103] width 83 height 16
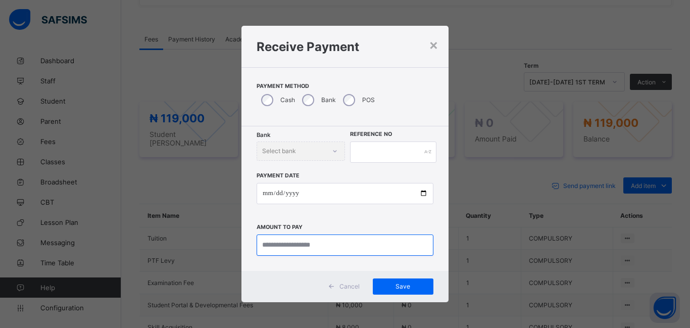
click at [278, 244] on input "currency" at bounding box center [345, 244] width 177 height 21
type input "*********"
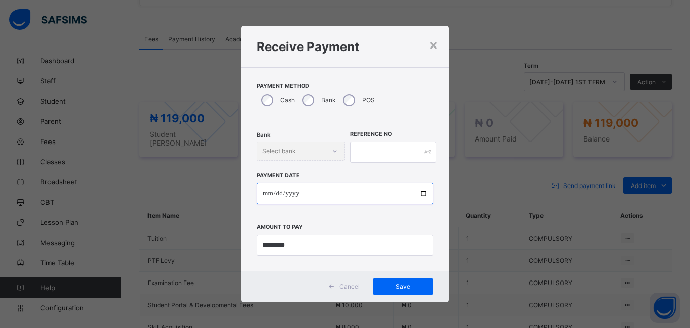
click at [266, 195] on input "date" at bounding box center [345, 193] width 177 height 21
type input "**********"
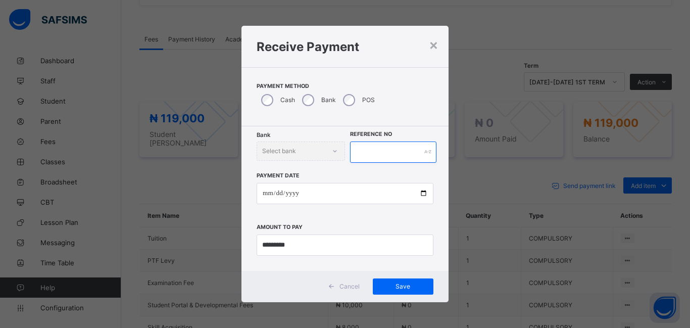
click at [358, 156] on input "text" at bounding box center [393, 151] width 86 height 21
type input "********"
click at [400, 287] on span "Save" at bounding box center [402, 286] width 45 height 8
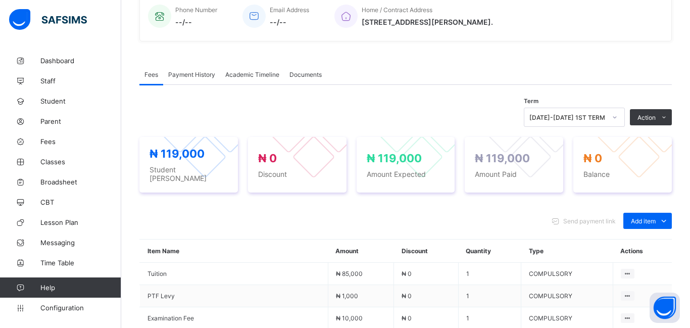
scroll to position [0, 0]
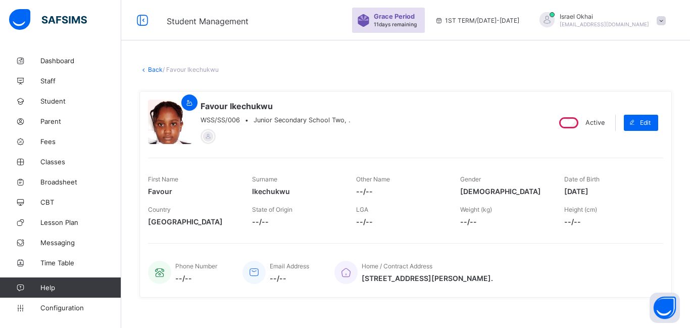
click at [152, 72] on link "Back" at bounding box center [155, 70] width 15 height 8
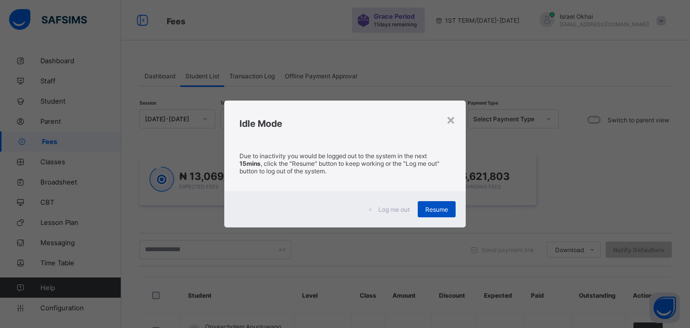
click at [431, 215] on div "Resume" at bounding box center [437, 209] width 38 height 16
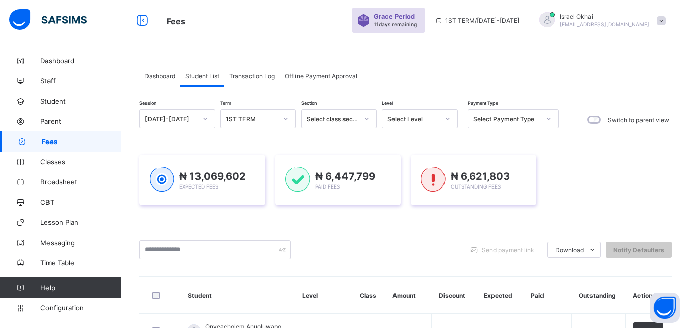
click at [408, 120] on div "Select Level" at bounding box center [413, 119] width 52 height 8
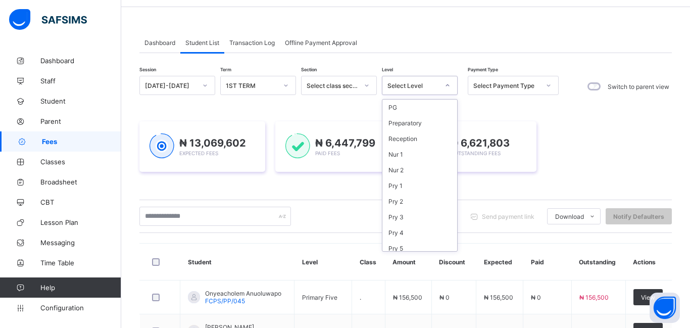
scroll to position [115, 0]
click at [426, 186] on div "JSS 2" at bounding box center [419, 181] width 75 height 16
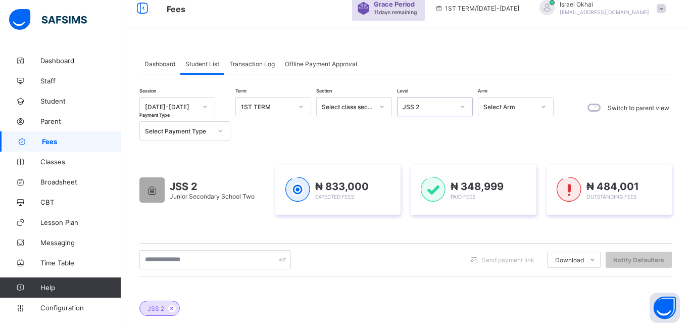
scroll to position [0, 0]
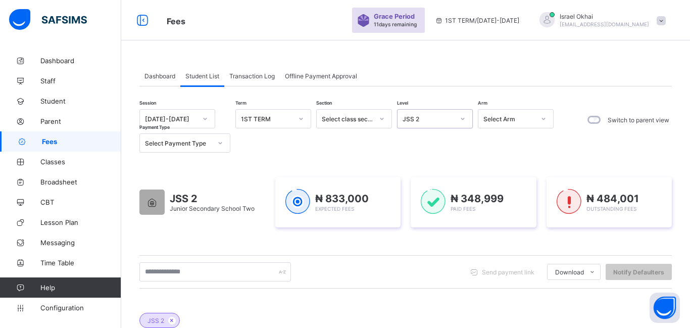
click at [443, 120] on div "JSS 2" at bounding box center [429, 119] width 52 height 8
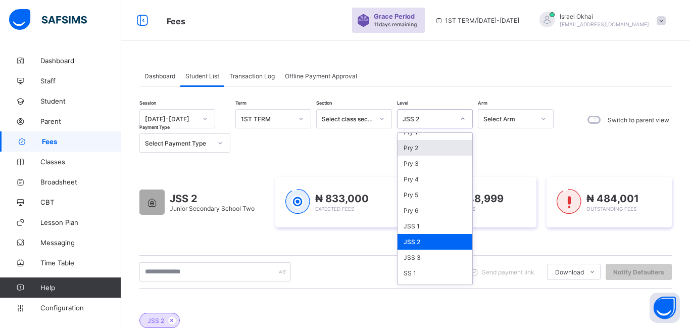
scroll to position [115, 0]
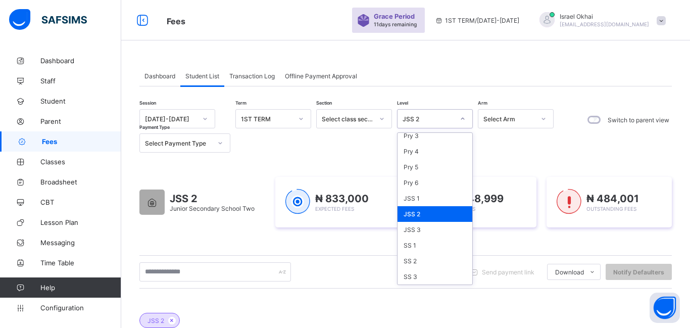
click at [438, 208] on div "JSS 2" at bounding box center [435, 214] width 75 height 16
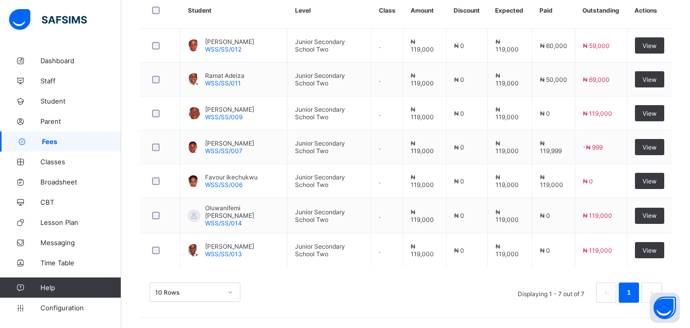
scroll to position [353, 0]
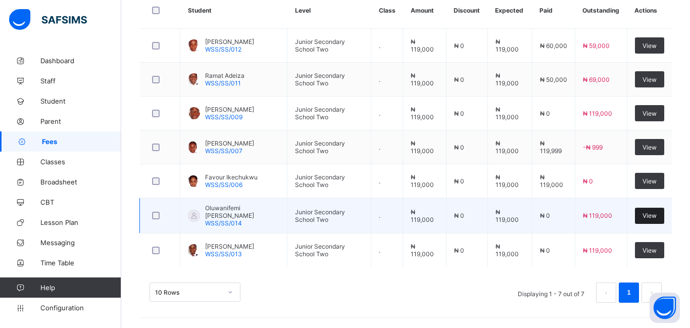
click at [647, 217] on span "View" at bounding box center [650, 216] width 14 height 8
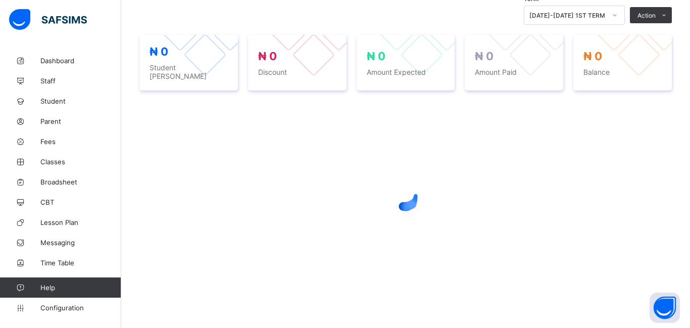
click at [647, 217] on div "Term [DATE]-[DATE] 1ST TERM Action Receive Payment Manage Discount Send Email R…" at bounding box center [405, 140] width 532 height 315
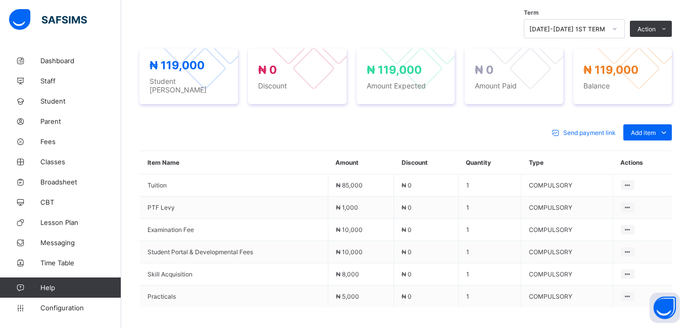
scroll to position [346, 0]
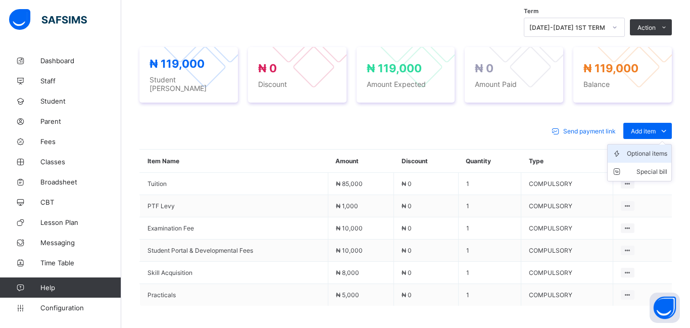
click at [642, 149] on div "Optional items" at bounding box center [647, 154] width 40 height 10
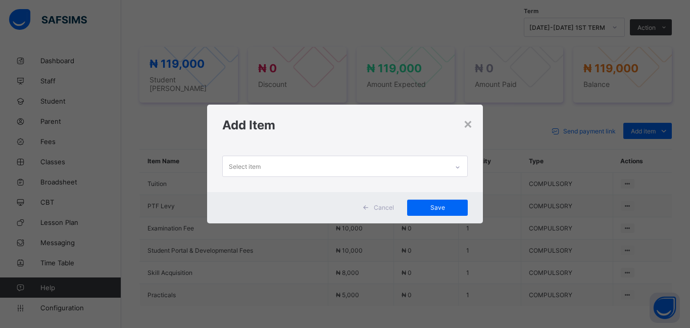
click at [257, 166] on div "Select item" at bounding box center [245, 166] width 32 height 19
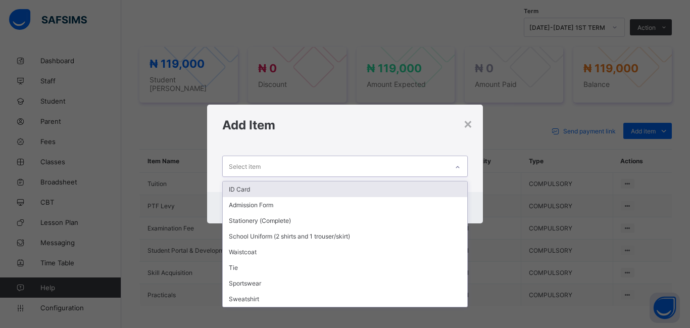
click at [259, 193] on div "ID Card" at bounding box center [345, 189] width 244 height 16
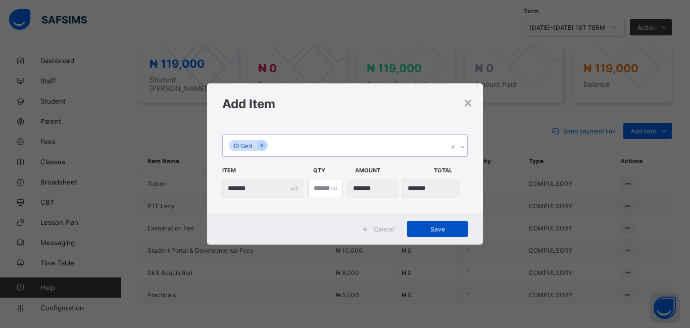
click at [446, 229] on span "Save" at bounding box center [437, 229] width 45 height 8
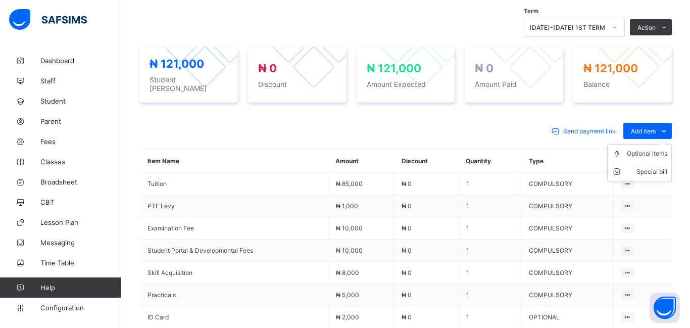
click at [643, 144] on ul "Optional items Special bill" at bounding box center [639, 162] width 65 height 37
click at [645, 152] on div "Optional items" at bounding box center [647, 154] width 40 height 10
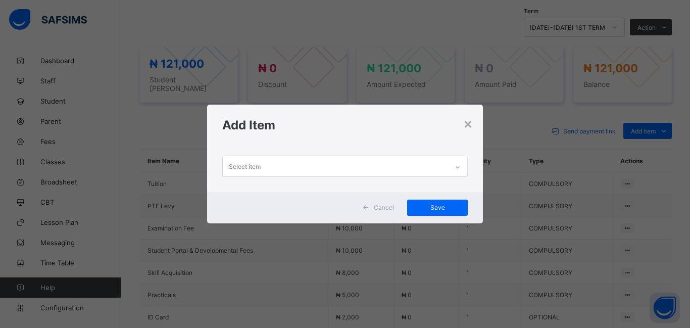
click at [266, 163] on div "Select item" at bounding box center [335, 166] width 225 height 20
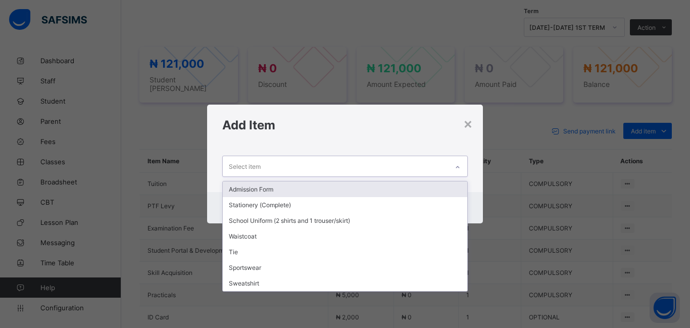
click at [270, 187] on div "Admission Form" at bounding box center [345, 189] width 244 height 16
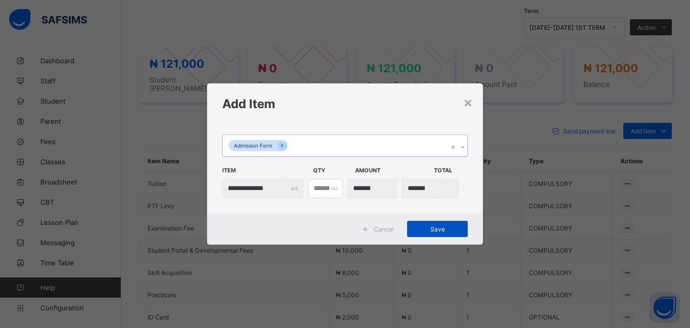
click at [435, 231] on span "Save" at bounding box center [437, 229] width 45 height 8
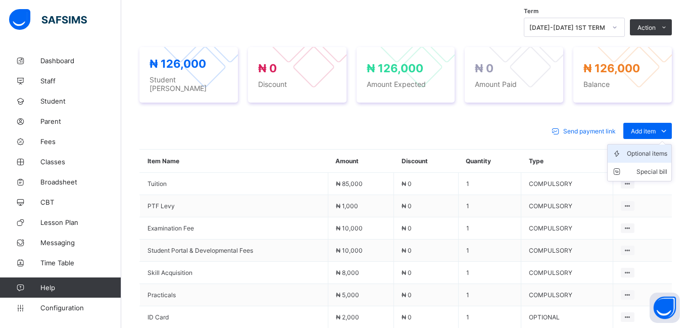
click at [639, 149] on div "Optional items" at bounding box center [647, 154] width 40 height 10
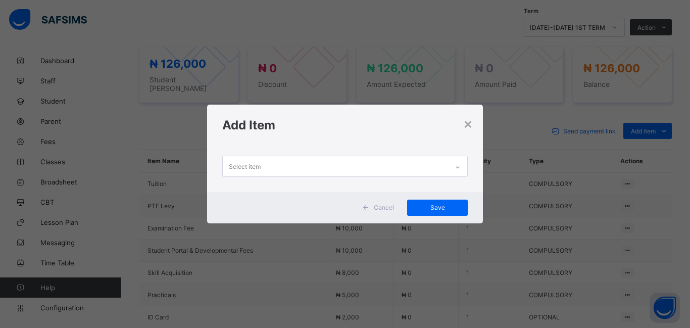
click at [238, 168] on div "Select item" at bounding box center [245, 166] width 32 height 19
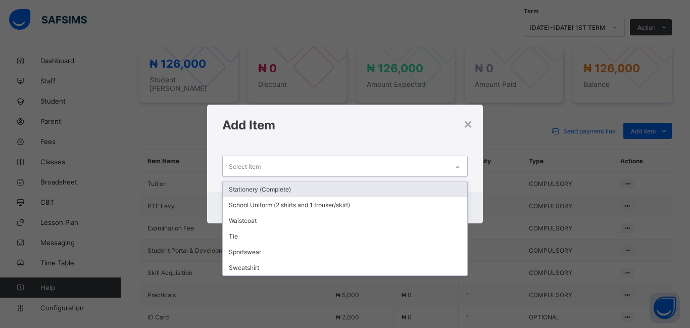
click at [236, 189] on div "Stationery (Complete)" at bounding box center [345, 189] width 244 height 16
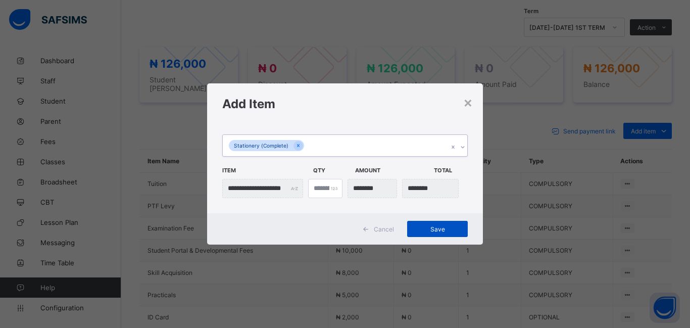
click at [426, 228] on span "Save" at bounding box center [437, 229] width 45 height 8
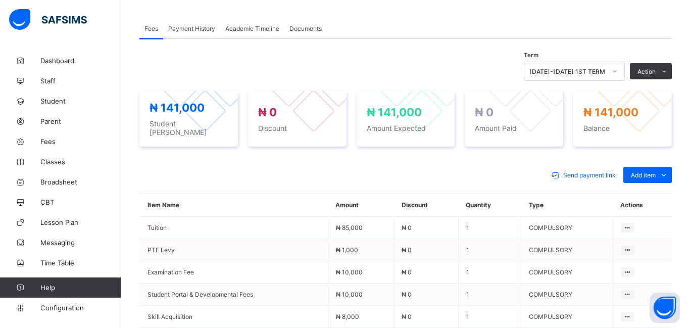
scroll to position [295, 0]
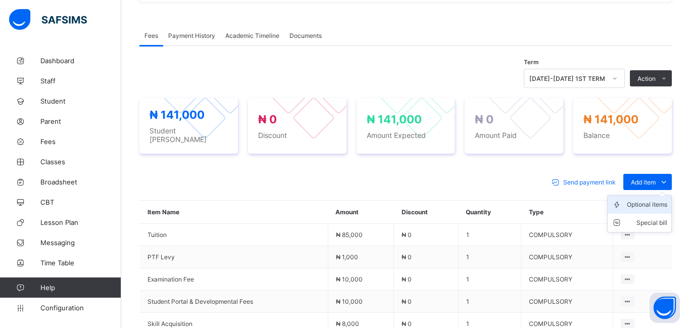
click at [648, 200] on div "Optional items" at bounding box center [647, 205] width 40 height 10
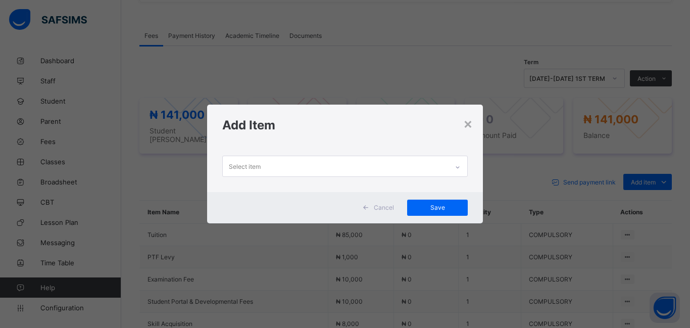
click at [232, 167] on div "Select item" at bounding box center [245, 166] width 32 height 19
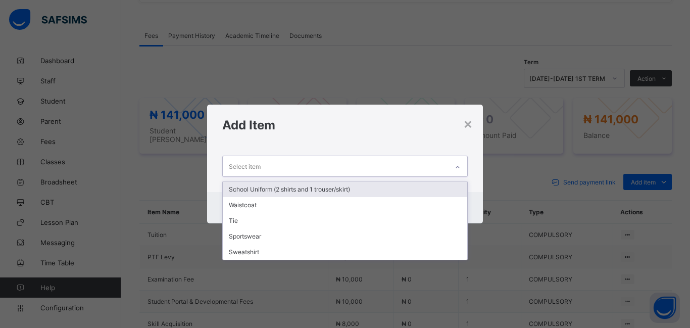
click at [248, 189] on div "School Uniform (2 shirts and 1 trouser/skirt)" at bounding box center [345, 189] width 244 height 16
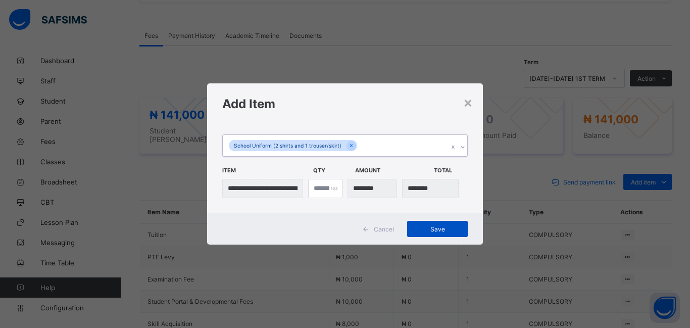
click at [428, 229] on span "Save" at bounding box center [437, 229] width 45 height 8
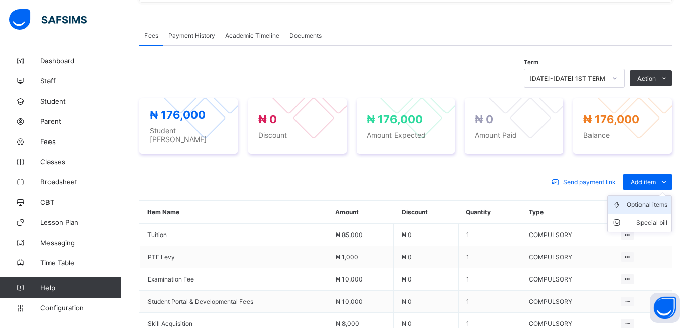
click at [643, 200] on div "Optional items" at bounding box center [647, 205] width 40 height 10
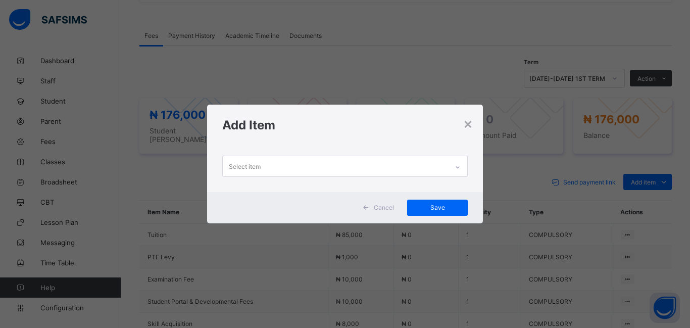
click at [259, 169] on div "Select item" at bounding box center [245, 166] width 32 height 19
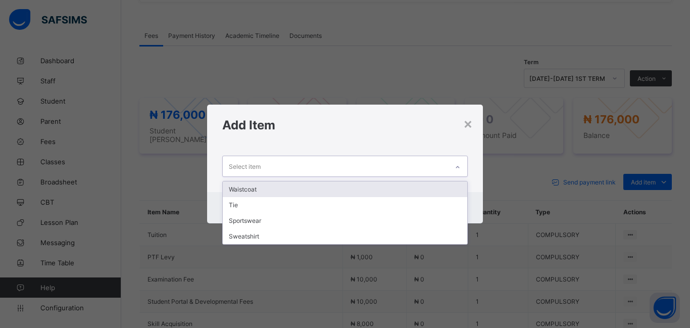
click at [279, 192] on div "Waistcoat" at bounding box center [345, 189] width 244 height 16
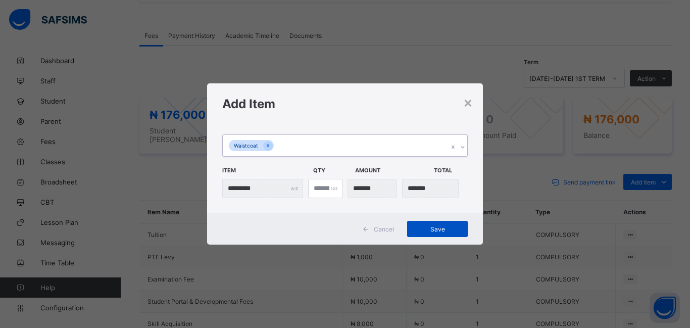
click at [424, 229] on span "Save" at bounding box center [437, 229] width 45 height 8
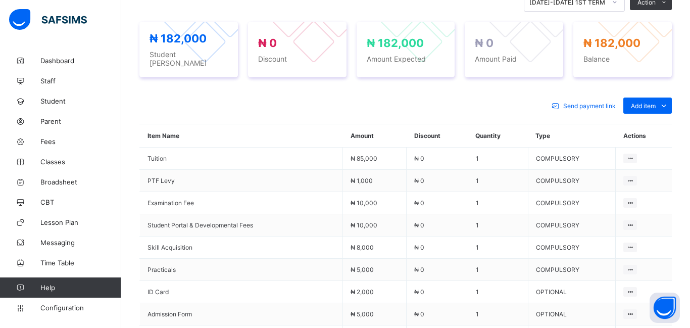
scroll to position [288, 0]
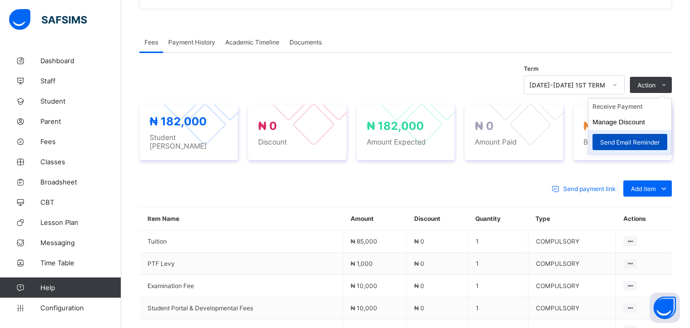
click at [618, 139] on span "Send Email Reminder" at bounding box center [630, 142] width 60 height 8
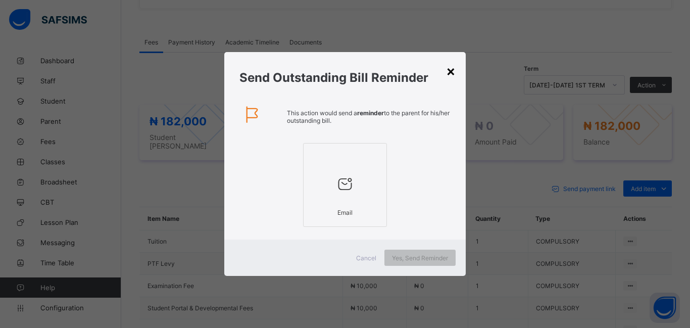
click at [450, 74] on div "×" at bounding box center [451, 70] width 10 height 17
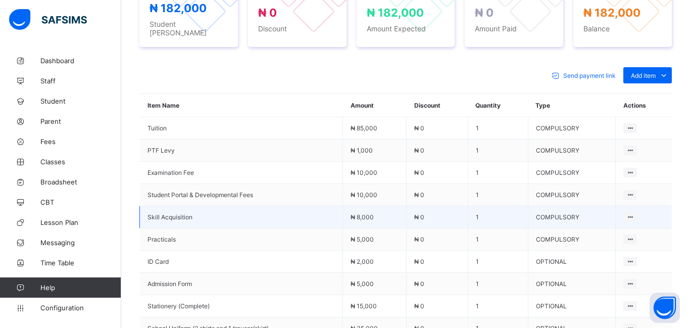
scroll to position [402, 0]
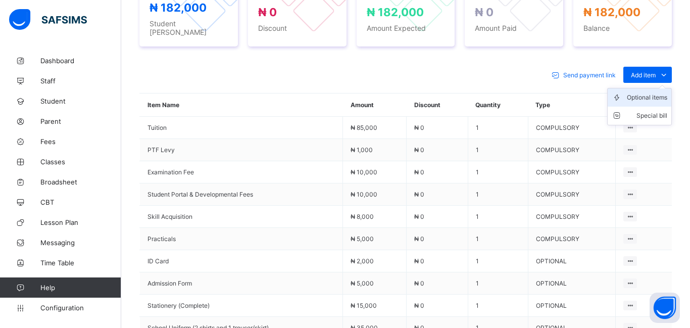
click at [640, 92] on div "Optional items" at bounding box center [647, 97] width 40 height 10
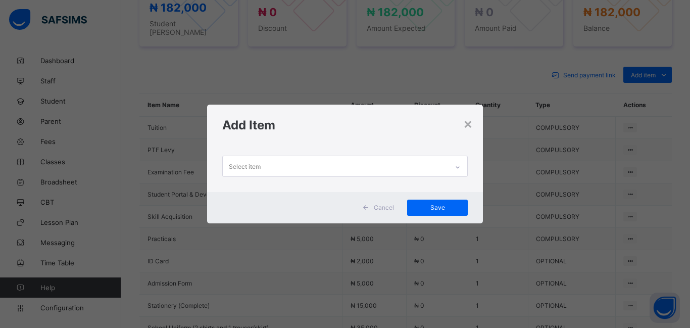
click at [319, 170] on div "Select item" at bounding box center [335, 166] width 225 height 20
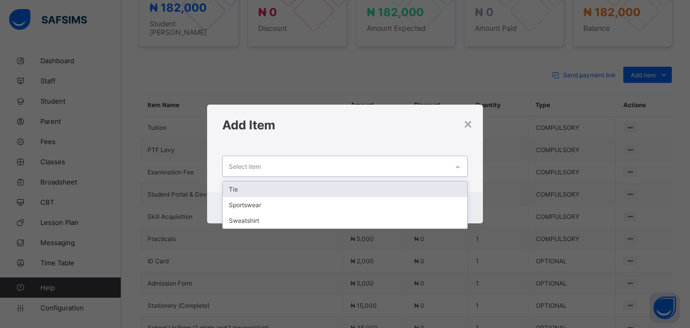
click at [321, 188] on div "Tie" at bounding box center [345, 189] width 244 height 16
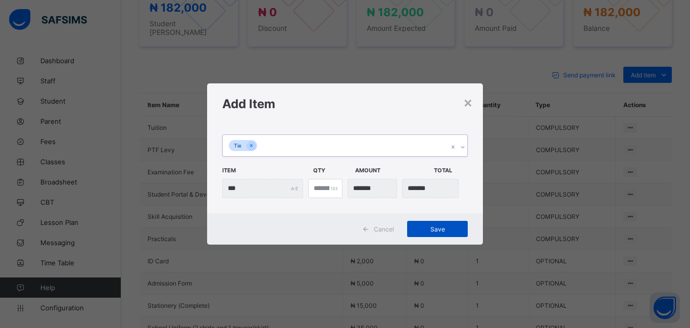
click at [435, 233] on div "Save" at bounding box center [437, 229] width 61 height 16
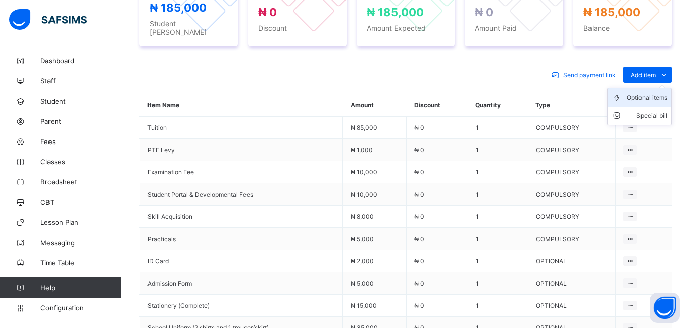
click at [641, 93] on div "Optional items" at bounding box center [647, 97] width 40 height 10
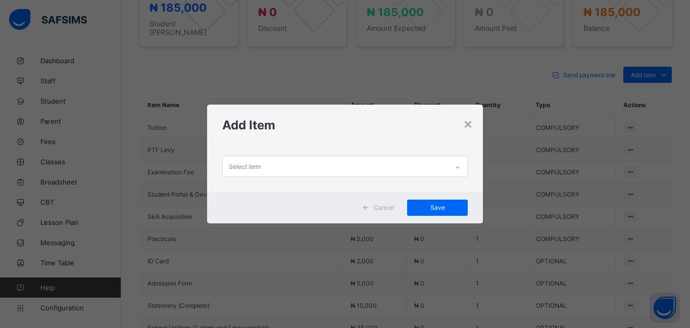
click at [295, 164] on div "Select item" at bounding box center [335, 166] width 225 height 20
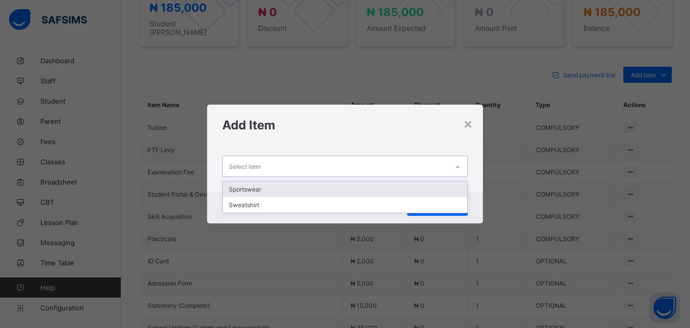
click at [287, 188] on div "Sportswear" at bounding box center [345, 189] width 244 height 16
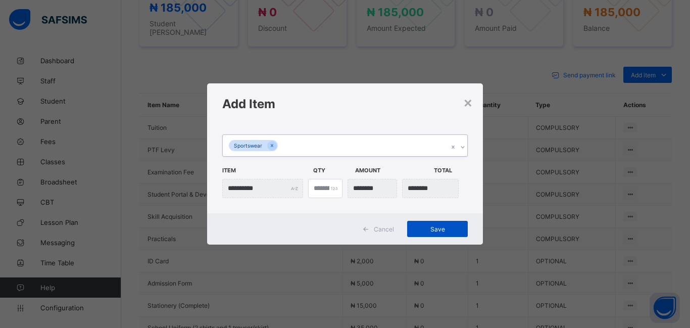
click at [434, 232] on span "Save" at bounding box center [437, 229] width 45 height 8
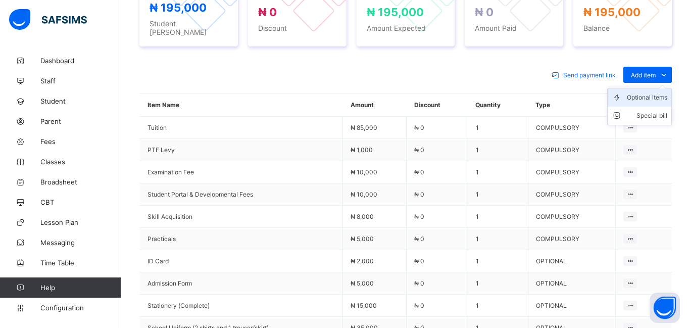
click at [649, 92] on div "Optional items" at bounding box center [647, 97] width 40 height 10
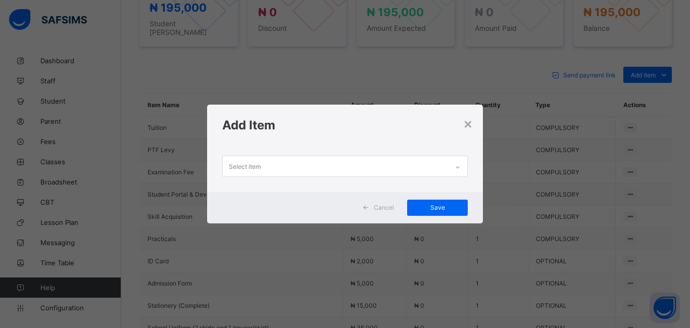
click at [251, 169] on div "Select item" at bounding box center [245, 166] width 32 height 19
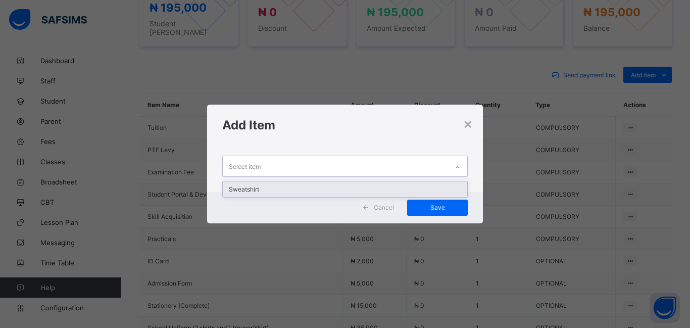
click at [253, 185] on div "Sweatshirt" at bounding box center [345, 189] width 244 height 16
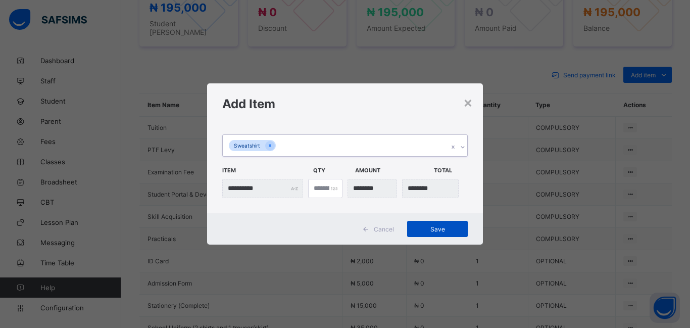
click at [427, 229] on span "Save" at bounding box center [437, 229] width 45 height 8
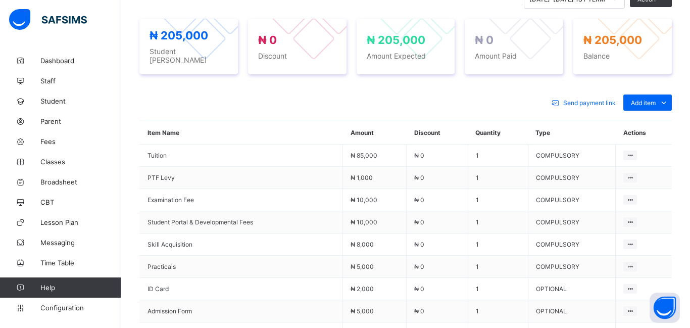
scroll to position [309, 0]
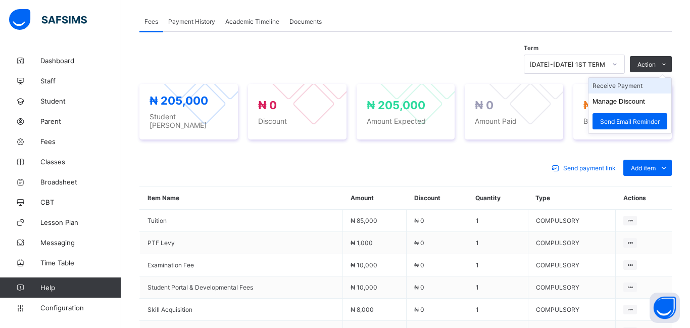
click at [625, 85] on li "Receive Payment" at bounding box center [629, 86] width 83 height 16
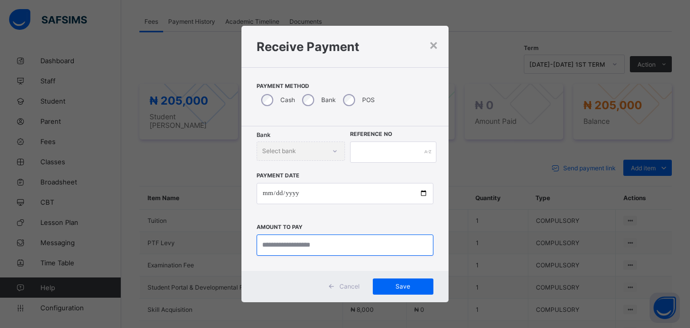
click at [272, 242] on input "currency" at bounding box center [345, 244] width 177 height 21
type input "*********"
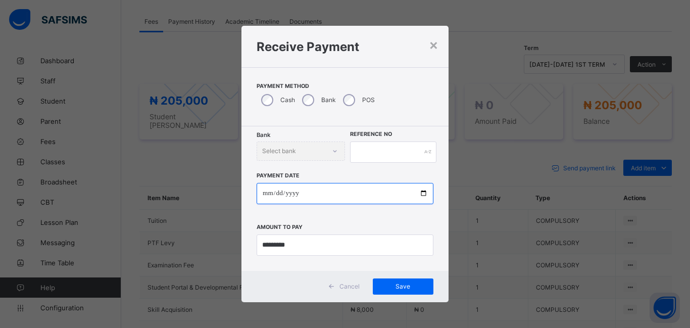
click at [270, 193] on input "date" at bounding box center [345, 193] width 177 height 21
click at [281, 191] on input "date" at bounding box center [345, 193] width 177 height 21
type input "**********"
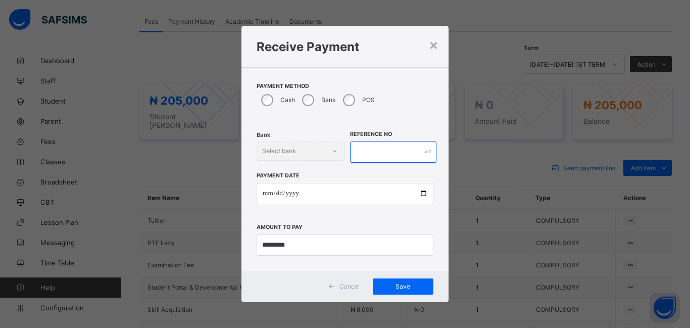
click at [355, 153] on input "text" at bounding box center [393, 151] width 86 height 21
type input "*********"
click at [410, 286] on span "Save" at bounding box center [402, 286] width 45 height 8
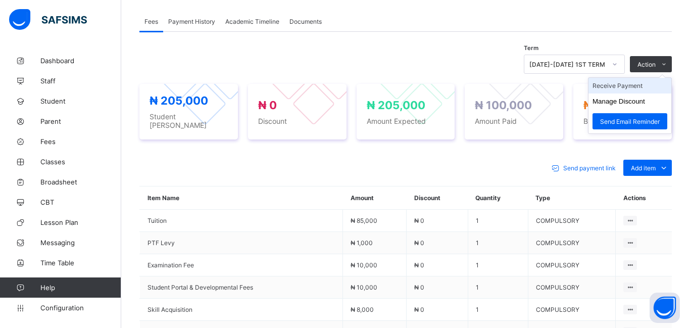
click at [627, 89] on li "Receive Payment" at bounding box center [629, 86] width 83 height 16
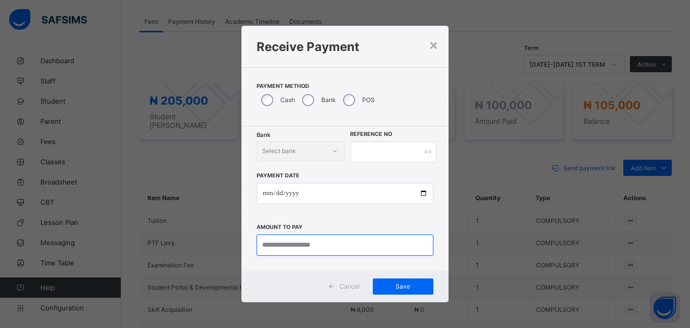
click at [309, 242] on input "currency" at bounding box center [345, 244] width 177 height 21
type input "********"
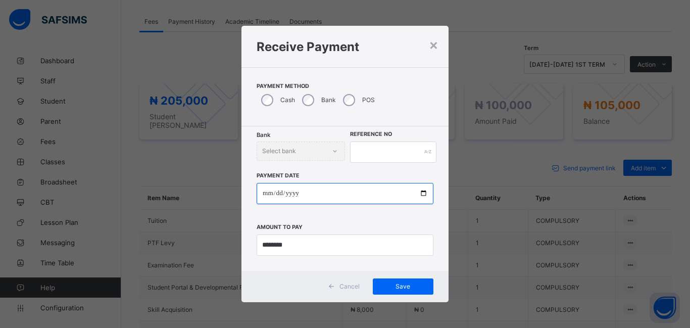
click at [266, 194] on input "date" at bounding box center [345, 193] width 177 height 21
type input "**********"
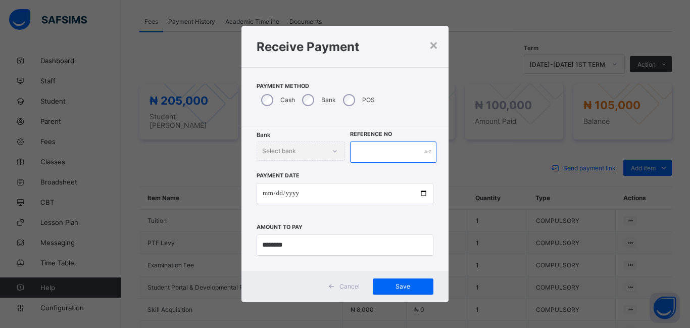
click at [362, 153] on input "text" at bounding box center [393, 151] width 86 height 21
type input "******"
click at [402, 285] on span "Save" at bounding box center [402, 286] width 45 height 8
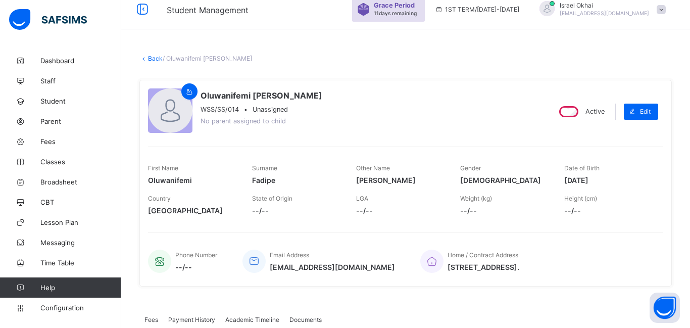
scroll to position [0, 0]
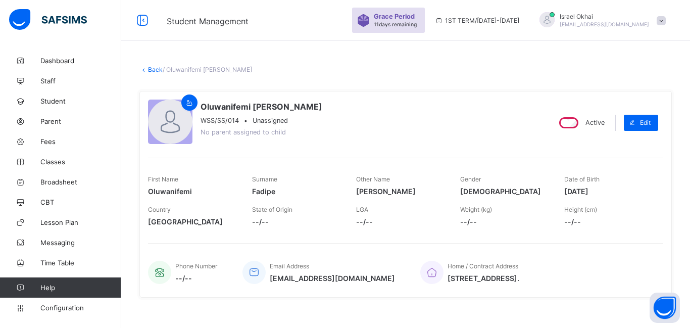
click at [156, 71] on link "Back" at bounding box center [155, 70] width 15 height 8
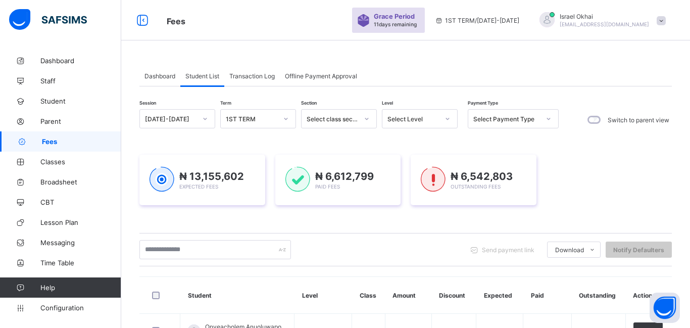
click at [428, 118] on div "Select Level" at bounding box center [413, 119] width 52 height 8
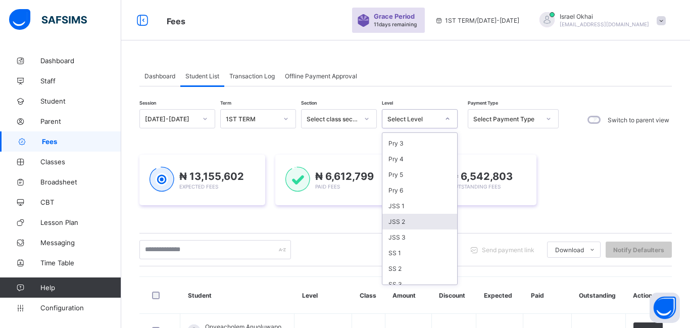
scroll to position [115, 0]
click at [408, 213] on div "JSS 2" at bounding box center [419, 214] width 75 height 16
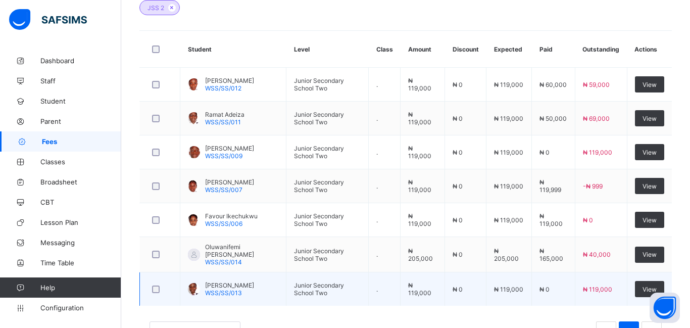
scroll to position [353, 0]
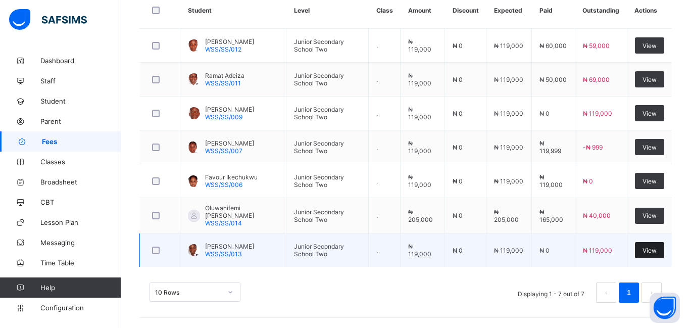
click at [646, 249] on span "View" at bounding box center [650, 251] width 14 height 8
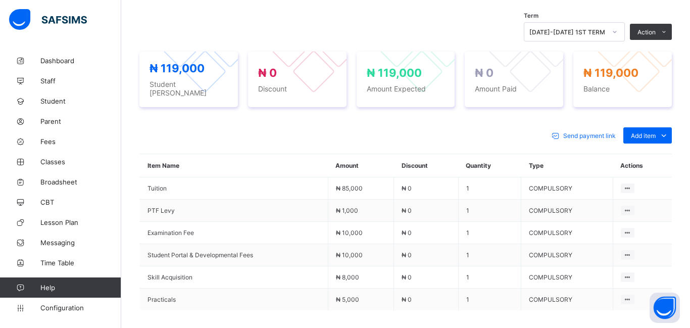
scroll to position [338, 0]
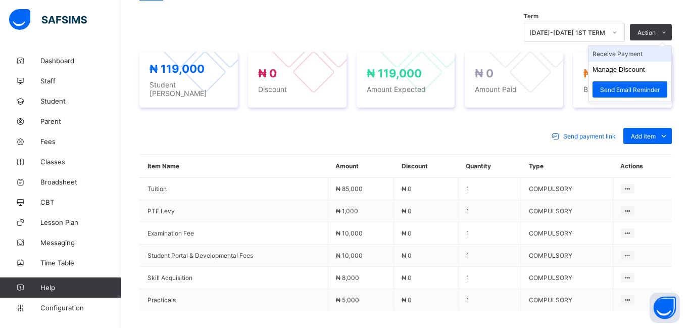
click at [627, 59] on li "Receive Payment" at bounding box center [629, 54] width 83 height 16
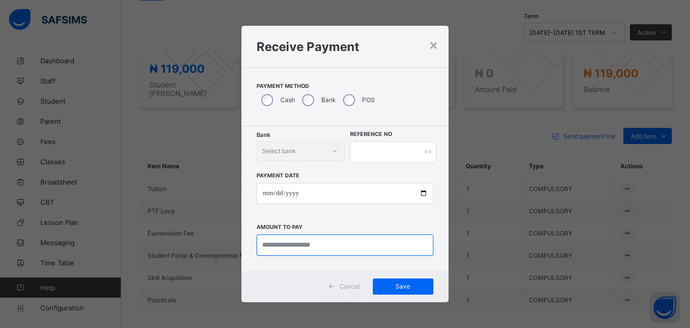
click at [281, 248] on input "currency" at bounding box center [345, 244] width 177 height 21
type input "*********"
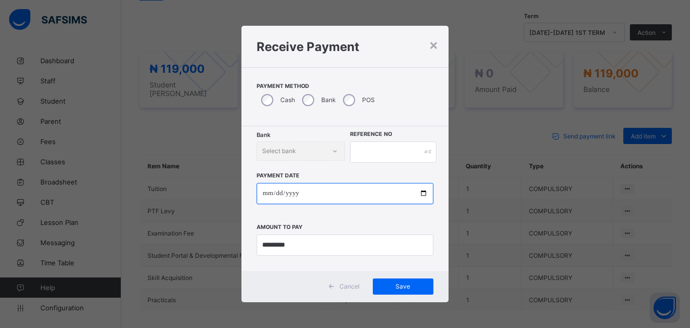
click at [266, 198] on input "date" at bounding box center [345, 193] width 177 height 21
type input "**********"
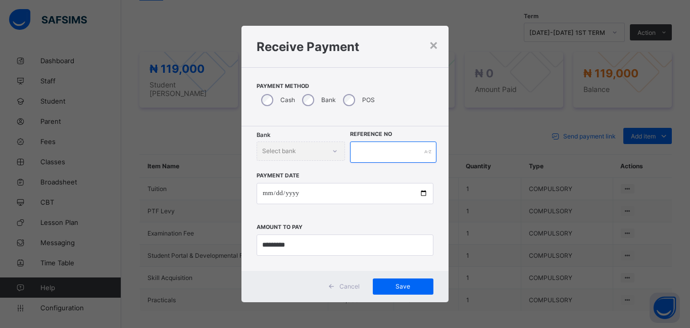
click at [368, 153] on input "text" at bounding box center [393, 151] width 86 height 21
type input "******"
click at [389, 281] on div "Save" at bounding box center [403, 286] width 61 height 16
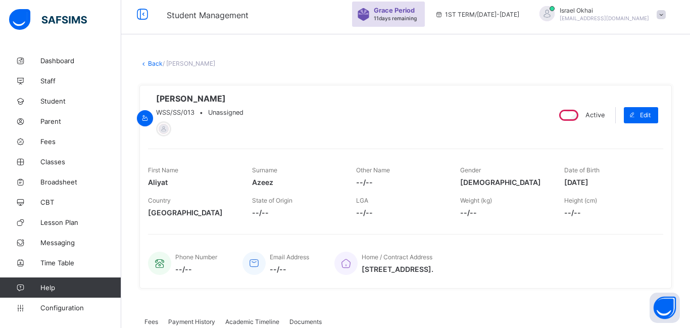
scroll to position [0, 0]
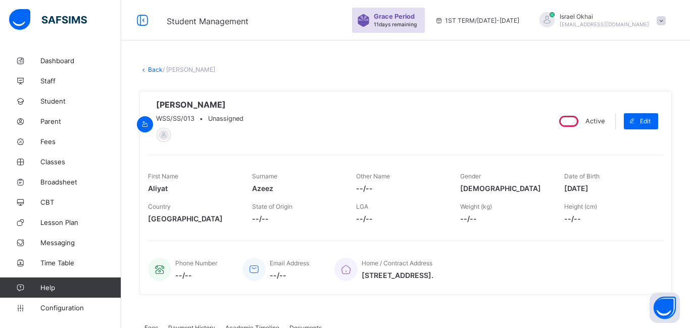
click at [153, 71] on link "Back" at bounding box center [155, 70] width 15 height 8
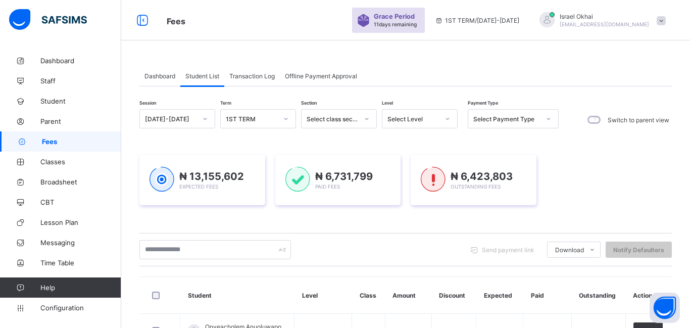
click at [419, 121] on div "Select Level" at bounding box center [413, 119] width 52 height 8
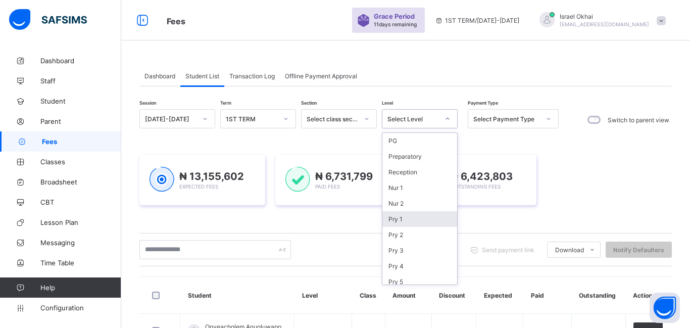
scroll to position [115, 0]
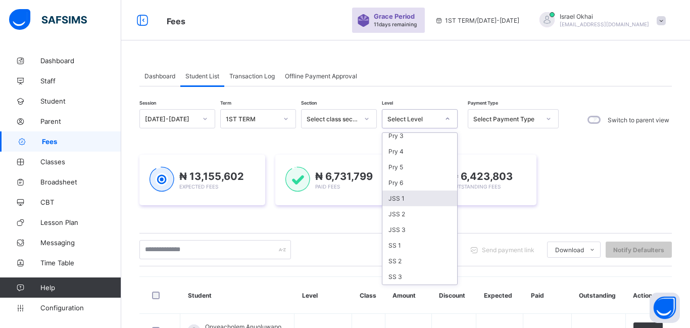
click at [414, 200] on div "JSS 1" at bounding box center [419, 198] width 75 height 16
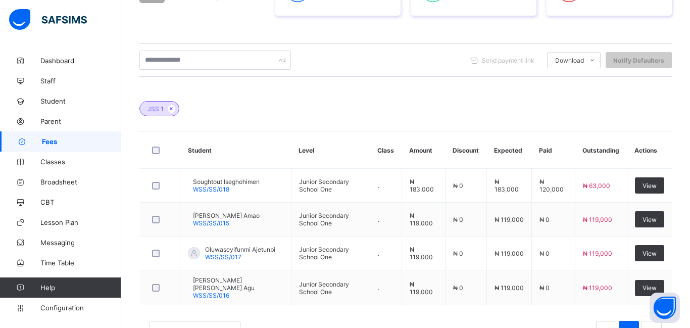
scroll to position [250, 0]
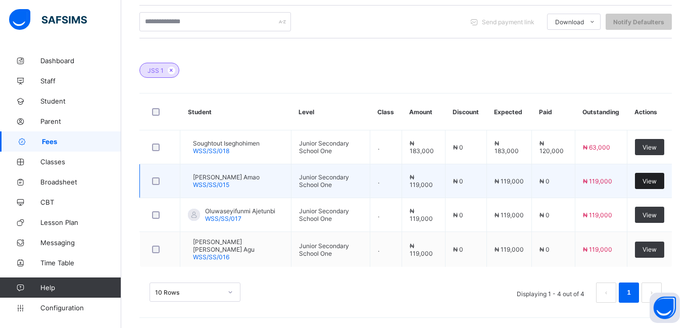
click at [652, 183] on span "View" at bounding box center [650, 181] width 14 height 8
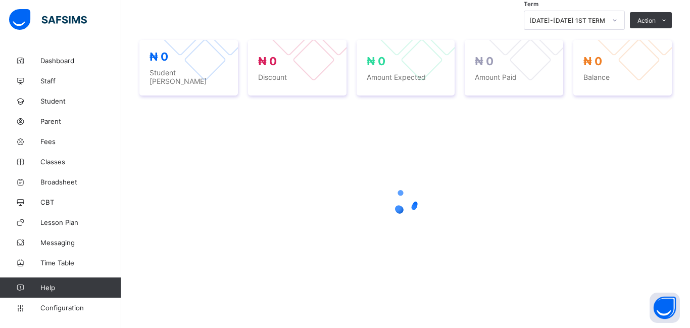
scroll to position [250, 0]
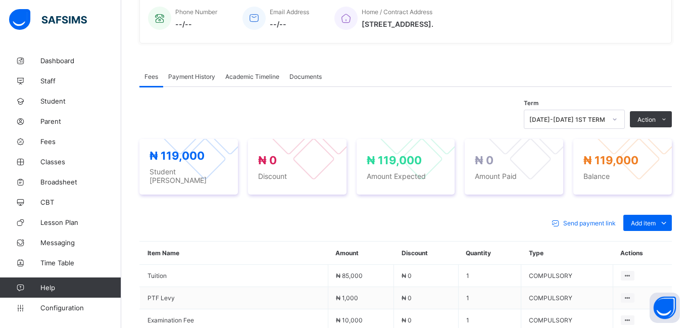
click at [652, 183] on div "₦ 119,000 Balance" at bounding box center [622, 167] width 99 height 56
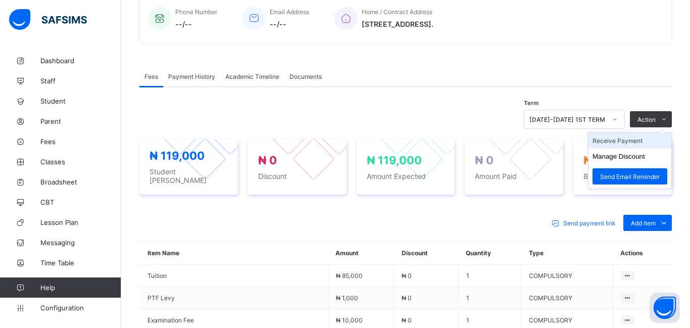
click at [628, 144] on li "Receive Payment" at bounding box center [629, 141] width 83 height 16
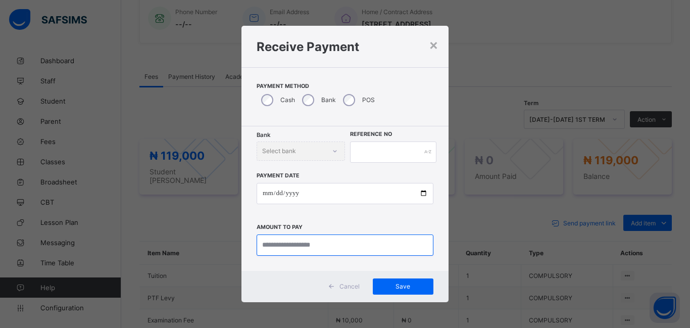
click at [269, 248] on input "currency" at bounding box center [345, 244] width 177 height 21
type input "********"
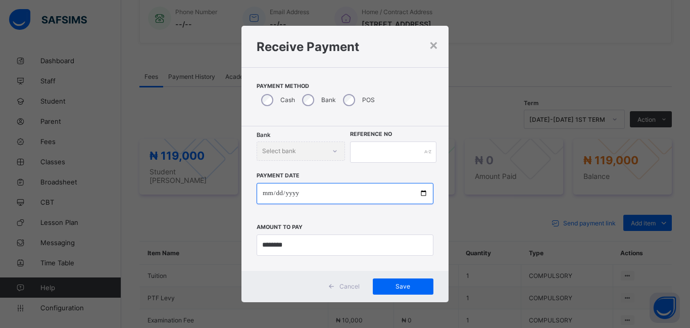
click at [266, 193] on input "date" at bounding box center [345, 193] width 177 height 21
type input "**********"
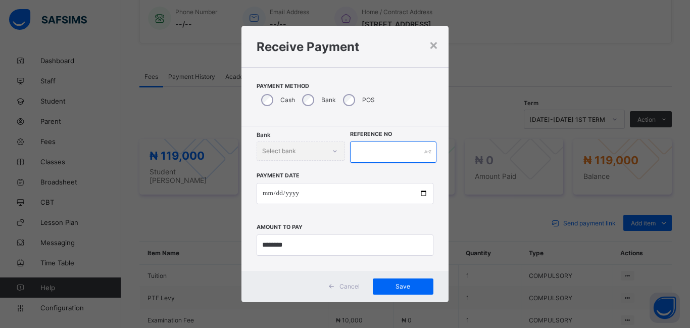
click at [364, 153] on input "text" at bounding box center [393, 151] width 86 height 21
type input "******"
click at [397, 288] on span "Save" at bounding box center [402, 286] width 45 height 8
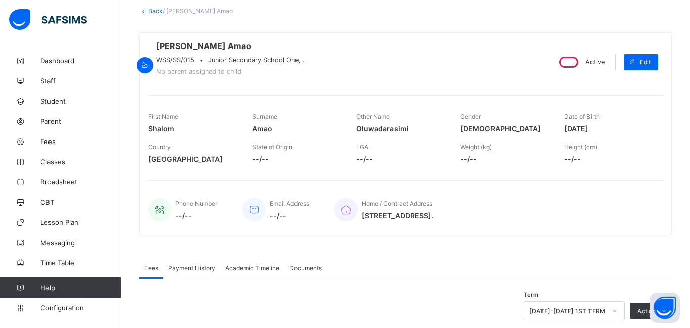
scroll to position [0, 0]
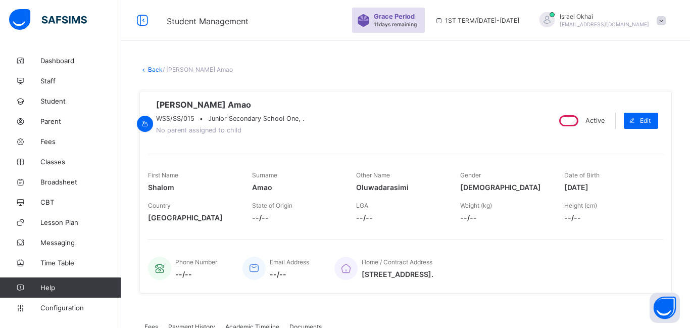
click at [150, 70] on link "Back" at bounding box center [155, 70] width 15 height 8
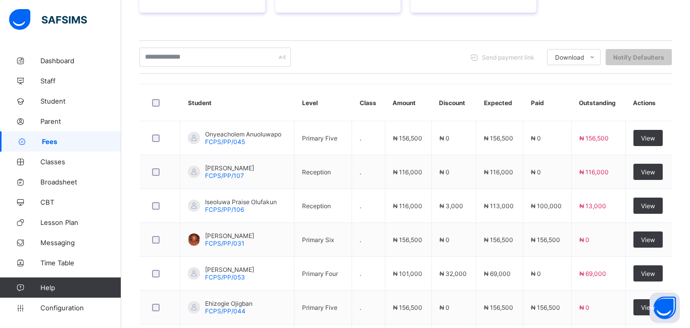
scroll to position [183, 0]
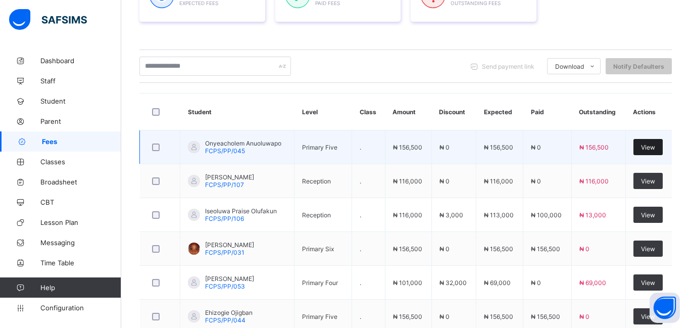
click at [648, 148] on span "View" at bounding box center [648, 147] width 14 height 8
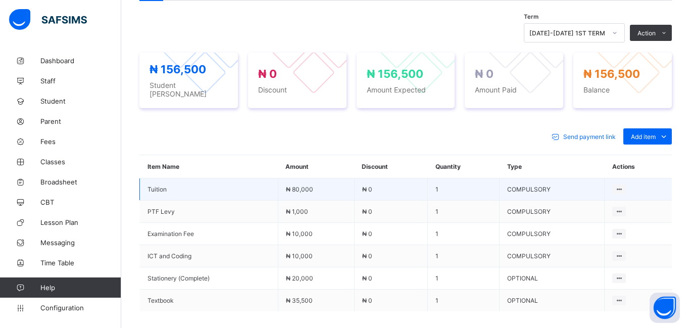
scroll to position [342, 0]
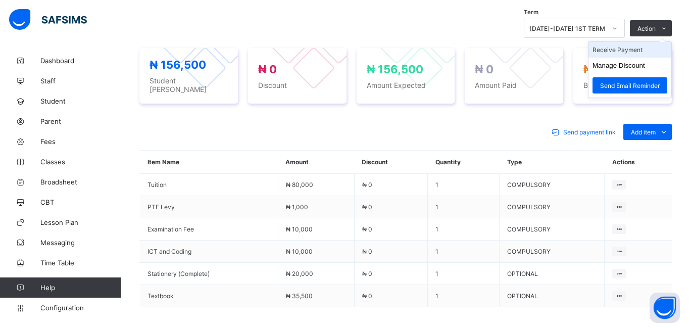
click at [619, 57] on li "Receive Payment" at bounding box center [629, 50] width 83 height 16
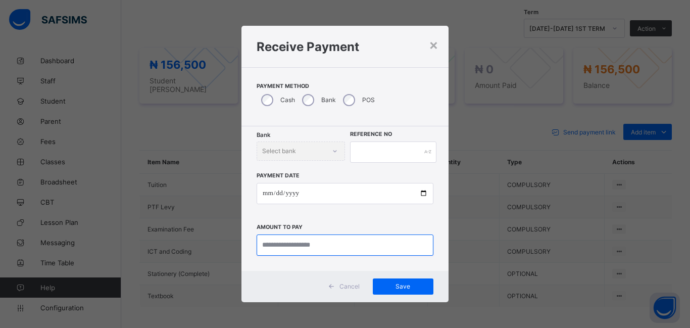
click at [286, 239] on input "currency" at bounding box center [345, 244] width 177 height 21
type input "********"
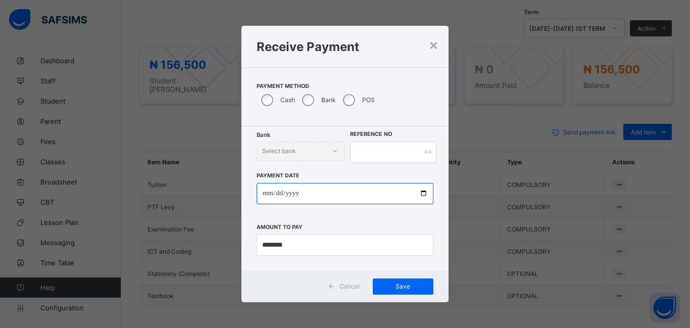
click at [264, 194] on input "date" at bounding box center [345, 193] width 177 height 21
type input "**********"
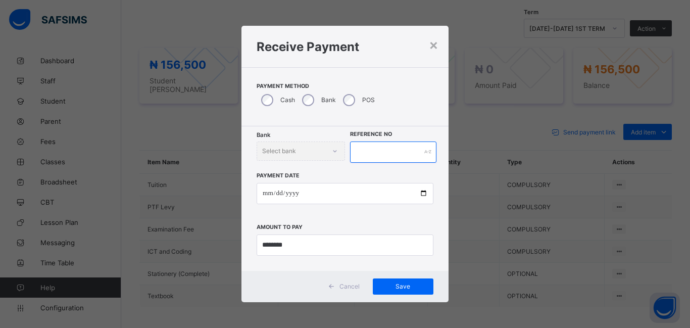
click at [358, 159] on input "text" at bounding box center [393, 151] width 86 height 21
type input "******"
click at [414, 286] on span "Save" at bounding box center [402, 286] width 45 height 8
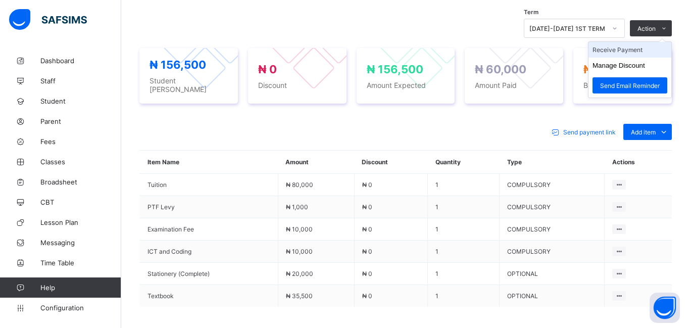
click at [615, 54] on li "Receive Payment" at bounding box center [629, 50] width 83 height 16
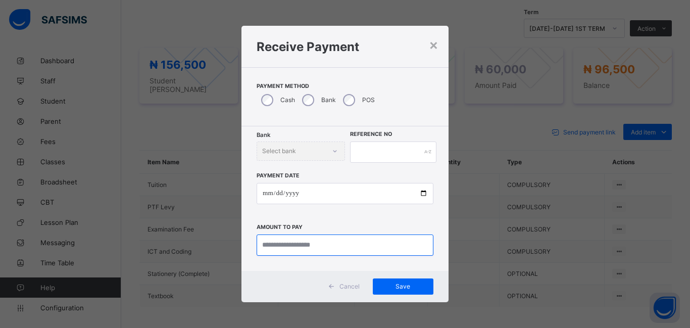
click at [284, 250] on input "currency" at bounding box center [345, 244] width 177 height 21
type input "********"
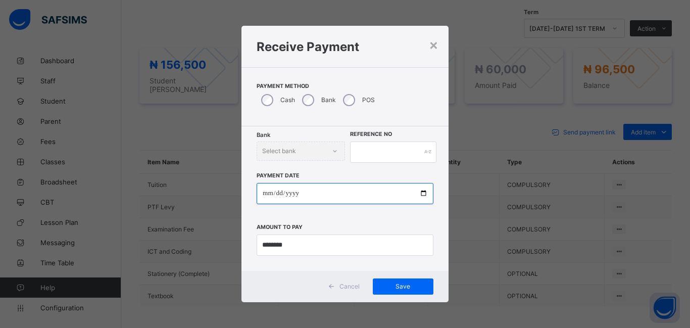
click at [263, 192] on input "date" at bounding box center [345, 193] width 177 height 21
type input "**********"
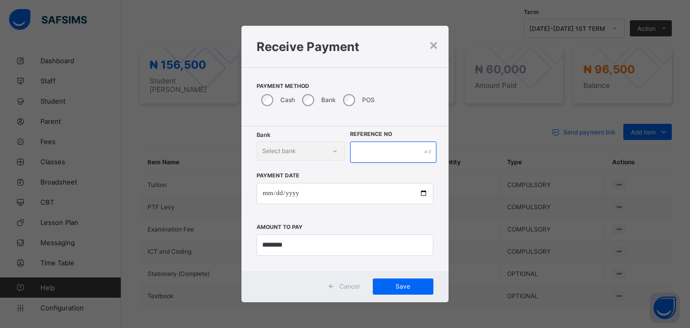
click at [358, 151] on input "text" at bounding box center [393, 151] width 86 height 21
type input "******"
click at [399, 291] on div "Save" at bounding box center [403, 286] width 61 height 16
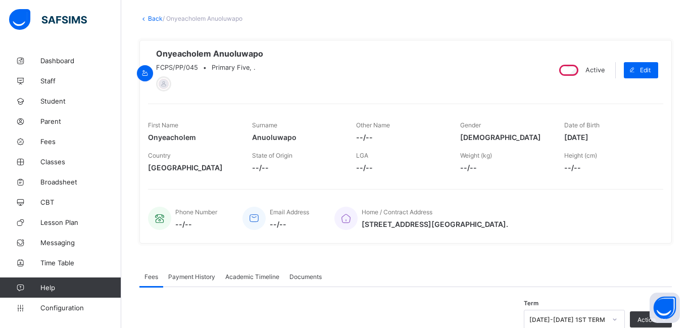
scroll to position [0, 0]
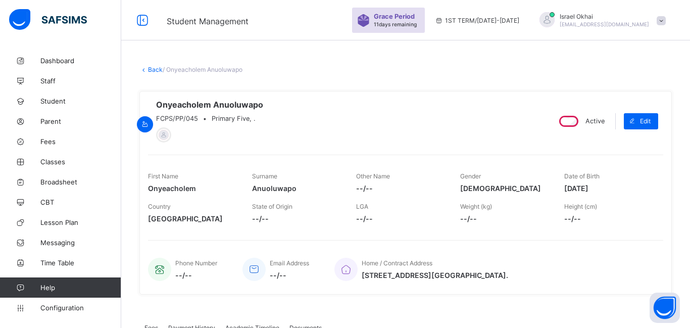
click at [153, 70] on link "Back" at bounding box center [155, 70] width 15 height 8
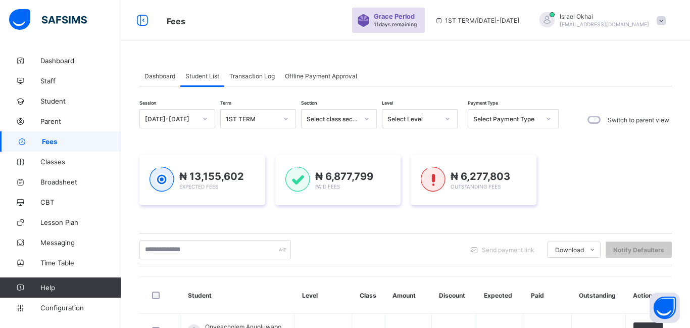
click at [432, 118] on div "Select Level" at bounding box center [413, 119] width 52 height 8
click at [427, 124] on div "Select Level" at bounding box center [410, 119] width 56 height 14
click at [418, 124] on div "Select Level" at bounding box center [410, 119] width 56 height 14
click at [419, 123] on div "Select Level" at bounding box center [410, 119] width 56 height 14
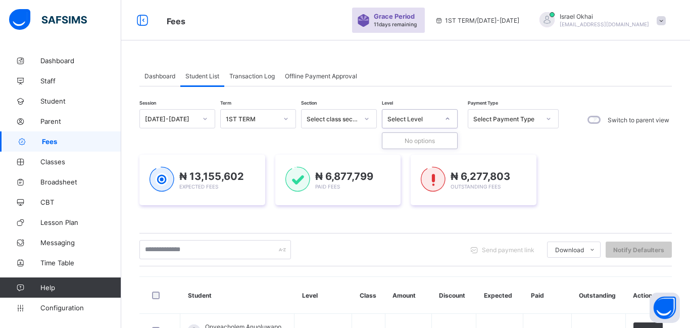
click at [419, 120] on div "Select Level" at bounding box center [413, 119] width 52 height 8
click at [432, 124] on div "Select Level" at bounding box center [410, 119] width 56 height 14
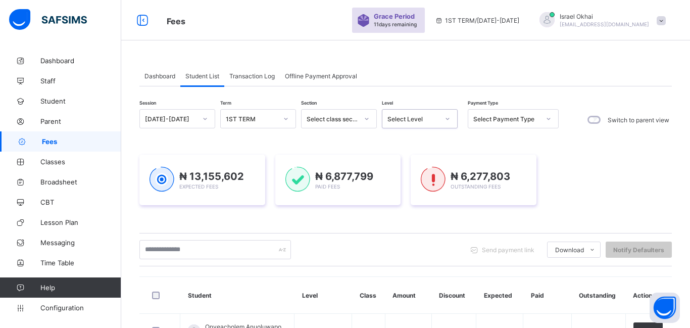
click at [426, 122] on div "Select Level" at bounding box center [413, 119] width 52 height 8
click at [449, 118] on icon at bounding box center [448, 119] width 6 height 10
click at [414, 120] on div "Select Level" at bounding box center [413, 119] width 52 height 8
click at [473, 143] on div "₦ 13,155,602 Expected Fees ₦ 6,877,799 Paid Fees ₦ 6,277,803 Outstanding Fees" at bounding box center [405, 179] width 532 height 81
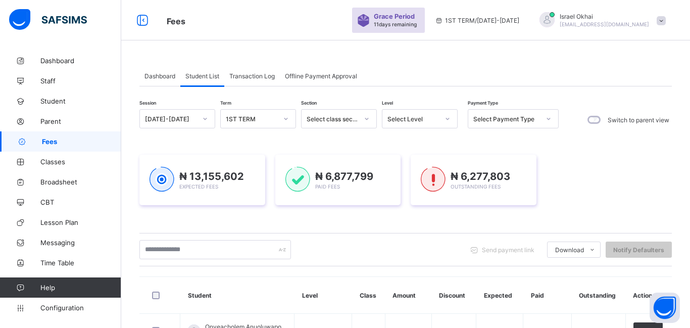
click at [347, 122] on div "Select class section" at bounding box center [333, 119] width 52 height 8
click at [418, 116] on div "Select Level" at bounding box center [413, 119] width 52 height 8
click at [418, 117] on div "Select Level" at bounding box center [413, 119] width 52 height 8
click at [464, 152] on div "₦ 13,155,602 Expected Fees ₦ 6,877,799 Paid Fees ₦ 6,277,803 Outstanding Fees" at bounding box center [405, 179] width 532 height 81
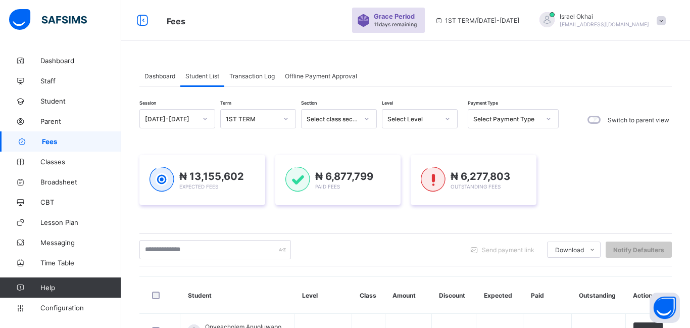
click at [408, 126] on div "Select Level" at bounding box center [420, 118] width 76 height 19
click at [443, 120] on div at bounding box center [447, 119] width 17 height 16
click at [445, 120] on icon at bounding box center [448, 119] width 6 height 10
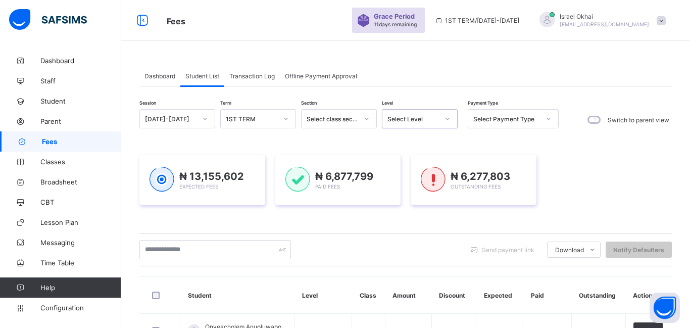
click at [443, 120] on div at bounding box center [447, 119] width 17 height 16
click at [421, 122] on div "Select Level" at bounding box center [413, 119] width 52 height 8
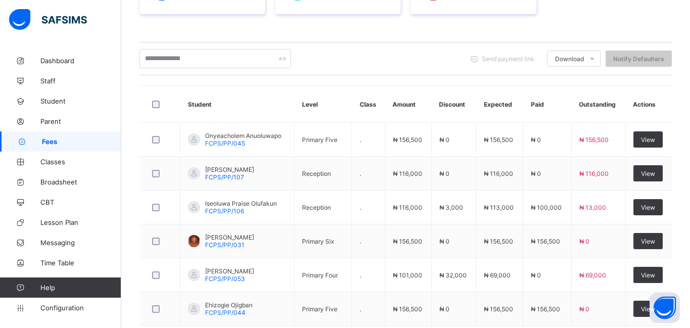
scroll to position [187, 0]
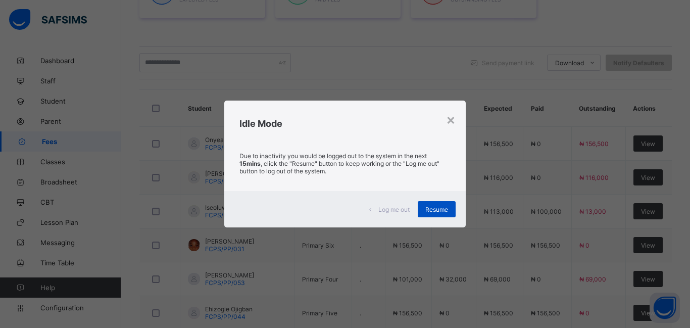
click at [437, 213] on span "Resume" at bounding box center [436, 210] width 23 height 8
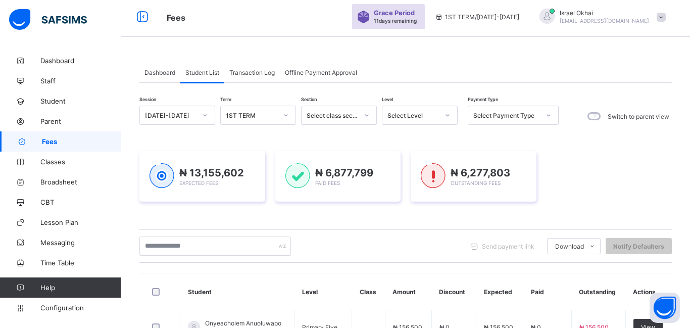
scroll to position [3, 0]
click at [437, 213] on div "₦ 13,155,602 Expected Fees ₦ 6,877,799 Paid Fees ₦ 6,277,803 Outstanding Fees" at bounding box center [405, 177] width 532 height 81
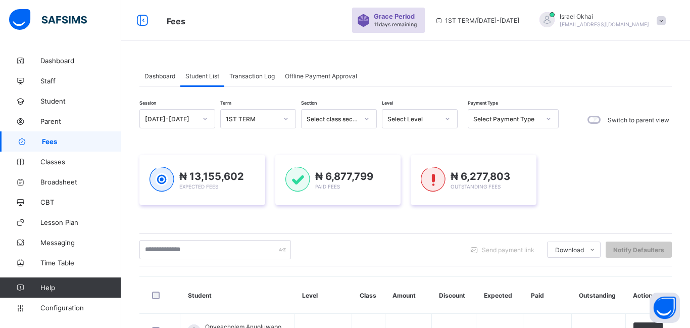
click at [426, 120] on div "Select Level" at bounding box center [413, 119] width 52 height 8
click at [447, 121] on icon at bounding box center [448, 119] width 6 height 10
click at [412, 119] on div "Select Level" at bounding box center [413, 119] width 52 height 8
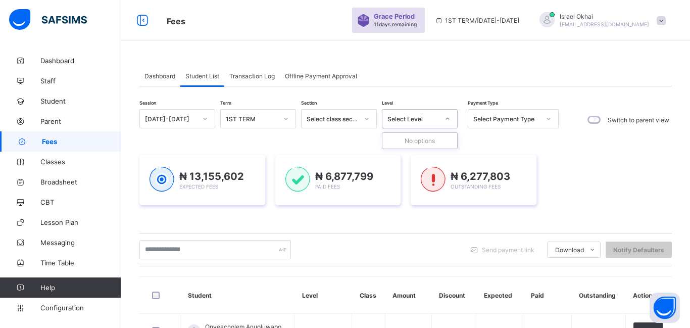
click at [412, 119] on div "Select Level" at bounding box center [413, 119] width 52 height 8
click at [366, 241] on div "Send payment link Download Students Payment Students Payment Status Student Ite…" at bounding box center [405, 249] width 532 height 19
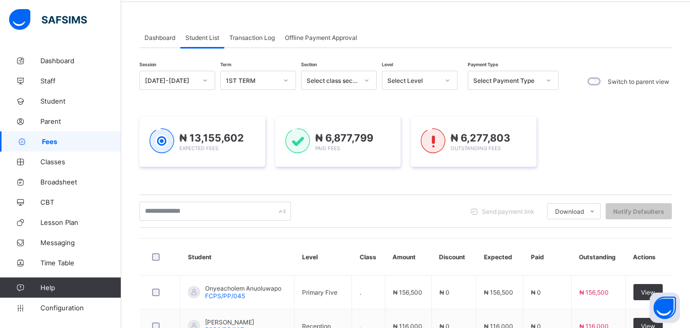
click at [419, 116] on div "₦ 6,277,803 Outstanding Fees" at bounding box center [474, 141] width 126 height 51
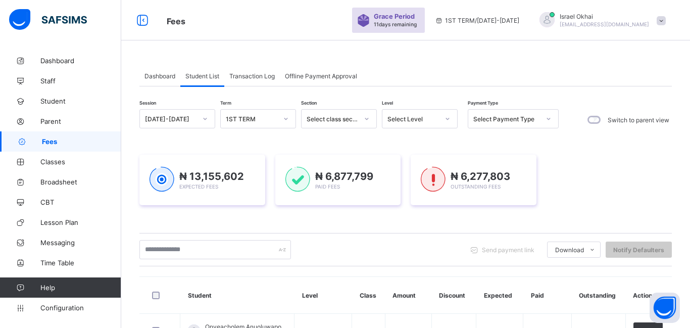
click at [487, 151] on div "₦ 13,155,602 Expected Fees ₦ 6,877,799 Paid Fees ₦ 6,277,803 Outstanding Fees" at bounding box center [405, 179] width 532 height 81
click at [419, 127] on div "Select Level" at bounding box center [420, 118] width 76 height 19
click at [451, 118] on div at bounding box center [447, 119] width 17 height 16
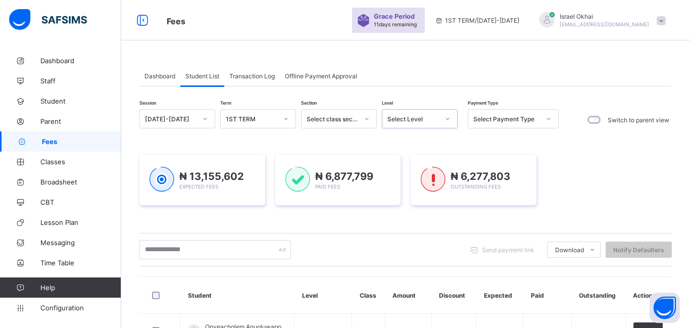
click at [451, 118] on icon at bounding box center [448, 119] width 6 height 10
click at [422, 122] on div "Select Level" at bounding box center [413, 119] width 52 height 8
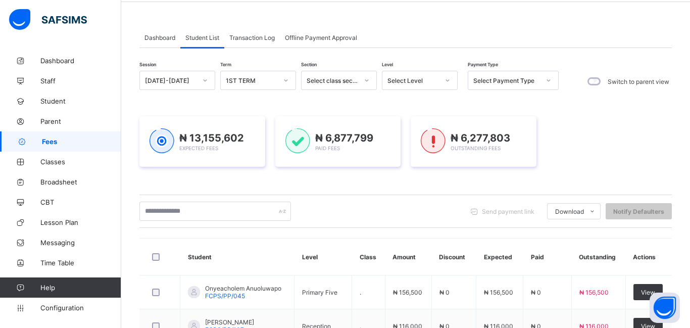
scroll to position [34, 0]
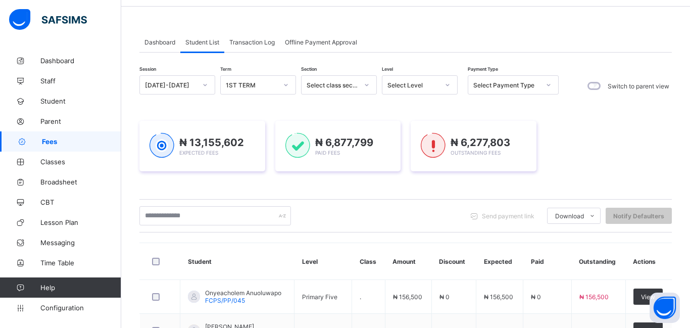
click at [419, 89] on div "Select Level" at bounding box center [410, 85] width 56 height 14
click at [449, 85] on icon at bounding box center [448, 85] width 4 height 2
click at [449, 85] on icon at bounding box center [448, 85] width 6 height 10
click at [449, 85] on icon at bounding box center [448, 85] width 4 height 2
click at [449, 85] on icon at bounding box center [448, 85] width 6 height 10
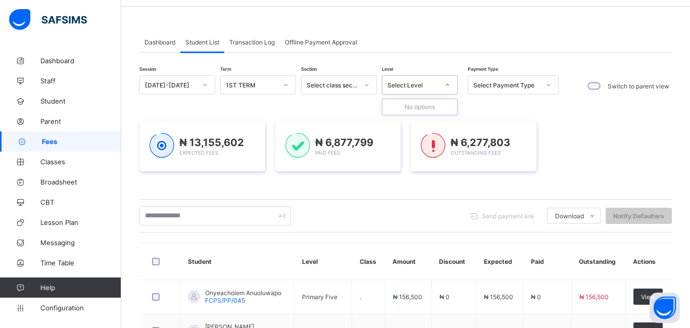
click at [449, 85] on icon at bounding box center [448, 85] width 4 height 2
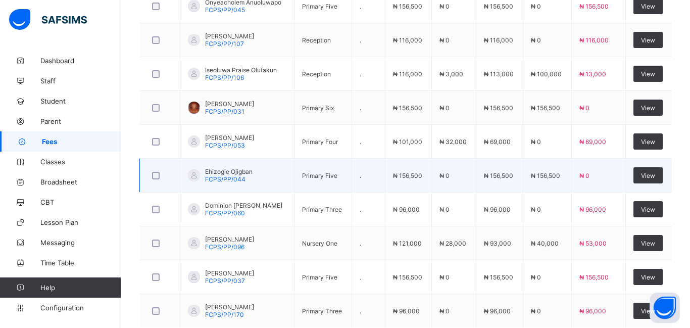
scroll to position [324, 0]
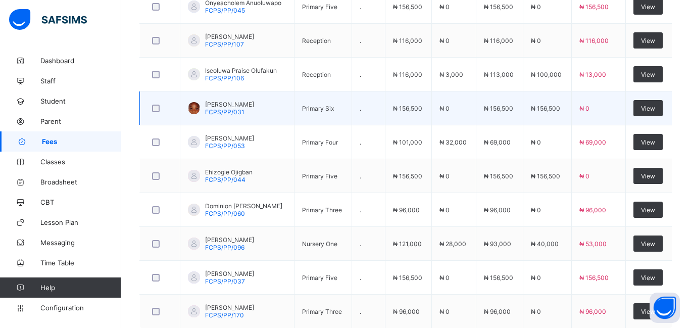
click at [467, 92] on td "₦ 0" at bounding box center [453, 108] width 44 height 34
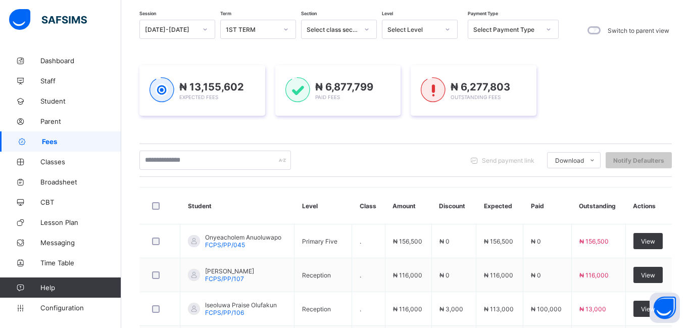
scroll to position [89, 0]
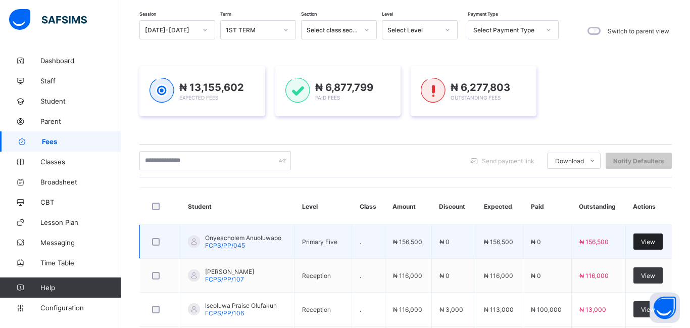
click at [638, 244] on div "View" at bounding box center [647, 241] width 29 height 16
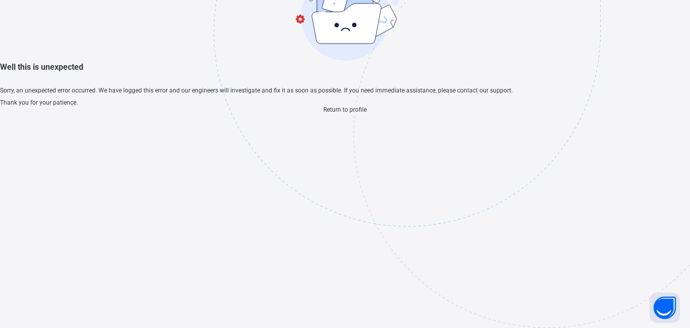
scroll to position [30, 0]
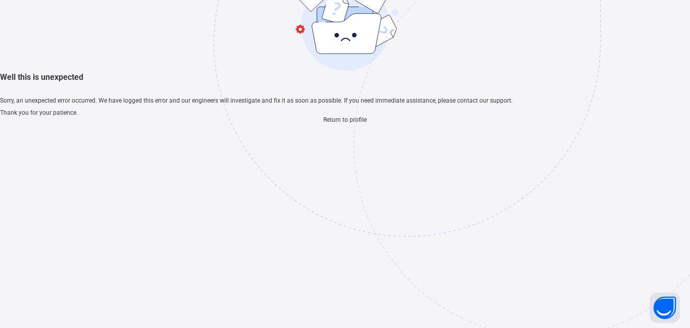
click at [330, 123] on span "Return to profile" at bounding box center [344, 119] width 43 height 7
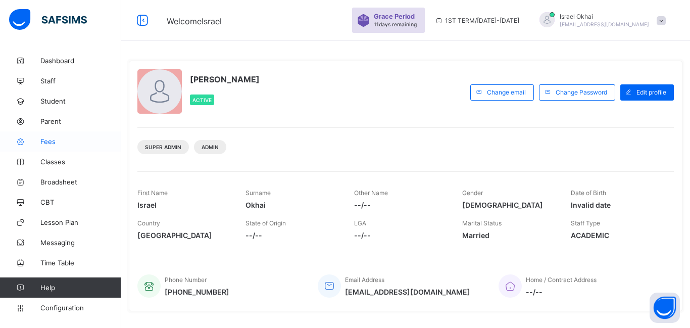
click at [44, 144] on span "Fees" at bounding box center [80, 141] width 81 height 8
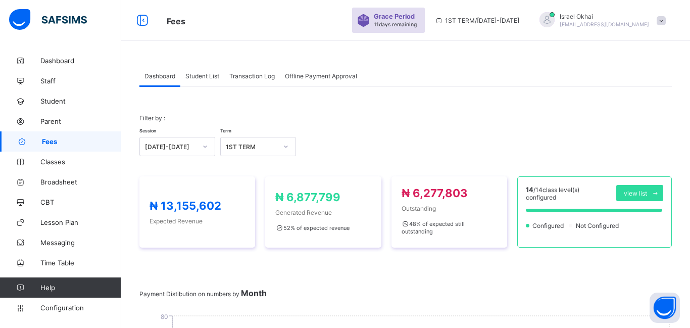
click at [208, 77] on span "Student List" at bounding box center [202, 76] width 34 height 8
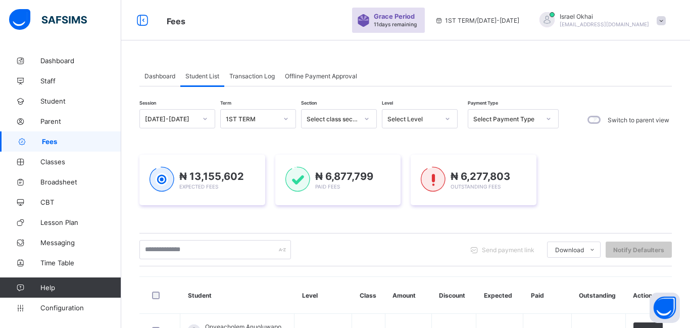
click at [402, 119] on div "Select Level" at bounding box center [413, 119] width 52 height 8
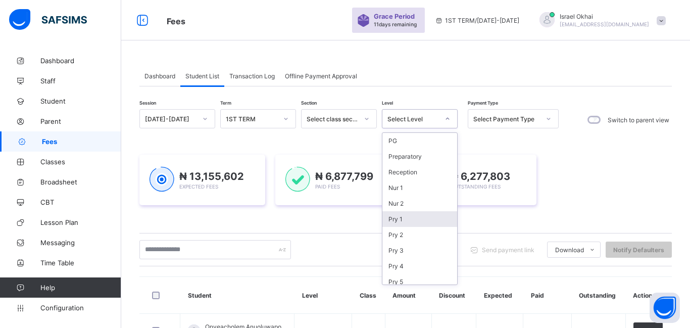
click at [410, 223] on div "Pry 1" at bounding box center [419, 219] width 75 height 16
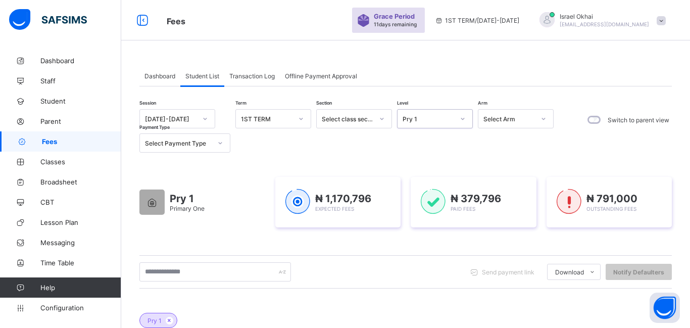
scroll to position [310, 0]
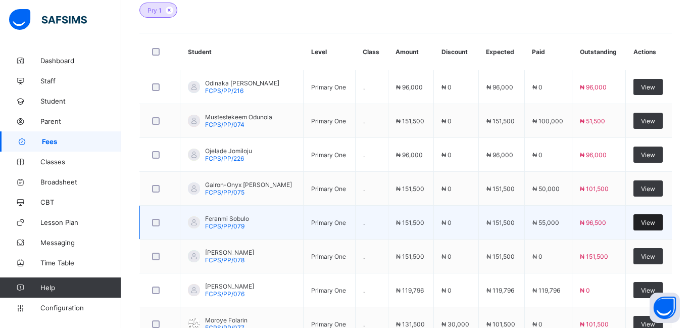
click at [639, 223] on div "View" at bounding box center [647, 222] width 29 height 16
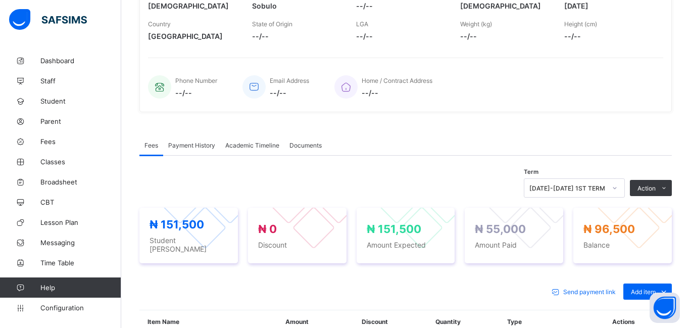
scroll to position [183, 0]
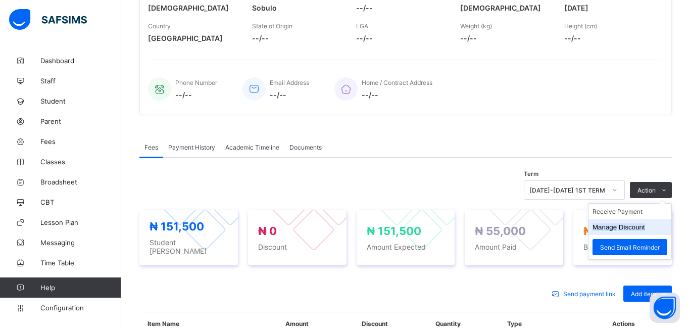
click at [624, 226] on button "Manage Discount" at bounding box center [619, 227] width 53 height 8
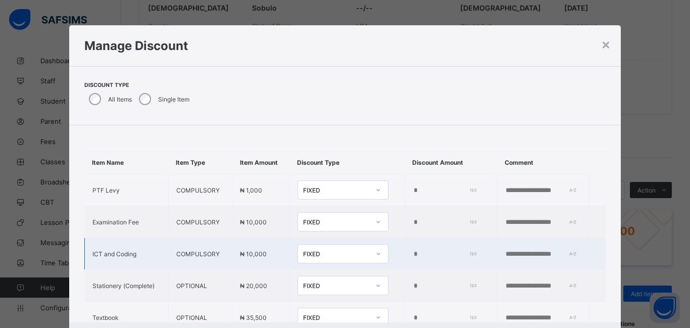
scroll to position [76, 0]
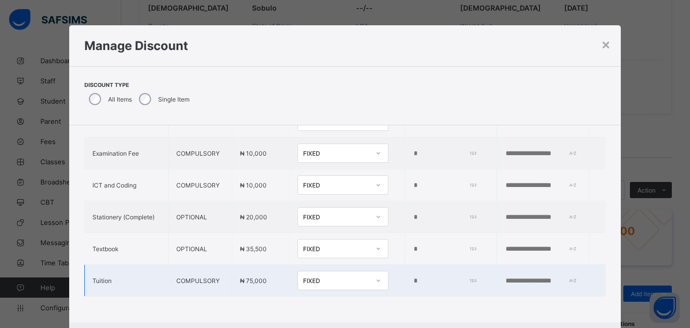
click at [413, 281] on input "*" at bounding box center [444, 281] width 62 height 8
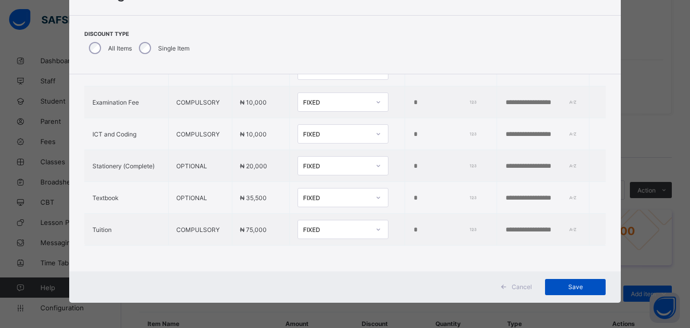
type input "****"
click at [576, 289] on span "Save" at bounding box center [575, 287] width 45 height 8
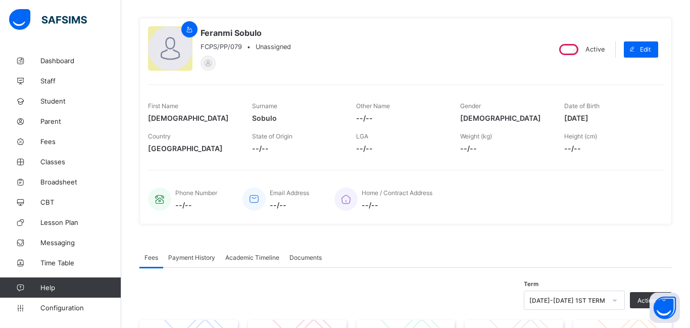
scroll to position [0, 0]
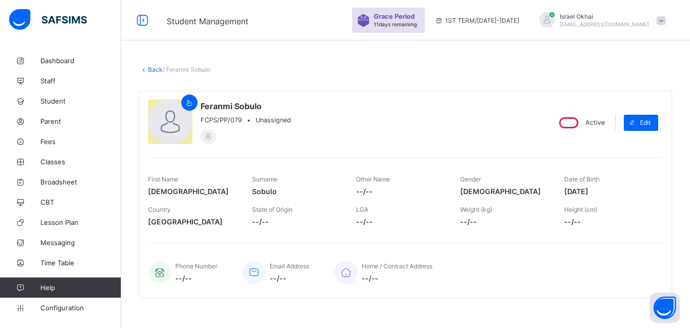
click at [157, 72] on link "Back" at bounding box center [155, 70] width 15 height 8
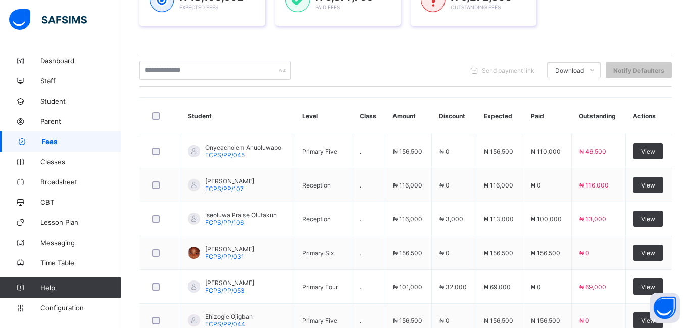
scroll to position [180, 0]
click at [83, 138] on span "Fees" at bounding box center [81, 141] width 79 height 8
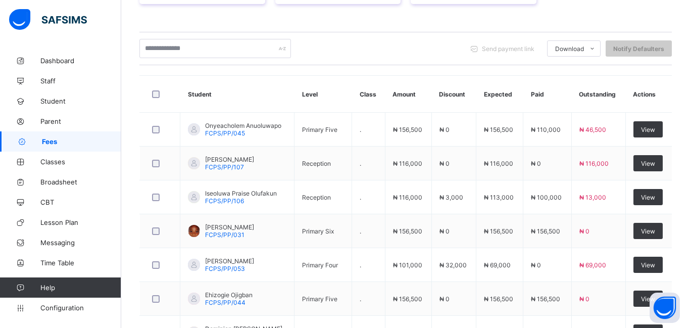
click at [83, 138] on span "Fees" at bounding box center [81, 141] width 79 height 8
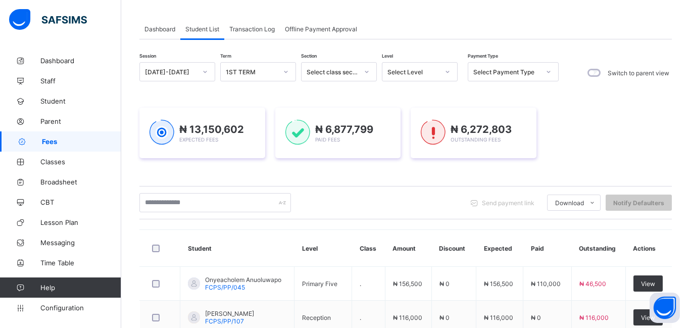
scroll to position [0, 0]
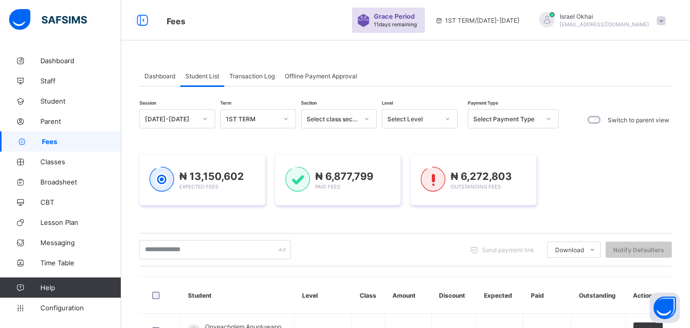
click at [412, 116] on div "Select Level" at bounding box center [413, 119] width 52 height 8
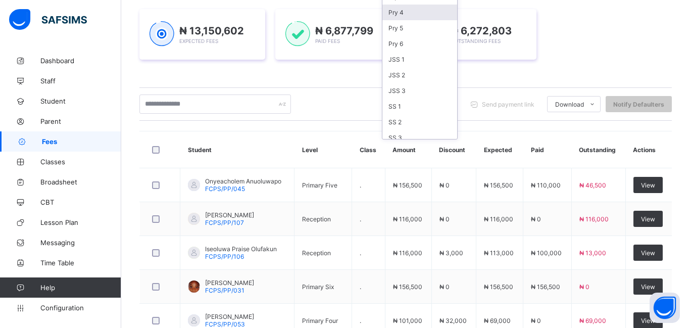
scroll to position [112, 0]
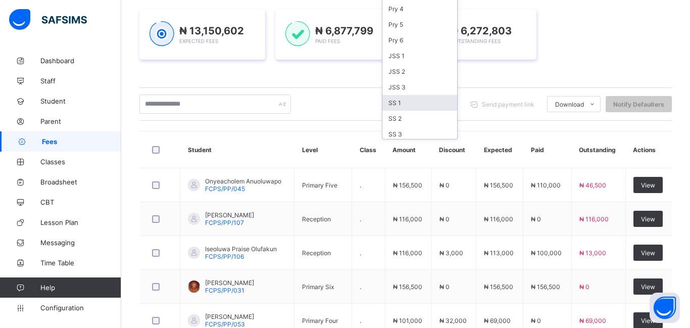
click at [316, 88] on div "Send payment link Download Students Payment Students Payment Status Student Ite…" at bounding box center [405, 103] width 532 height 33
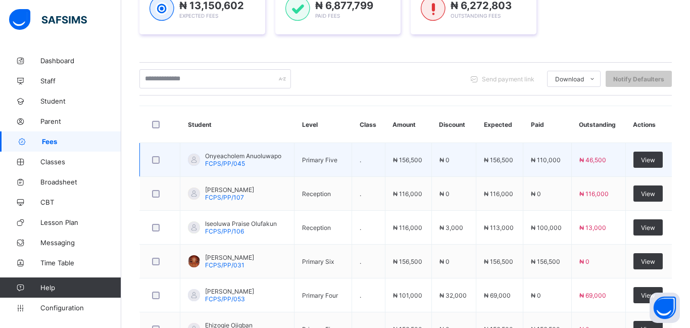
scroll to position [0, 0]
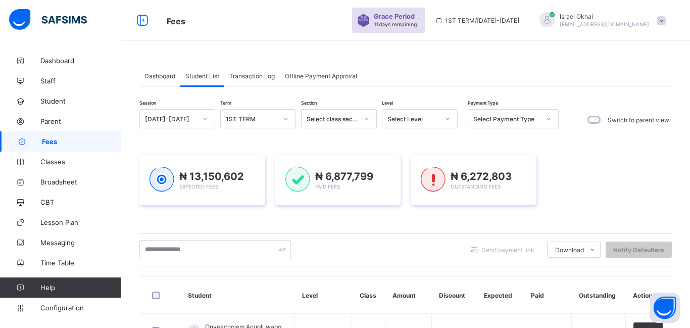
click at [415, 127] on div "Select Level" at bounding box center [420, 118] width 76 height 19
click at [412, 171] on div "Reception" at bounding box center [419, 172] width 75 height 16
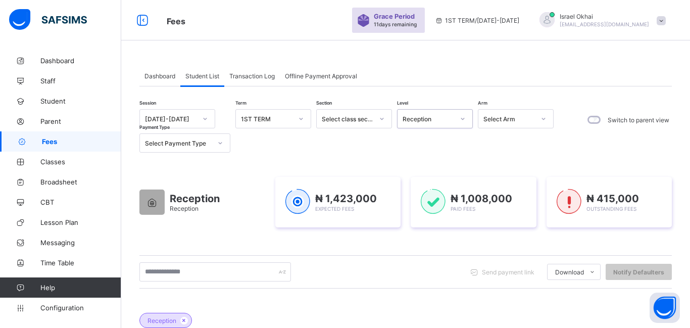
click at [410, 126] on div "Reception" at bounding box center [435, 118] width 76 height 19
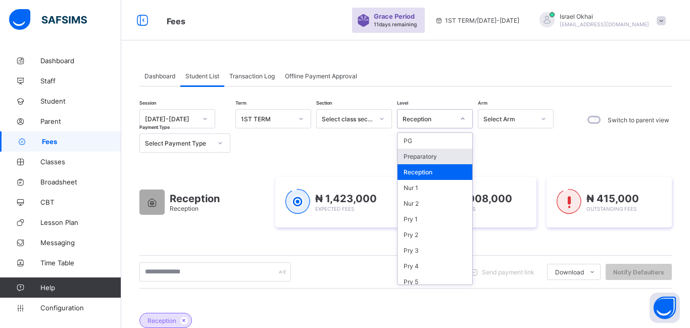
click at [415, 158] on div "Preparatory" at bounding box center [435, 157] width 75 height 16
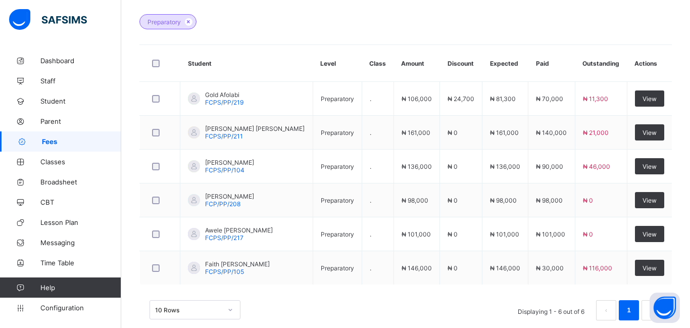
scroll to position [316, 0]
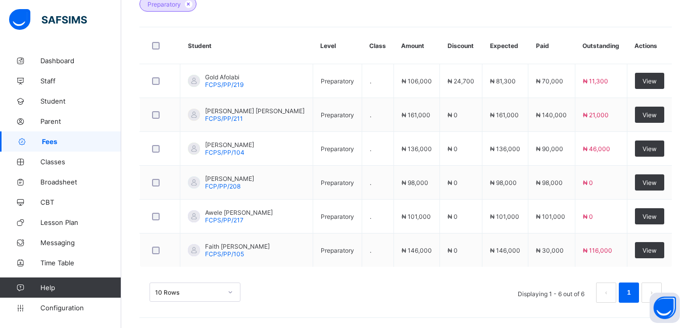
type input "**********"
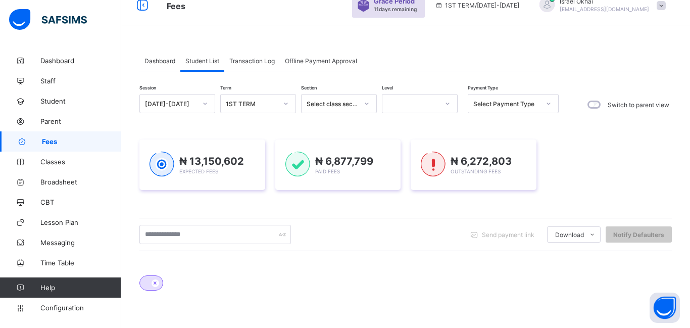
scroll to position [14, 0]
click at [413, 110] on div at bounding box center [410, 104] width 56 height 14
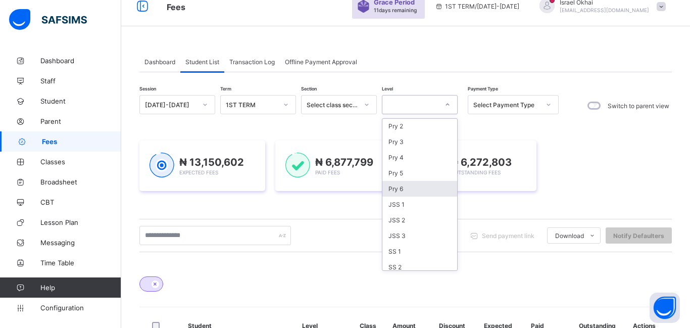
scroll to position [93, 0]
click at [422, 190] on div "Pry 6" at bounding box center [419, 190] width 75 height 16
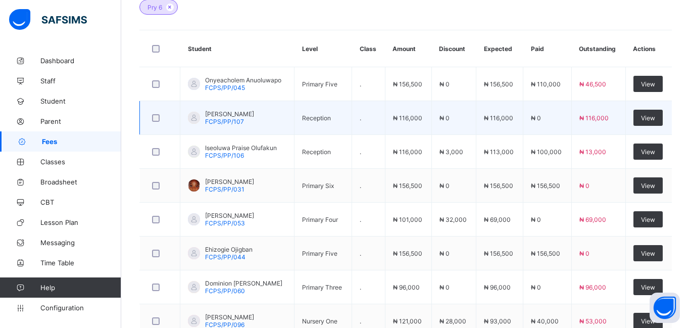
scroll to position [306, 0]
